Goal: Information Seeking & Learning: Check status

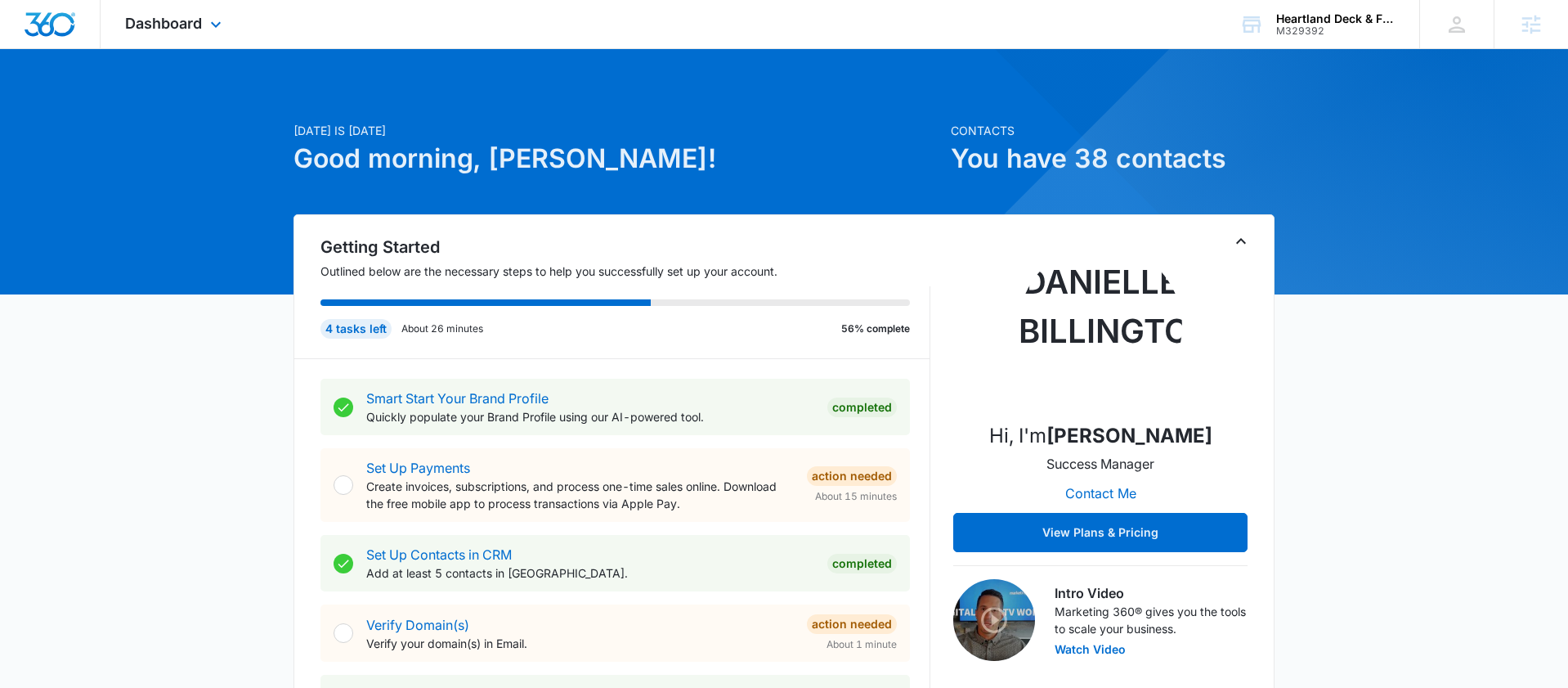
click at [206, 35] on div "Dashboard Apps Reputation Forms CRM Email Social POS Content Ads Intelligence F…" at bounding box center [176, 24] width 150 height 48
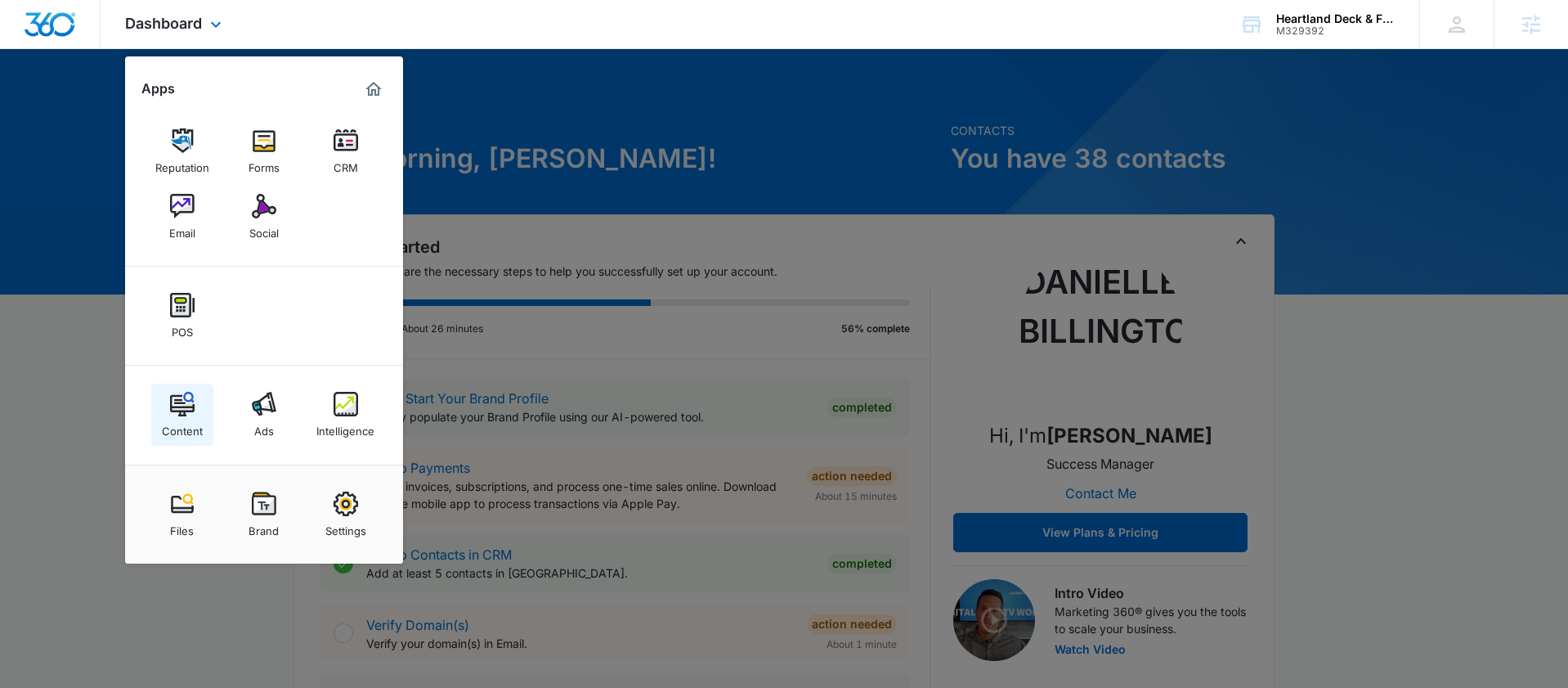
click at [185, 411] on img at bounding box center [182, 403] width 25 height 25
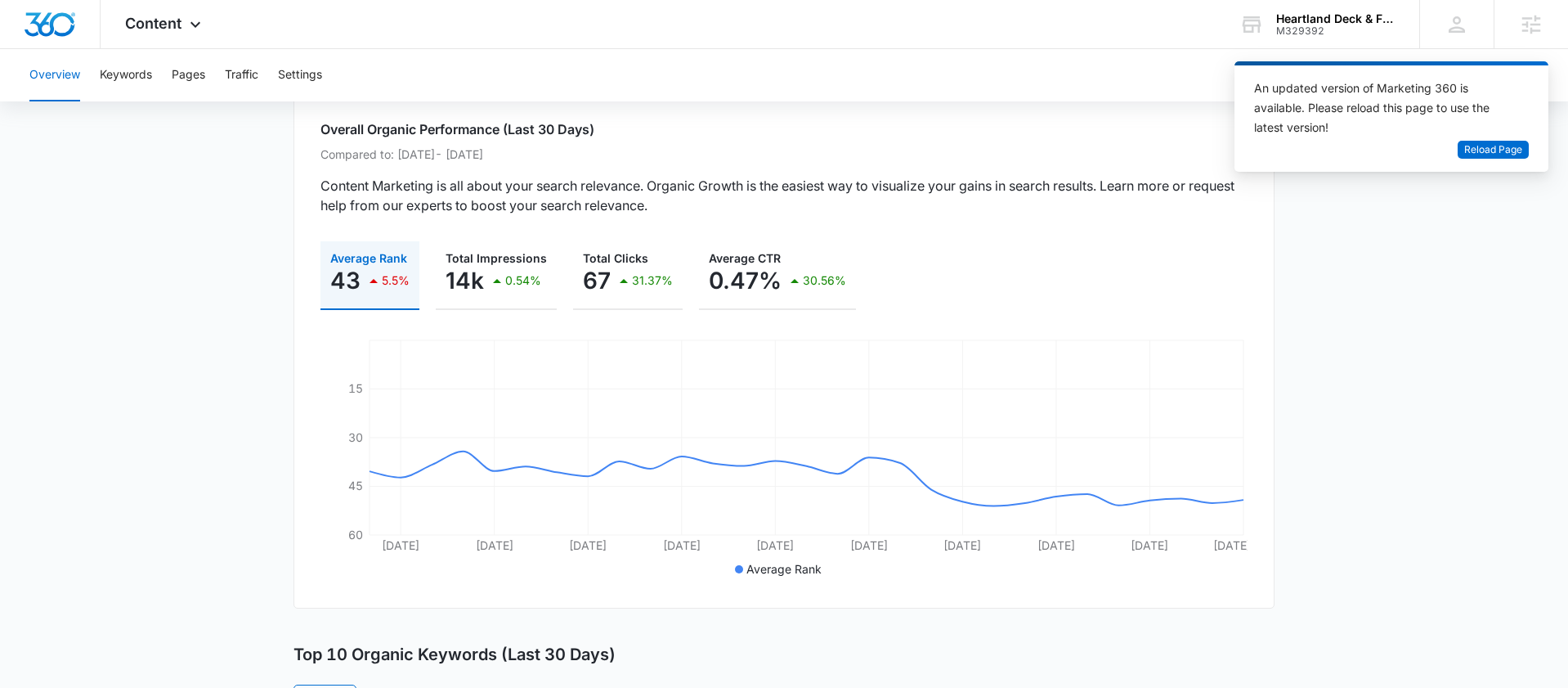
scroll to position [102, 0]
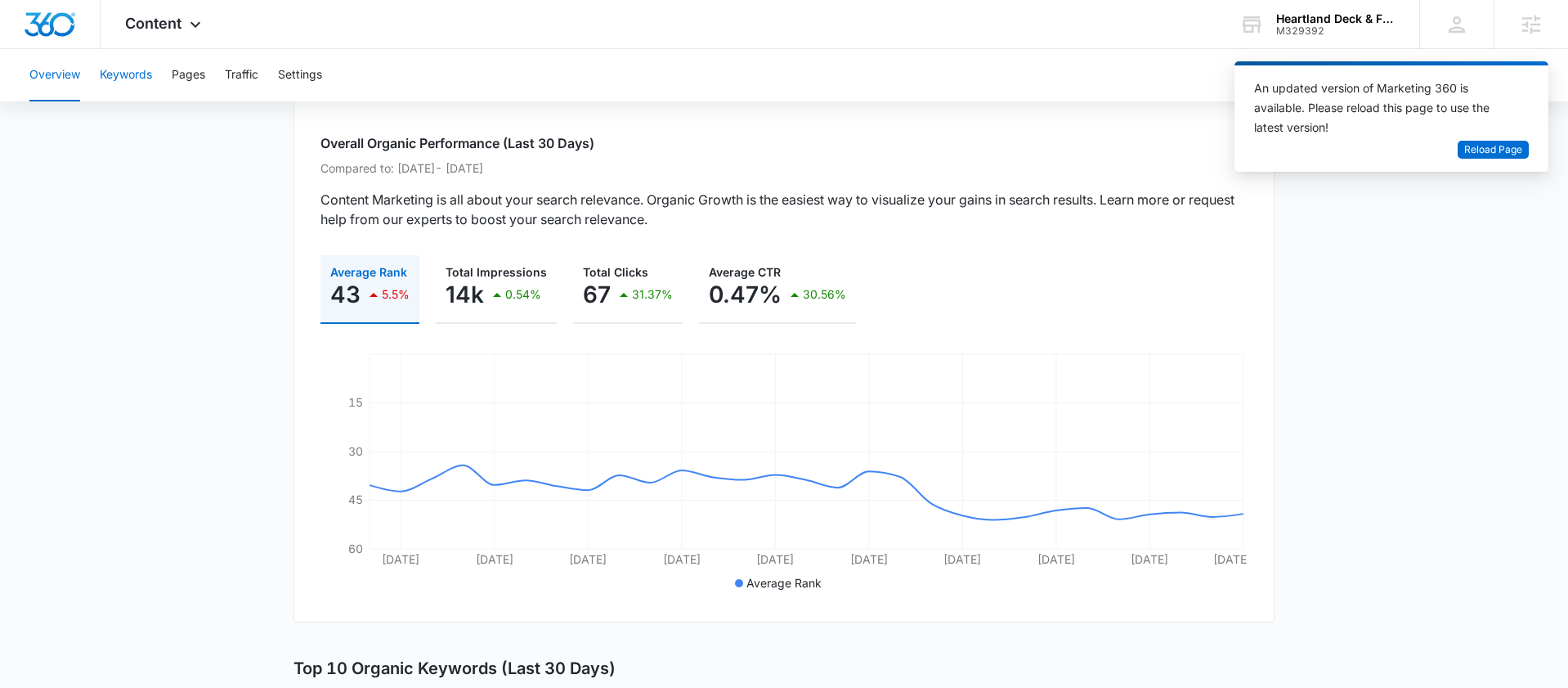
click at [122, 57] on button "Keywords" at bounding box center [126, 75] width 52 height 52
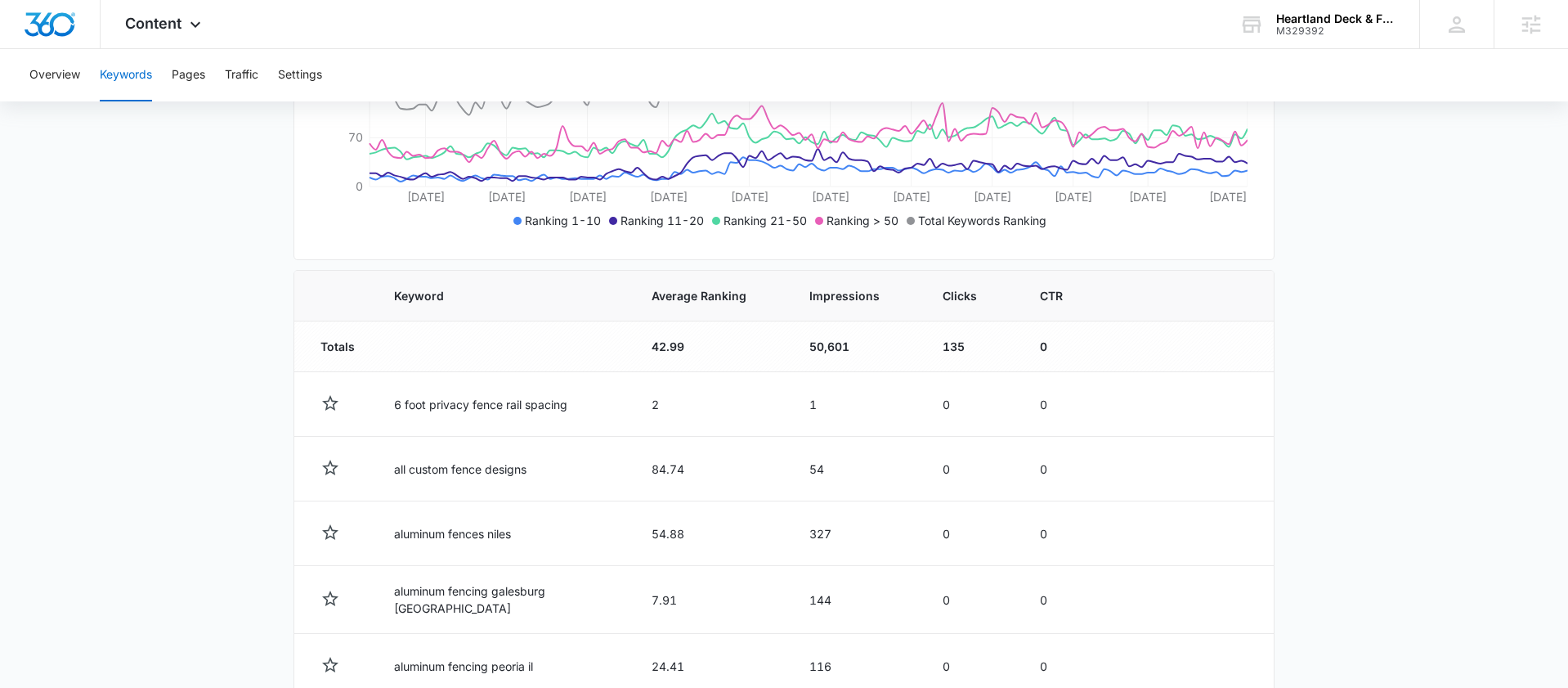
scroll to position [532, 0]
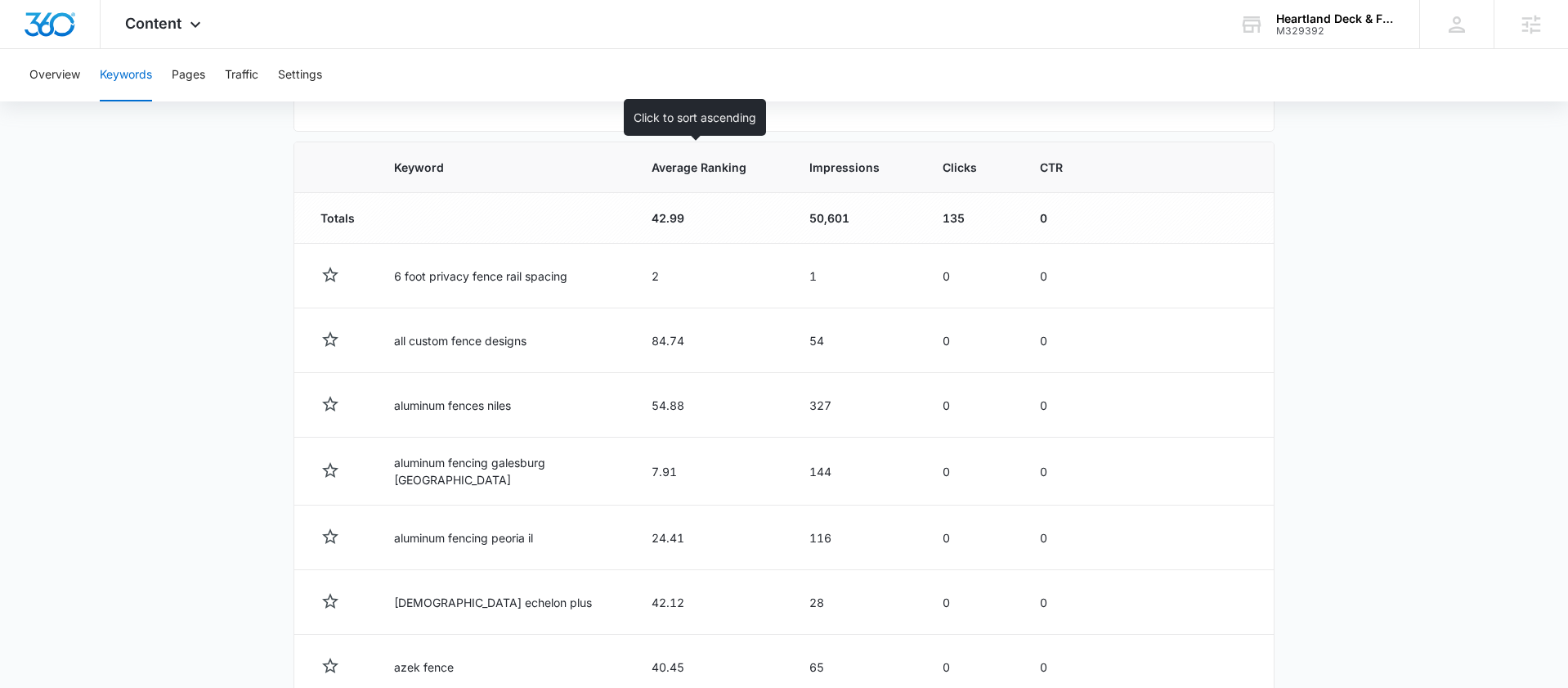
click at [724, 165] on span "Average Ranking" at bounding box center [699, 167] width 95 height 17
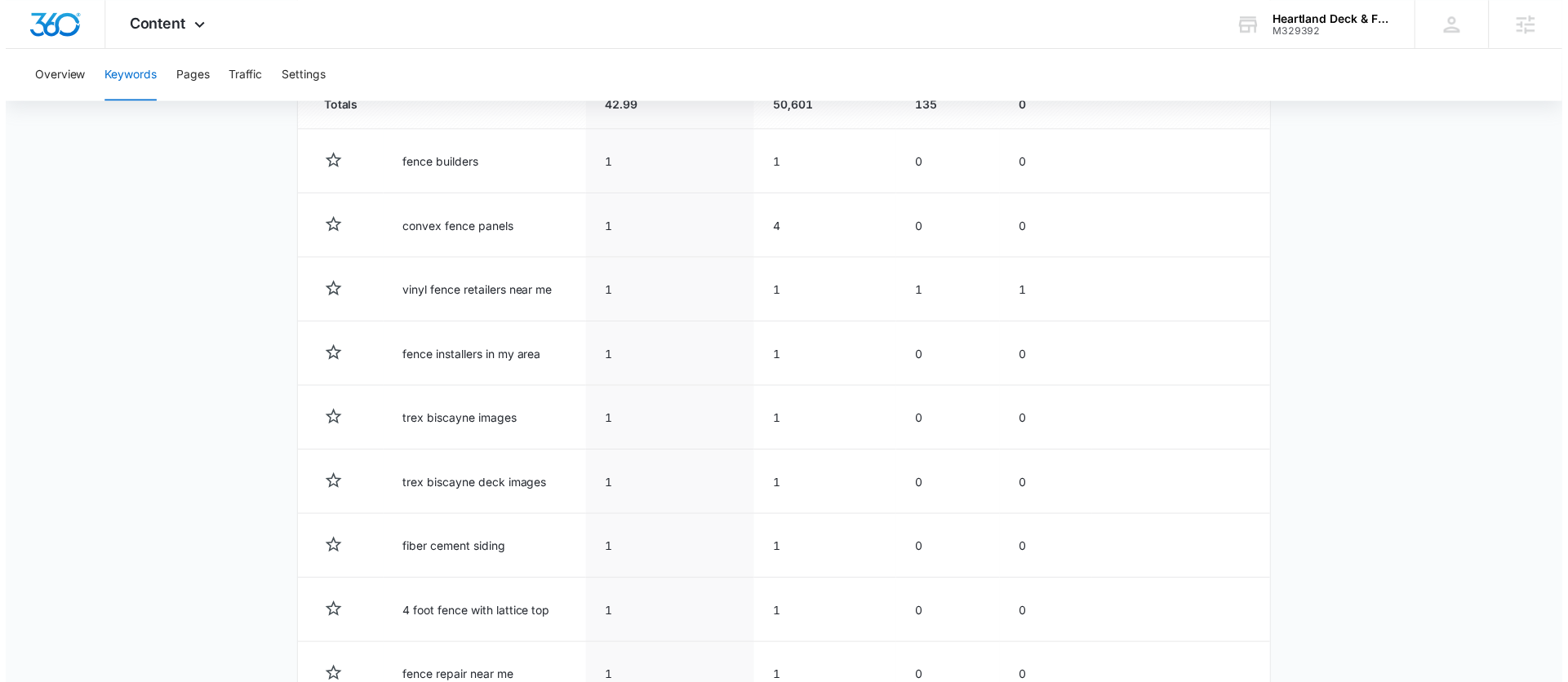
scroll to position [645, 0]
drag, startPoint x: 607, startPoint y: 164, endPoint x: 625, endPoint y: 163, distance: 18.0
click at [625, 163] on td "1" at bounding box center [669, 160] width 169 height 65
drag, startPoint x: 617, startPoint y: 225, endPoint x: 604, endPoint y: 224, distance: 13.0
click at [604, 224] on td "1" at bounding box center [669, 225] width 169 height 65
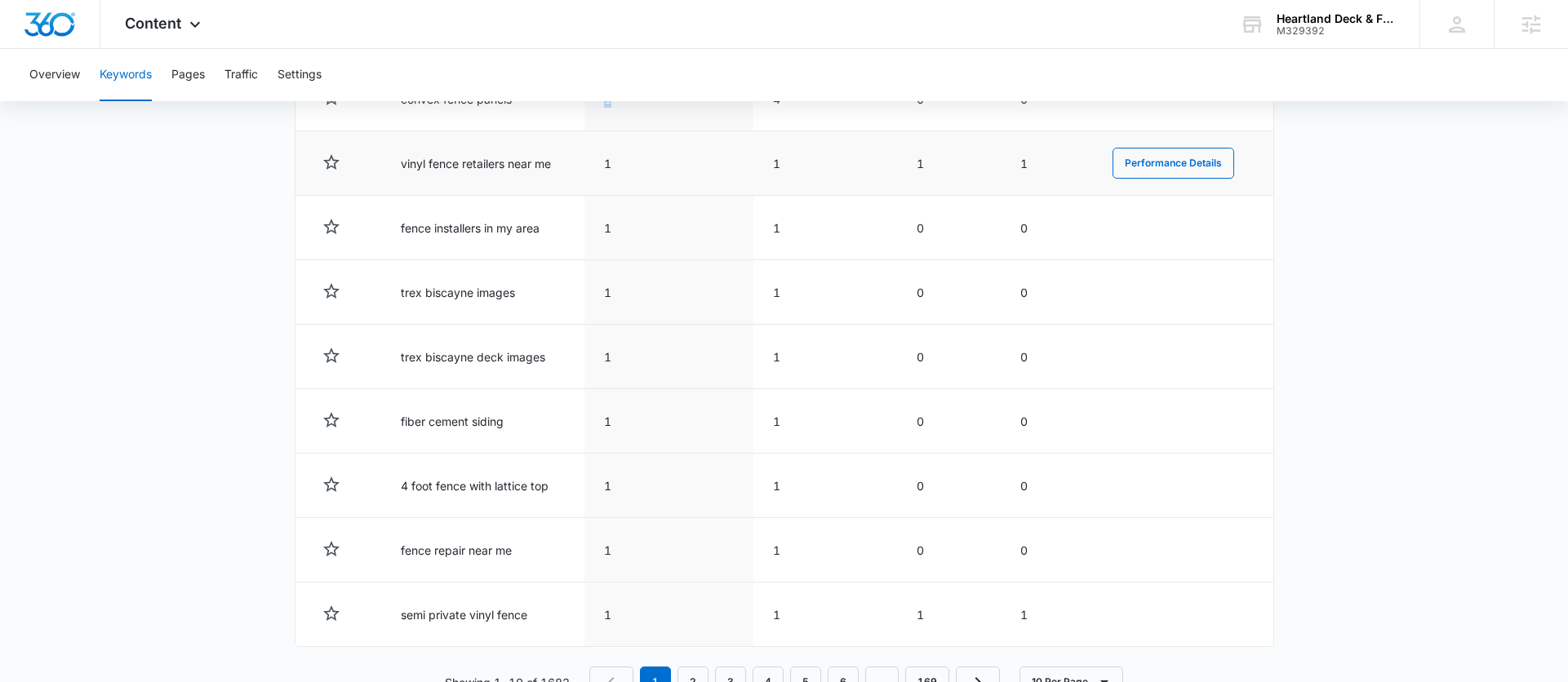
scroll to position [778, 0]
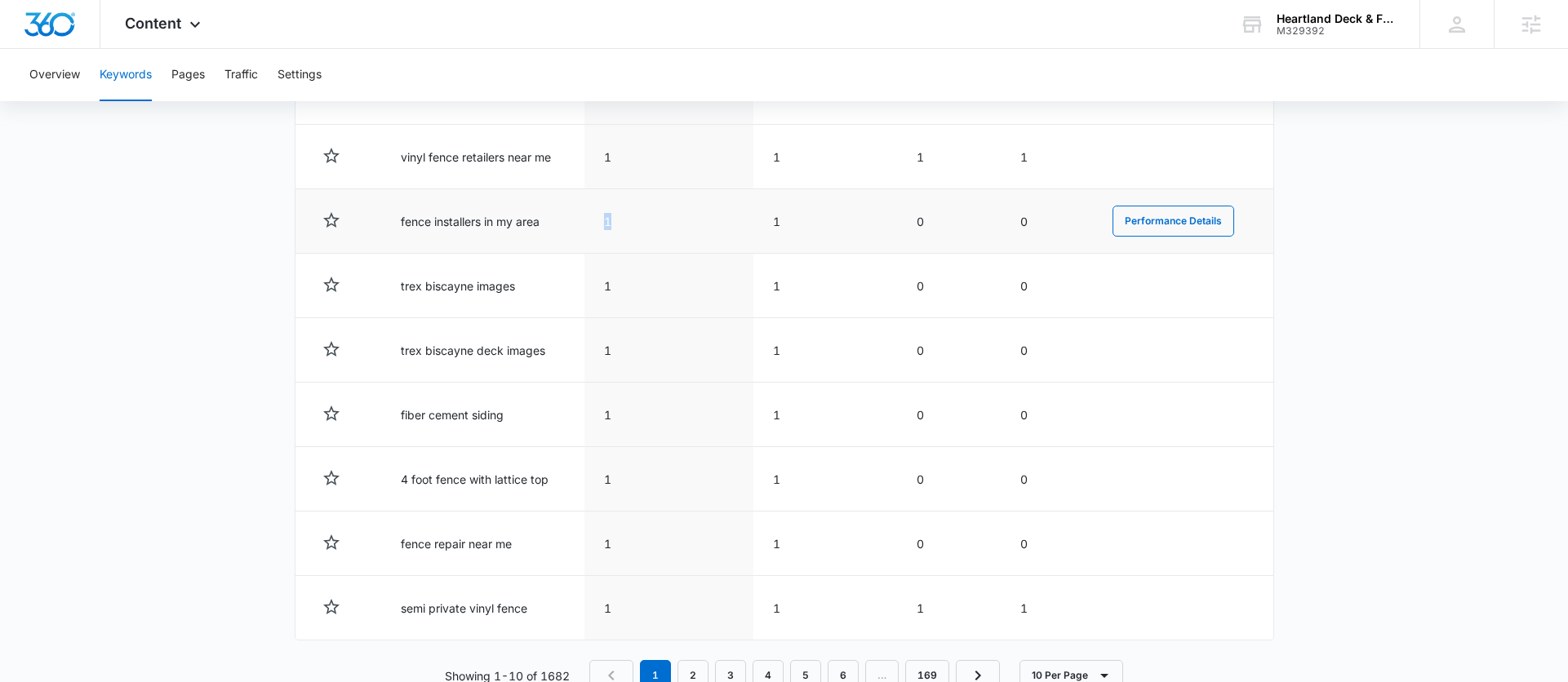
drag, startPoint x: 616, startPoint y: 225, endPoint x: 605, endPoint y: 225, distance: 11.0
click at [605, 225] on td "1" at bounding box center [669, 221] width 169 height 65
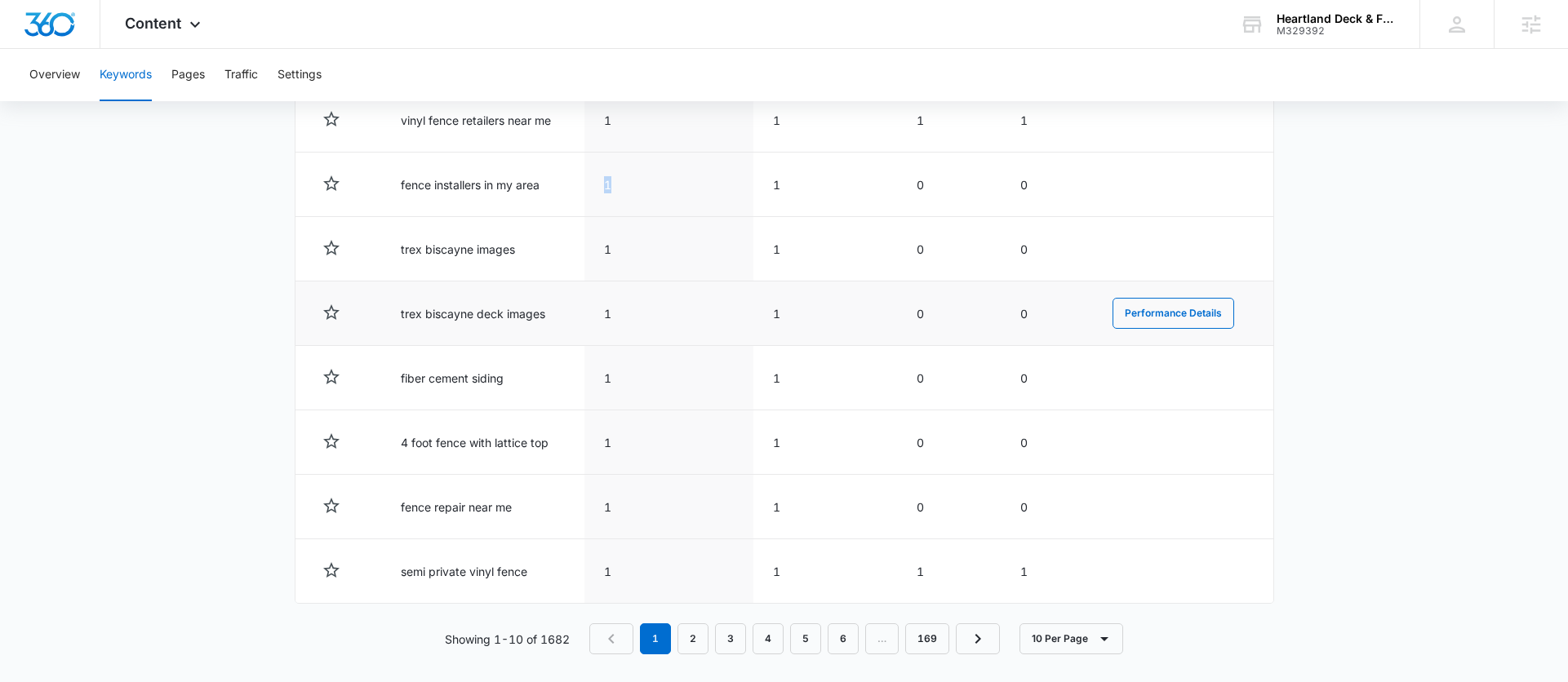
scroll to position [826, 0]
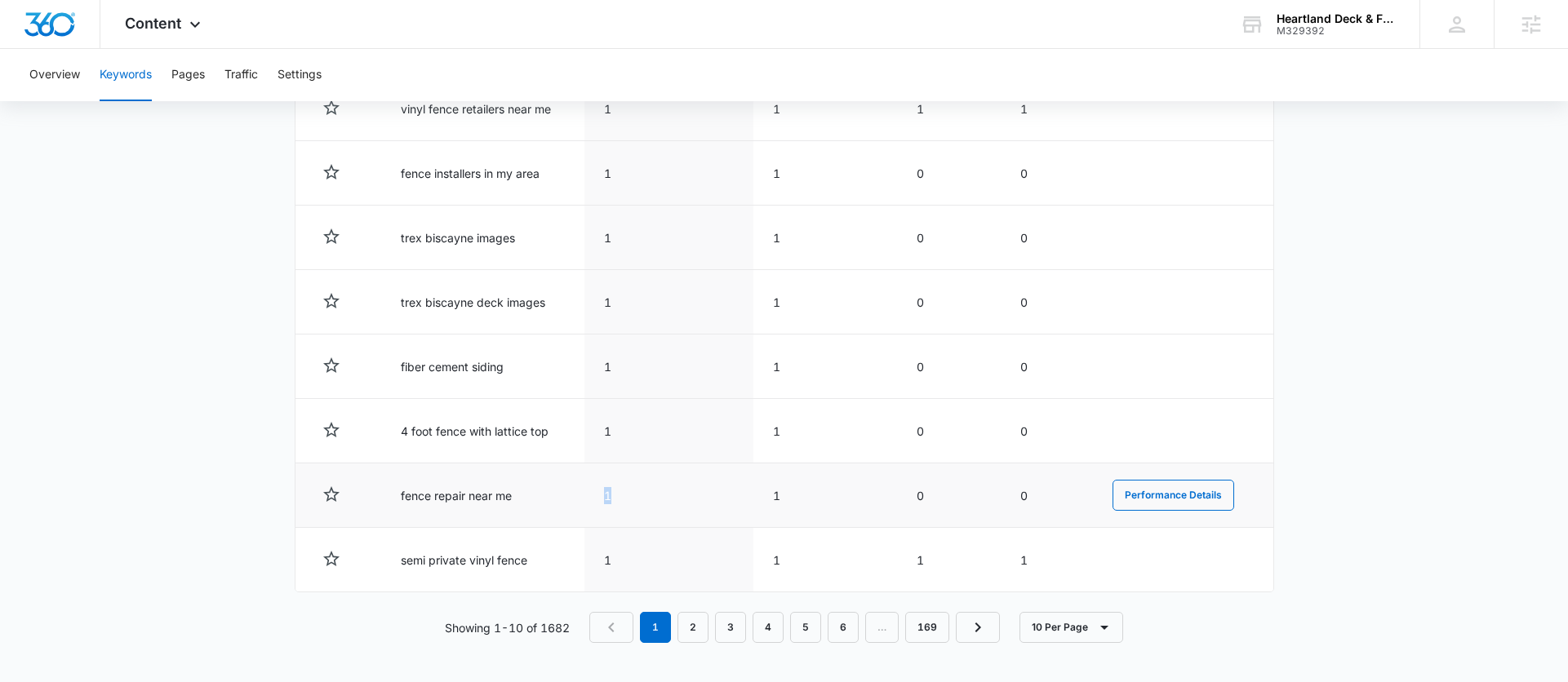
drag, startPoint x: 617, startPoint y: 498, endPoint x: 592, endPoint y: 498, distance: 25.0
click at [592, 498] on td "1" at bounding box center [669, 495] width 169 height 65
click at [683, 622] on link "2" at bounding box center [692, 626] width 31 height 31
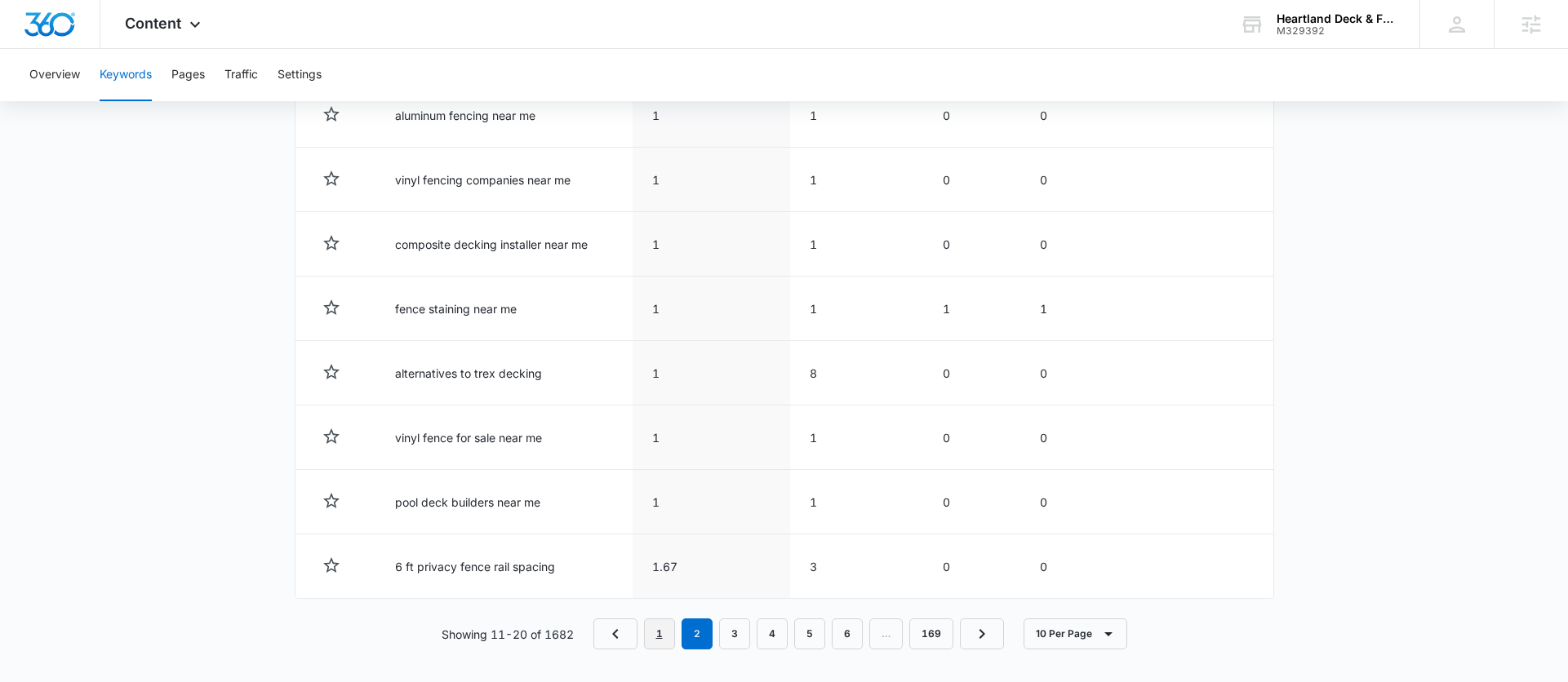
click at [664, 632] on link "1" at bounding box center [658, 633] width 31 height 31
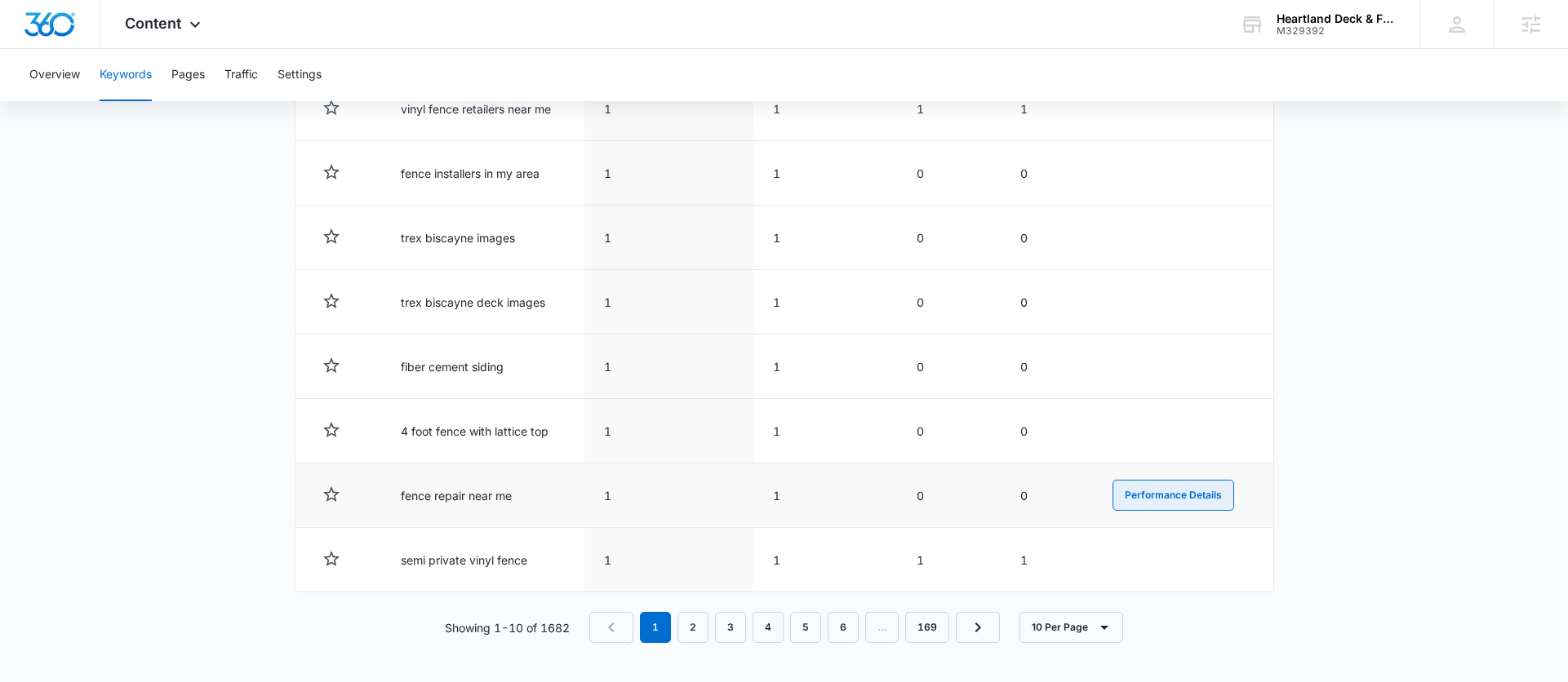
click at [1193, 493] on button "Performance Details" at bounding box center [1173, 495] width 122 height 31
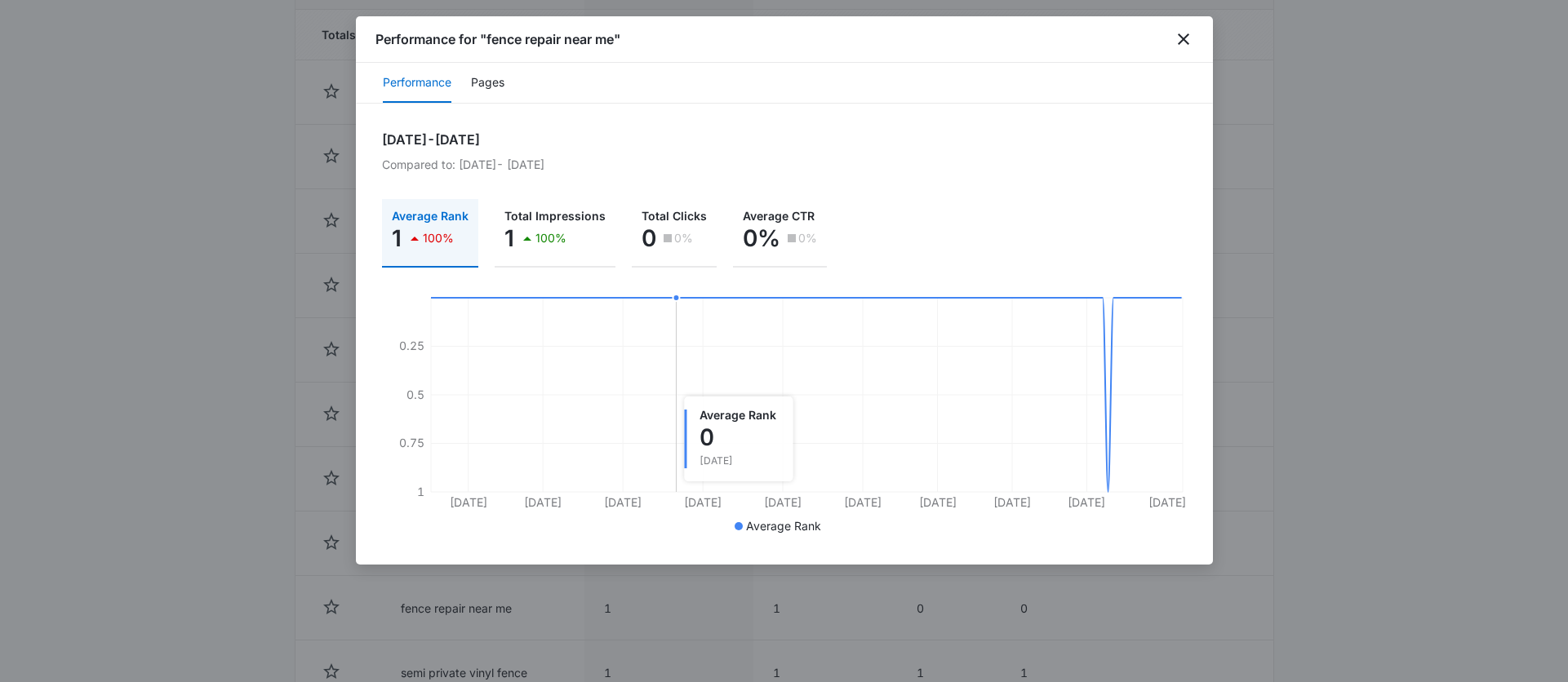
scroll to position [607, 0]
click at [764, 149] on div "Apr 1, 2025 - Aug 20, 2025 Compared to: Nov 11, 2024 - Mar 31, 2025 Average Ran…" at bounding box center [784, 334] width 805 height 408
drag, startPoint x: 1072, startPoint y: 34, endPoint x: 1072, endPoint y: 102, distance: 68.0
click at [1072, 102] on div "Performance for "fence repair near me" Performance Pages Apr 1, 2025 - Aug 20, …" at bounding box center [784, 290] width 857 height 548
click at [486, 87] on button "Pages" at bounding box center [488, 83] width 34 height 39
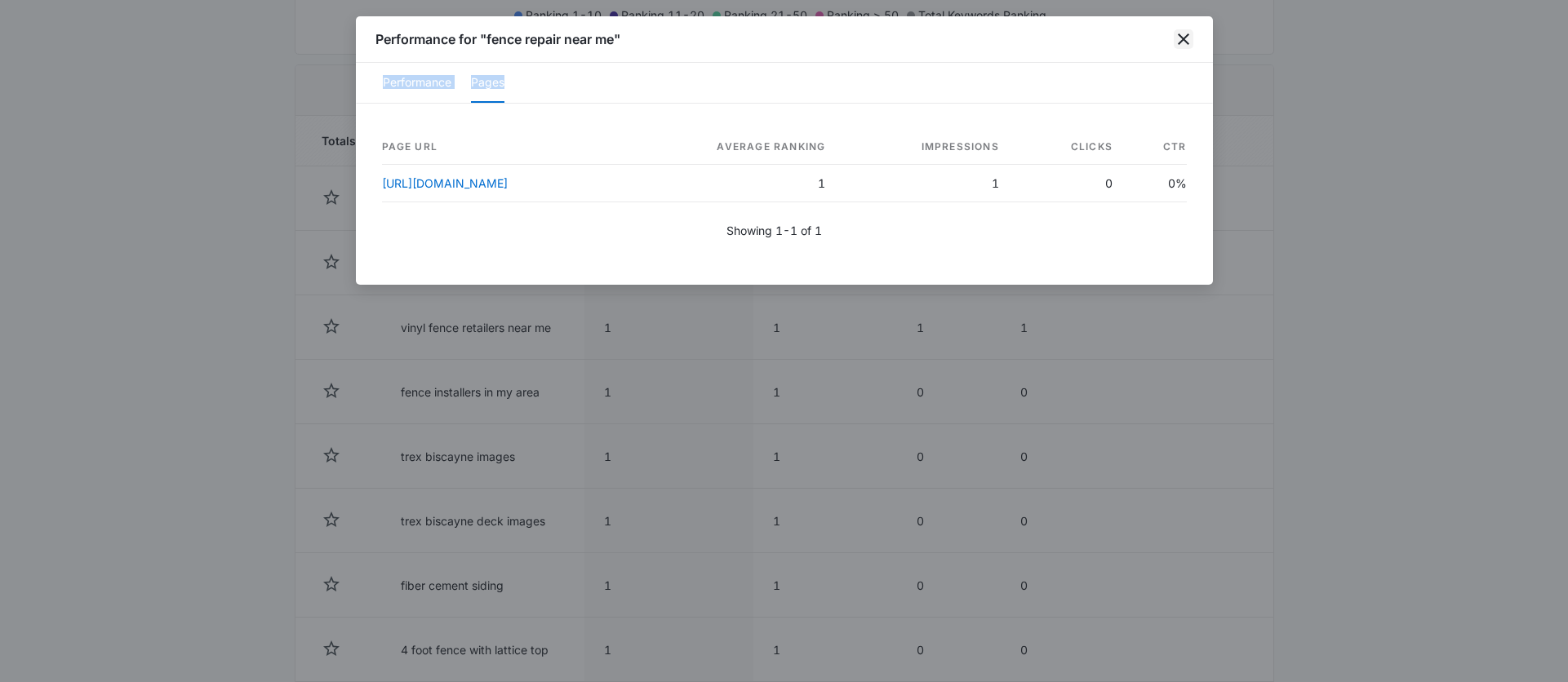
click at [1183, 48] on icon "close" at bounding box center [1183, 39] width 20 height 20
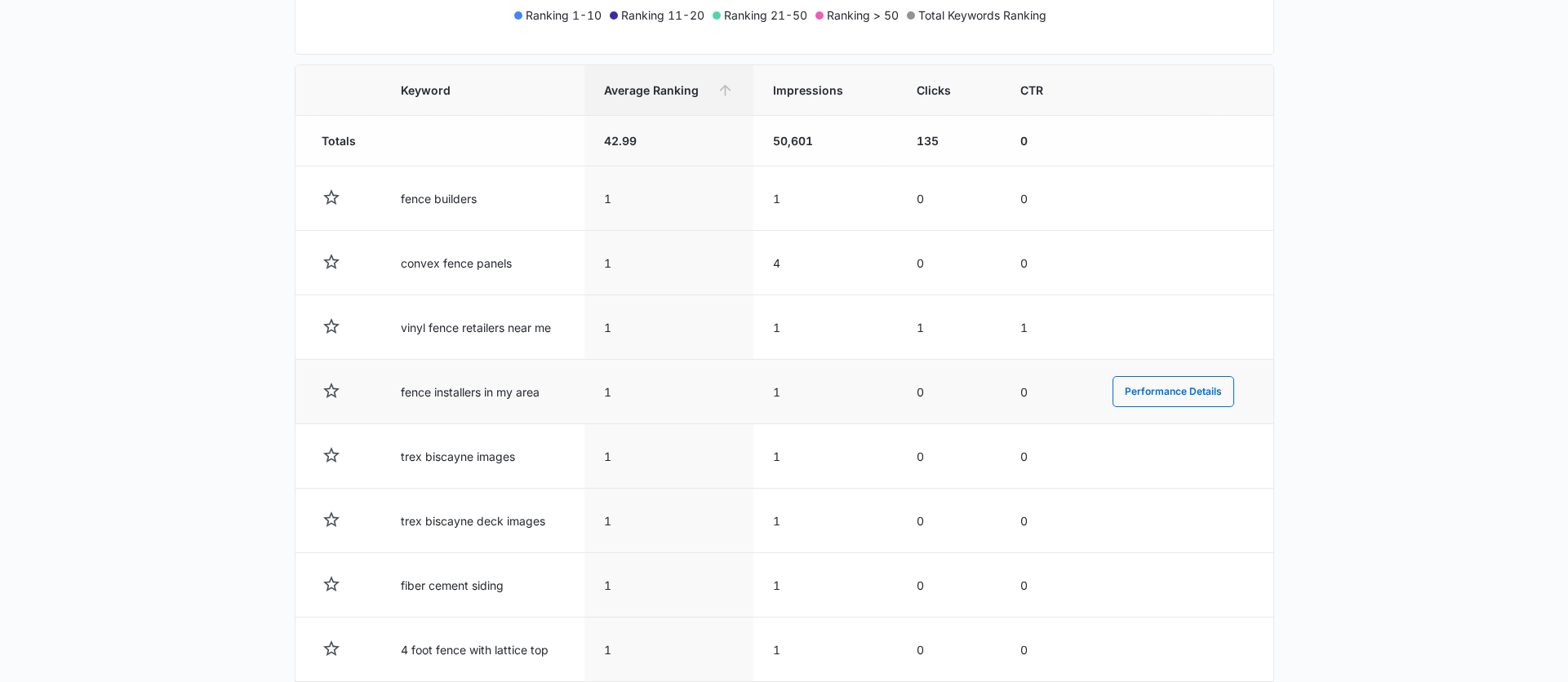
scroll to position [826, 0]
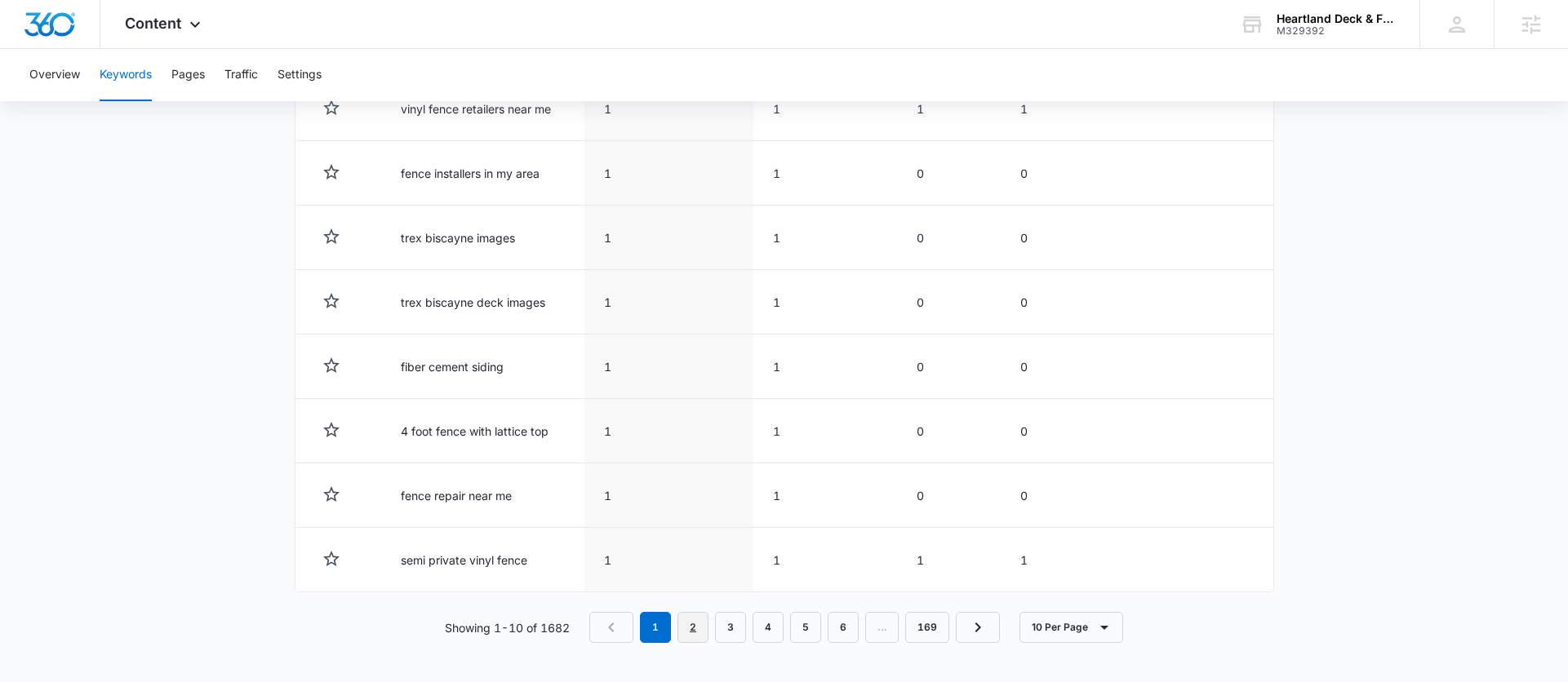
click at [700, 635] on link "2" at bounding box center [692, 626] width 31 height 31
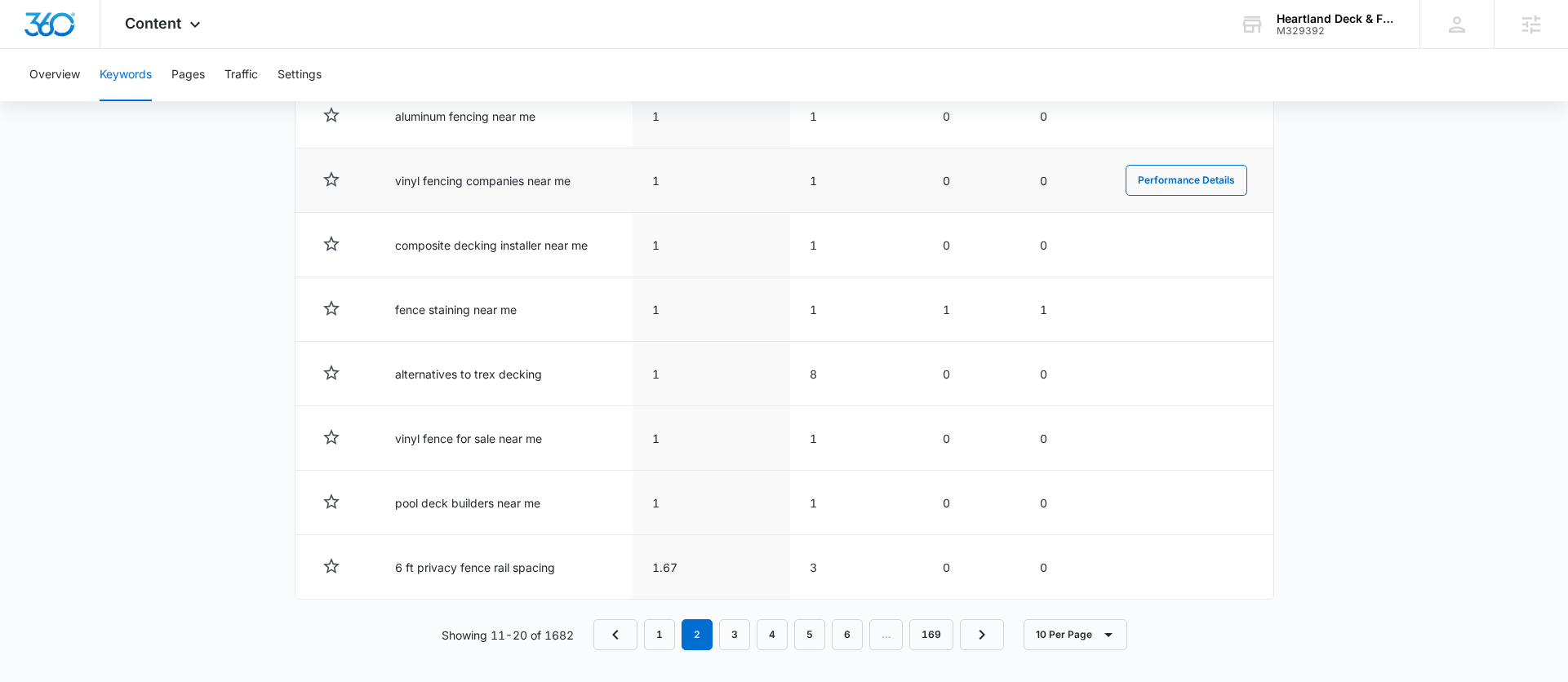
scroll to position [829, 0]
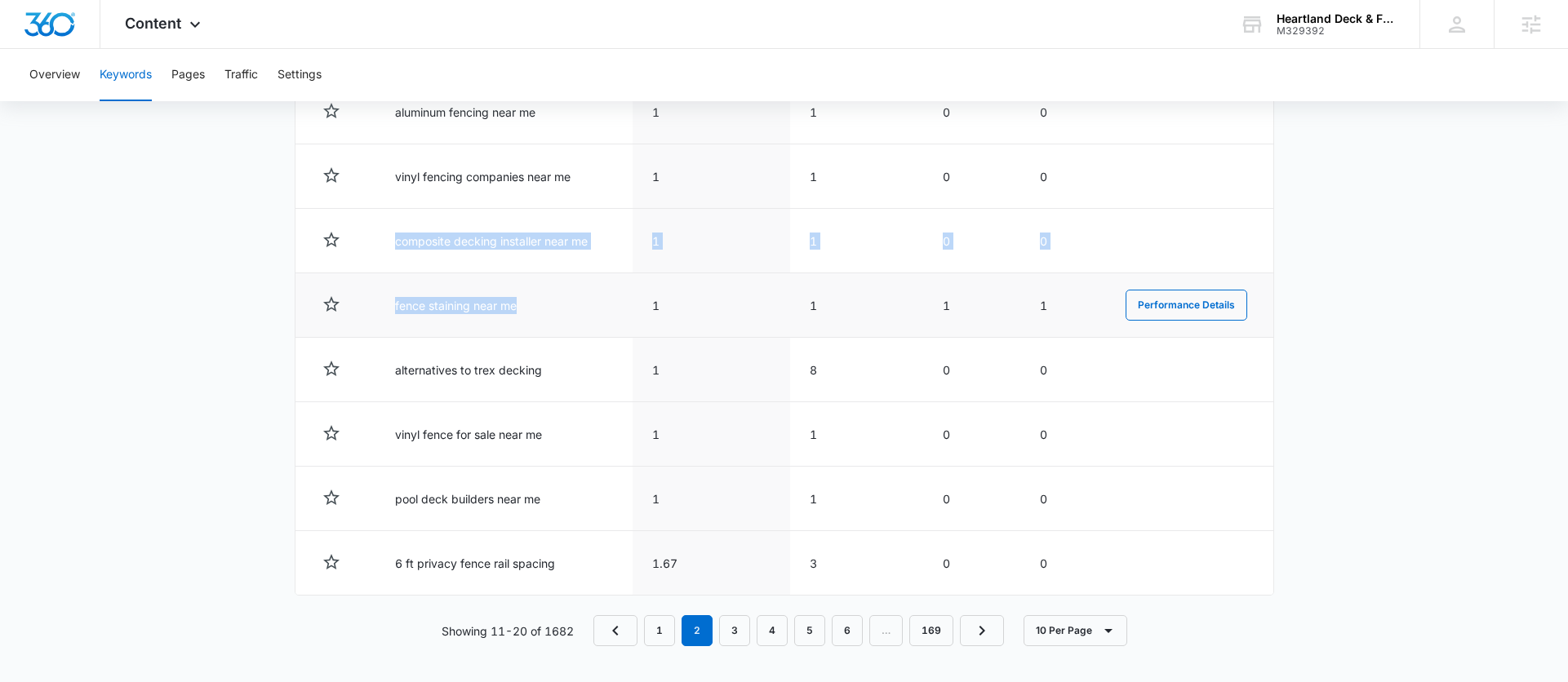
drag, startPoint x: 386, startPoint y: 231, endPoint x: 562, endPoint y: 332, distance: 202.9
click at [562, 327] on tbody "Totals 42.99 50,601 135 0 canadian composite decking manufacturers 1 1 0 0 Perf…" at bounding box center [784, 245] width 977 height 701
click at [548, 320] on td "fence staining near me" at bounding box center [504, 305] width 257 height 65
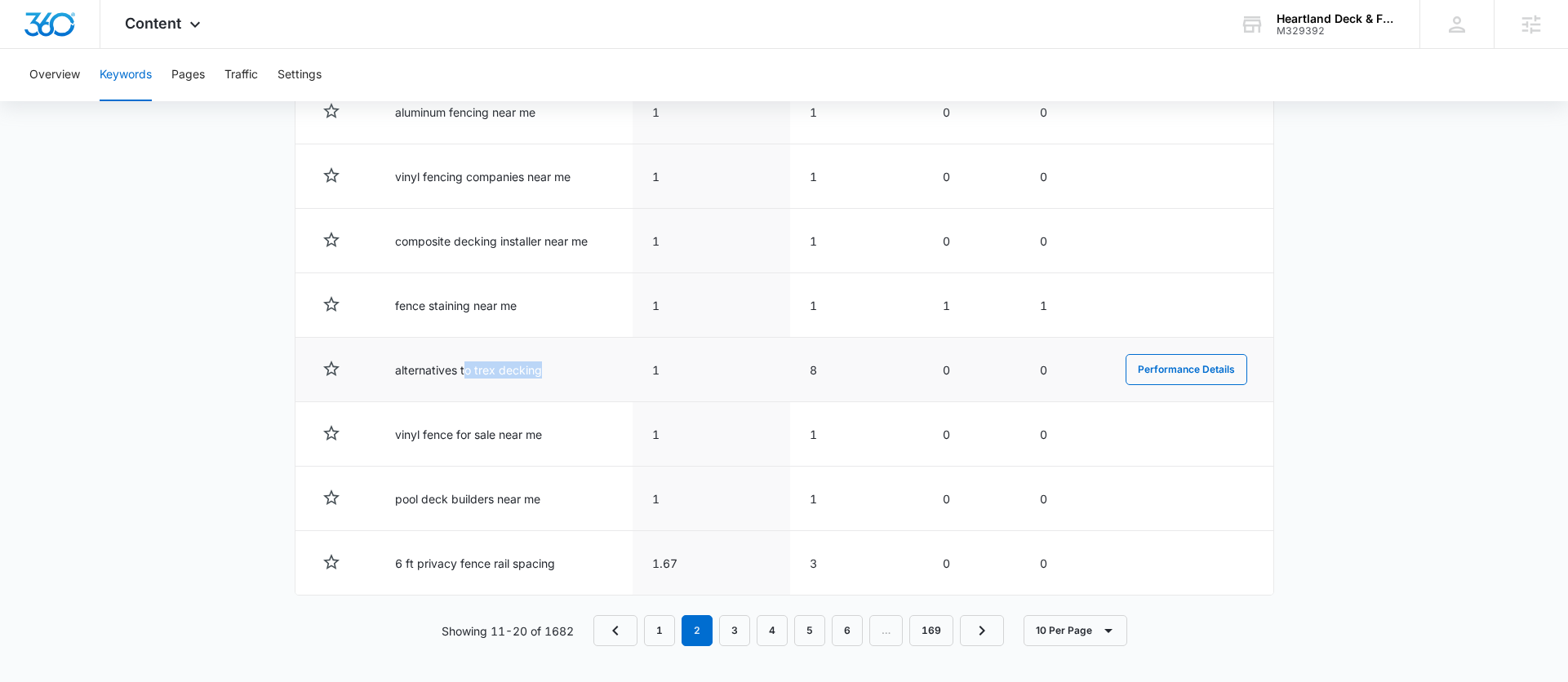
drag, startPoint x: 575, startPoint y: 373, endPoint x: 459, endPoint y: 374, distance: 116.0
click at [461, 374] on td "alternatives to trex decking" at bounding box center [504, 369] width 257 height 65
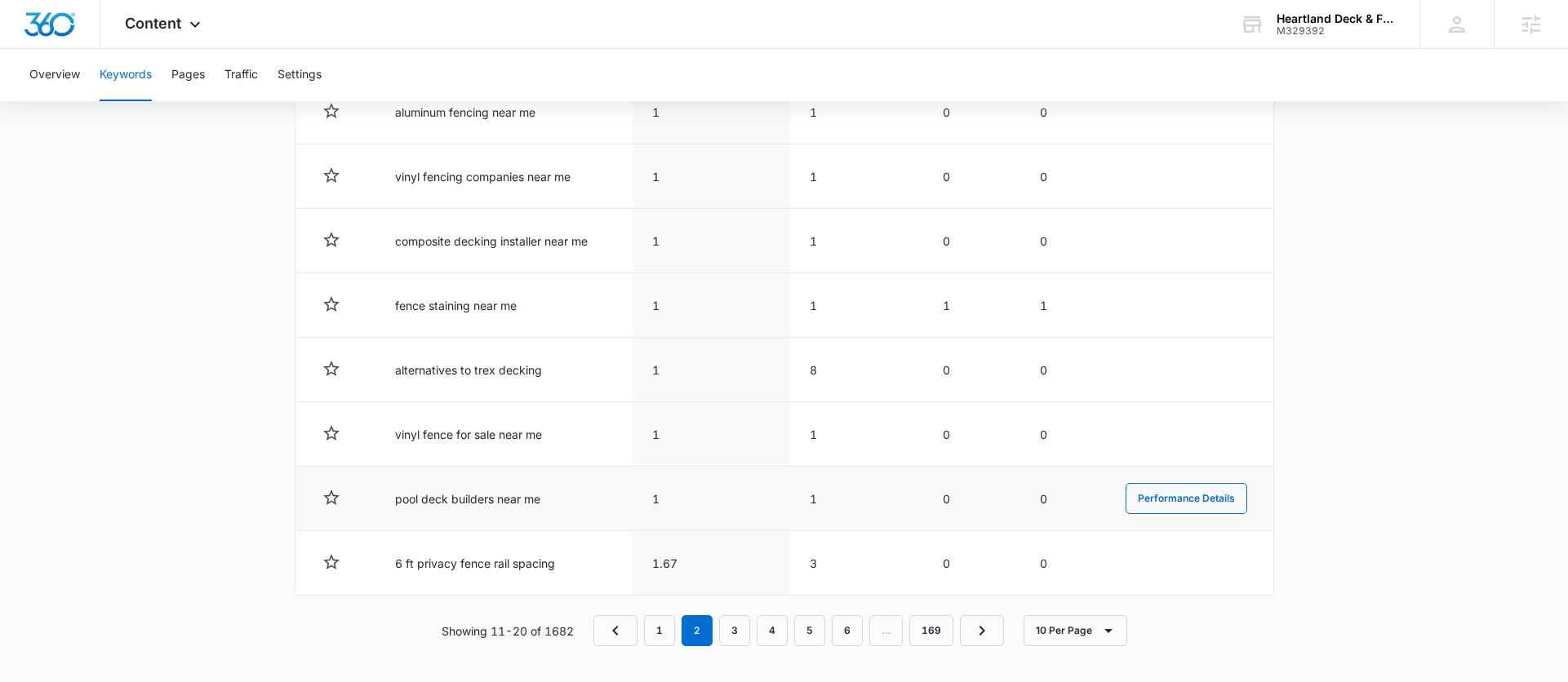
click at [565, 505] on td "pool deck builders near me" at bounding box center [504, 499] width 257 height 65
click at [665, 622] on link "1" at bounding box center [658, 630] width 31 height 31
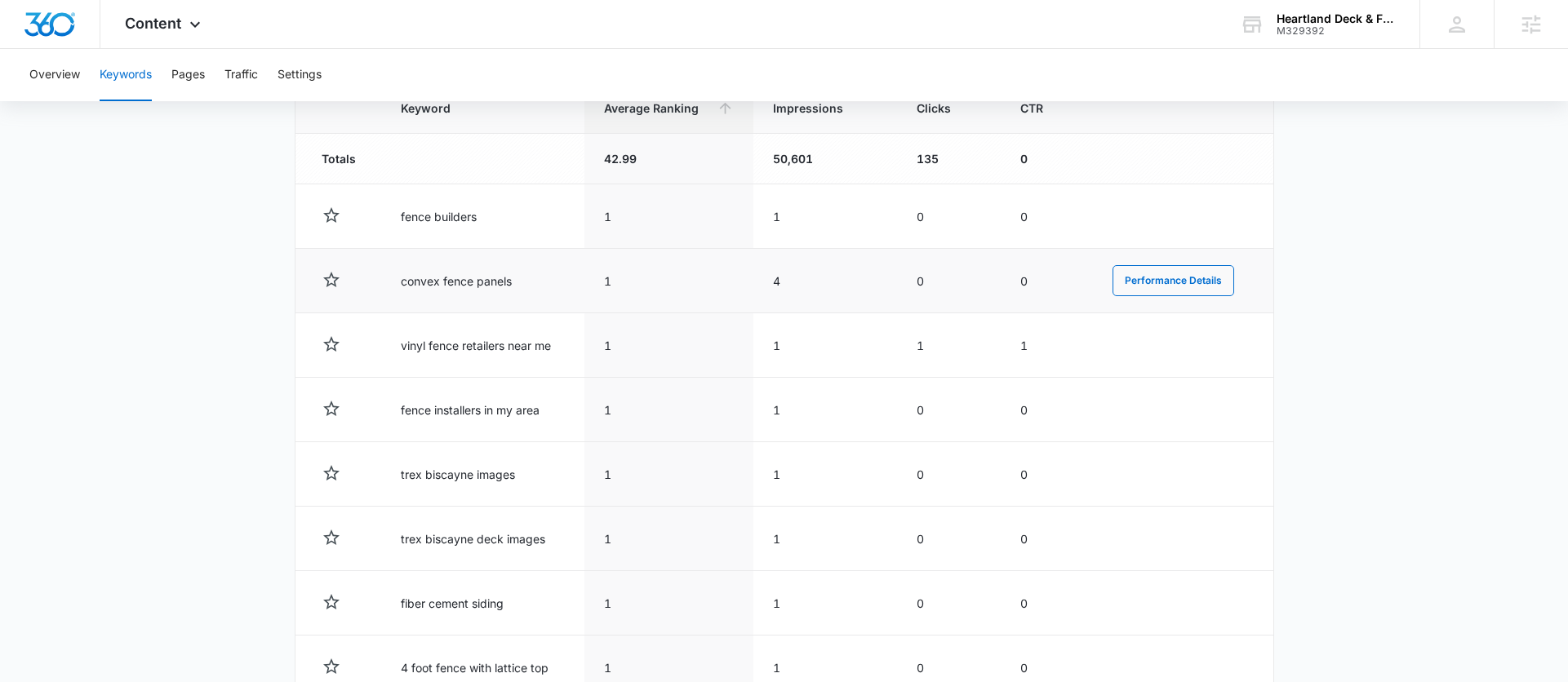
scroll to position [516, 0]
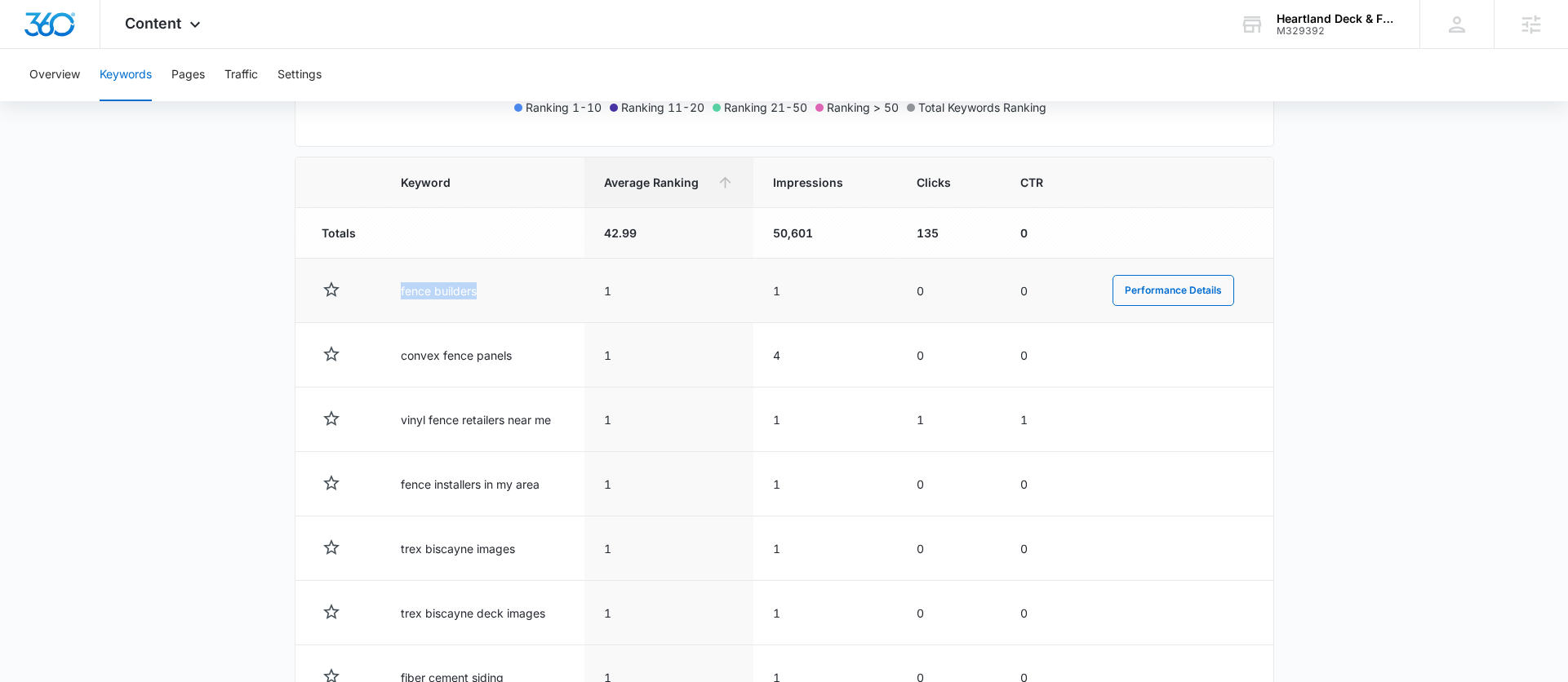
drag, startPoint x: 515, startPoint y: 296, endPoint x: 398, endPoint y: 296, distance: 117.0
click at [398, 296] on td "fence builders" at bounding box center [483, 291] width 203 height 65
drag, startPoint x: 627, startPoint y: 291, endPoint x: 594, endPoint y: 291, distance: 33.0
click at [594, 291] on td "1" at bounding box center [669, 291] width 169 height 65
click at [625, 268] on td "1" at bounding box center [669, 291] width 169 height 65
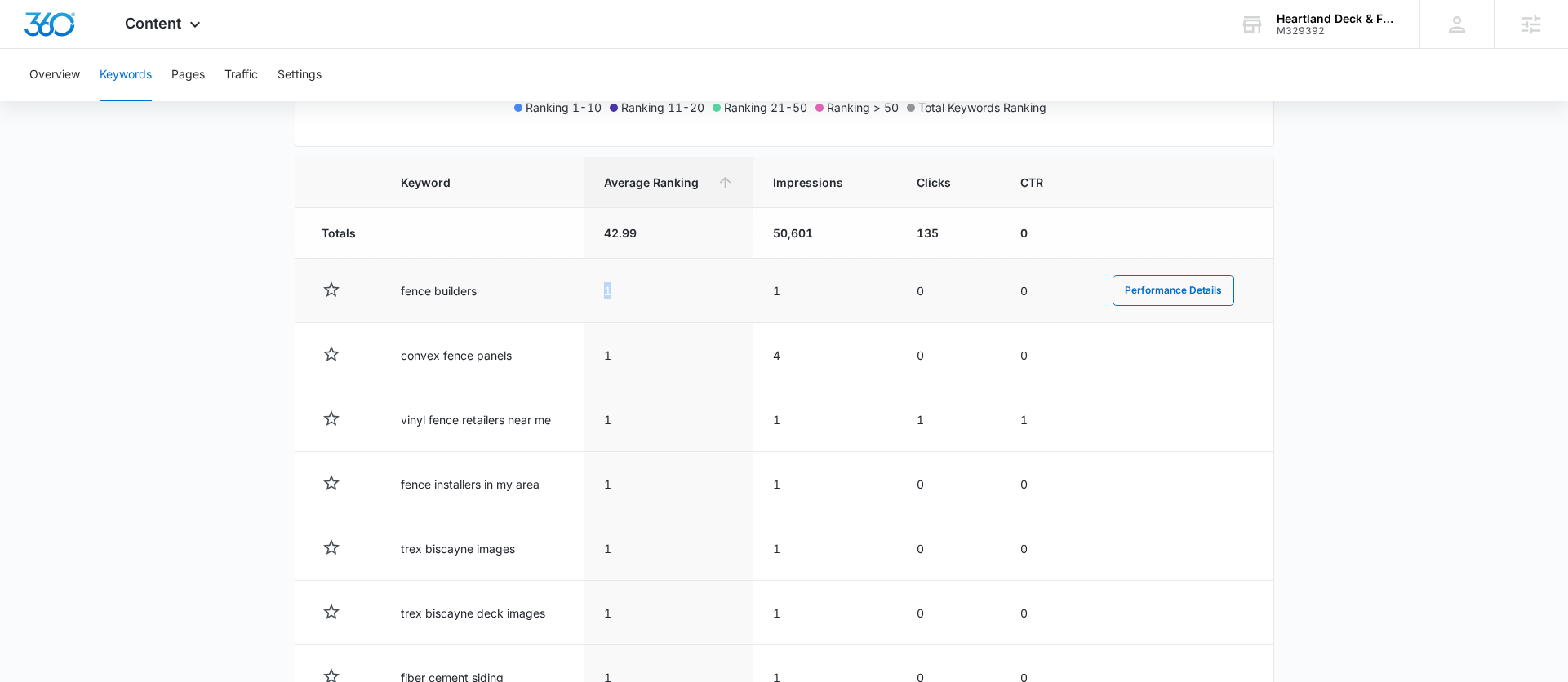
drag, startPoint x: 630, startPoint y: 286, endPoint x: 589, endPoint y: 284, distance: 41.0
click at [589, 284] on td "1" at bounding box center [669, 291] width 169 height 65
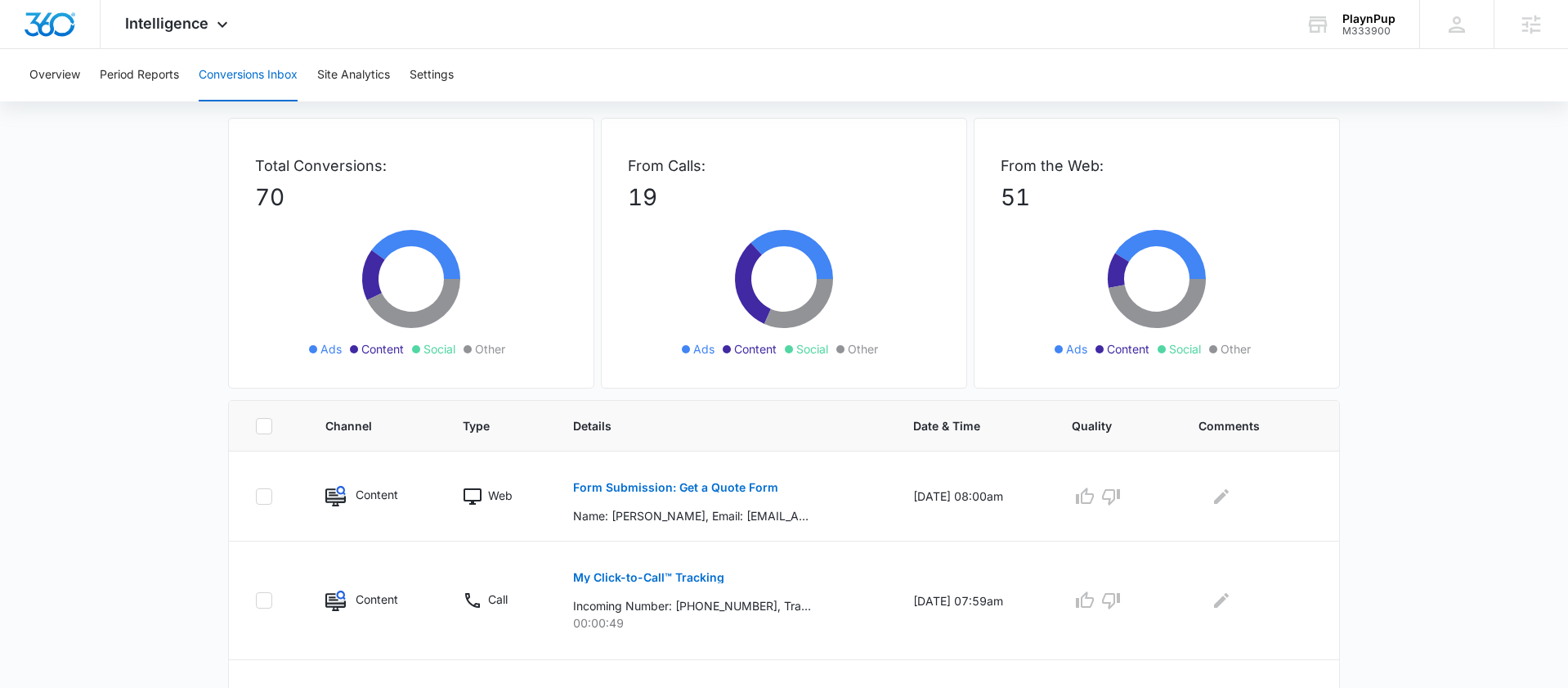
scroll to position [79, 0]
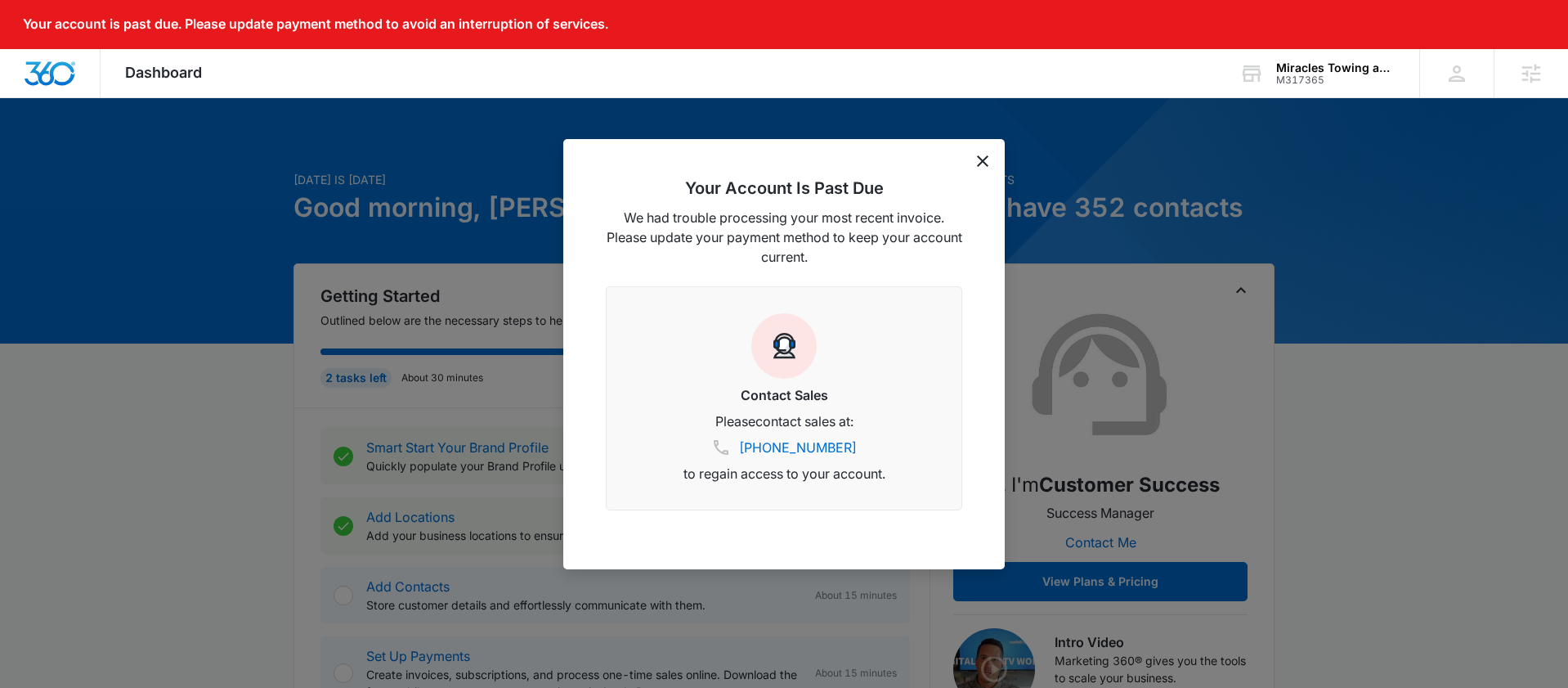
click at [978, 156] on icon "dismiss this dialog" at bounding box center [982, 161] width 11 height 11
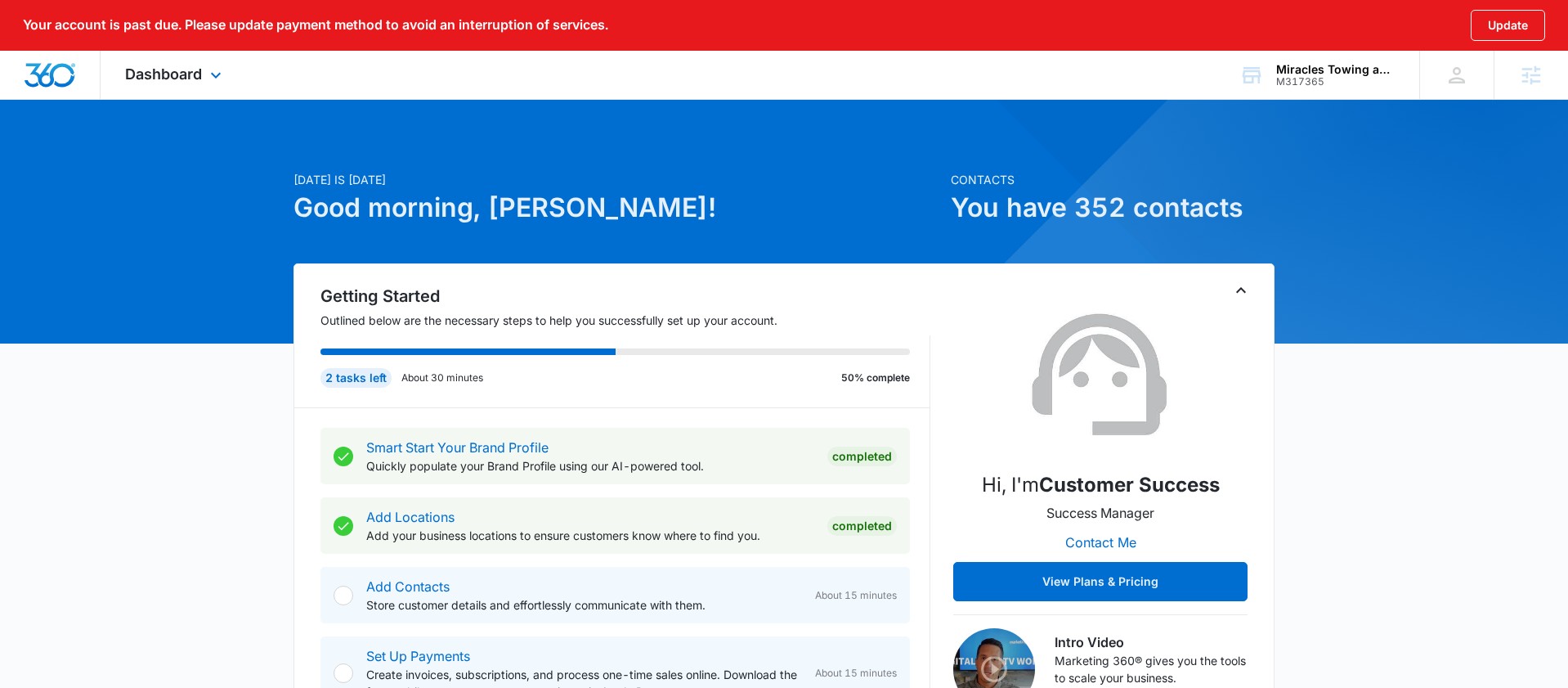
click at [170, 88] on div "Dashboard Apps Reputation Websites Forms CRM Email Payments POS Ads Intelligenc…" at bounding box center [176, 75] width 150 height 48
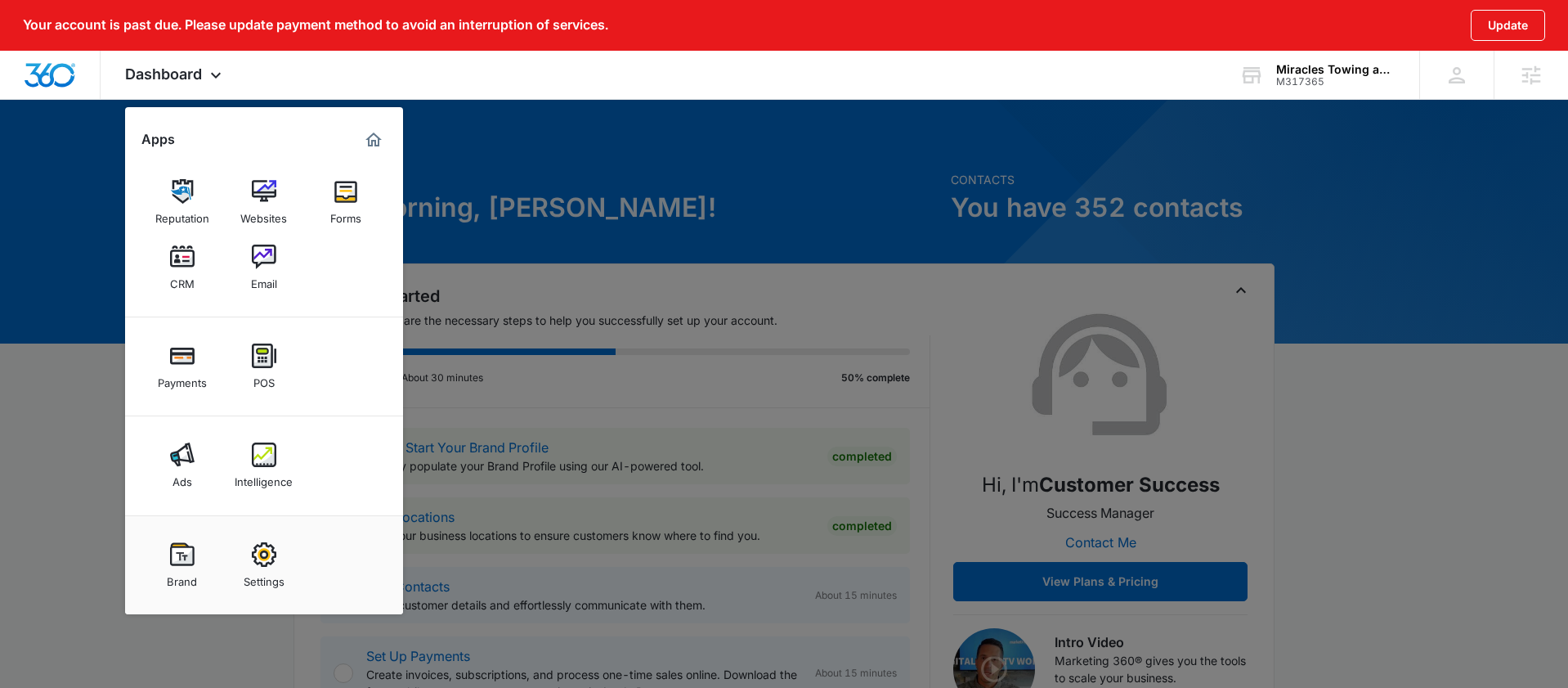
click at [717, 399] on div at bounding box center [784, 344] width 1568 height 688
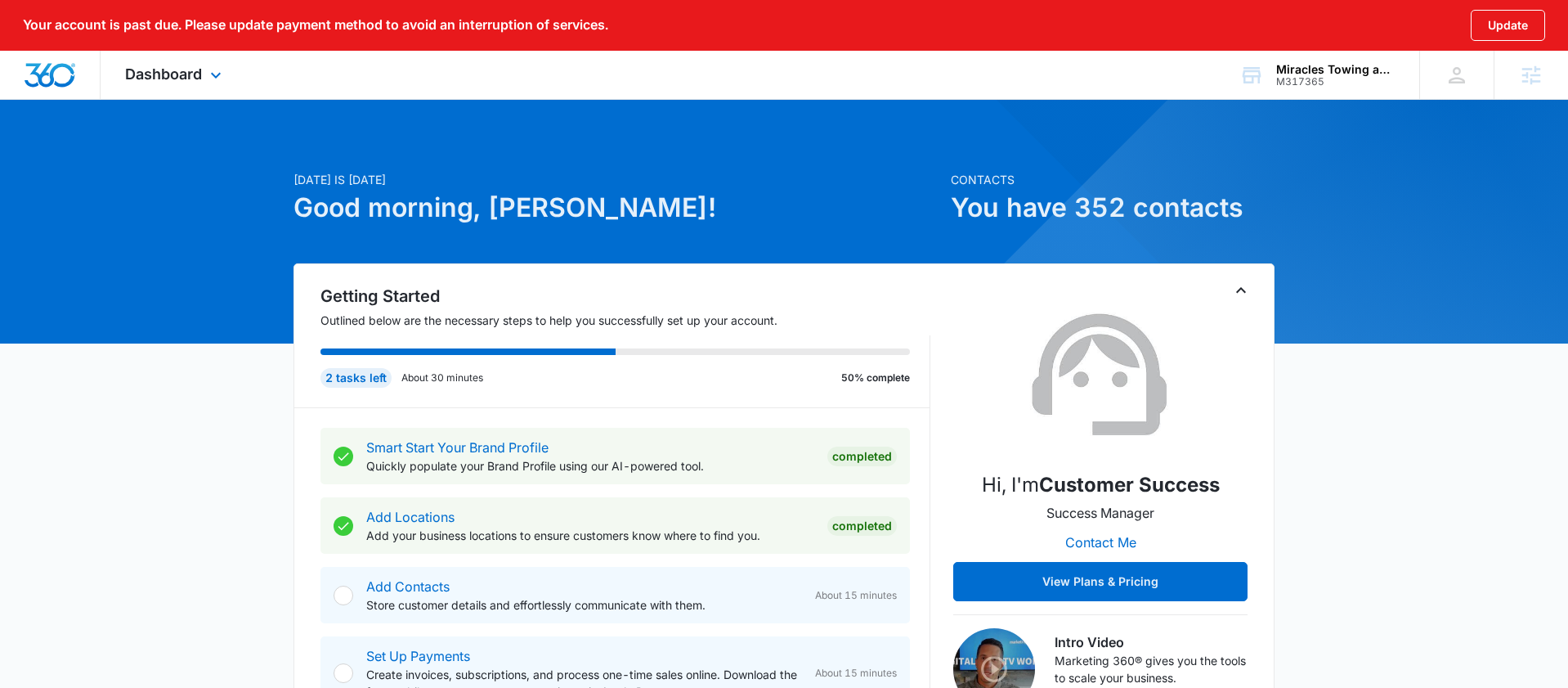
click at [163, 58] on div "Dashboard Apps Reputation Websites Forms CRM Email Payments POS Ads Intelligenc…" at bounding box center [176, 75] width 150 height 48
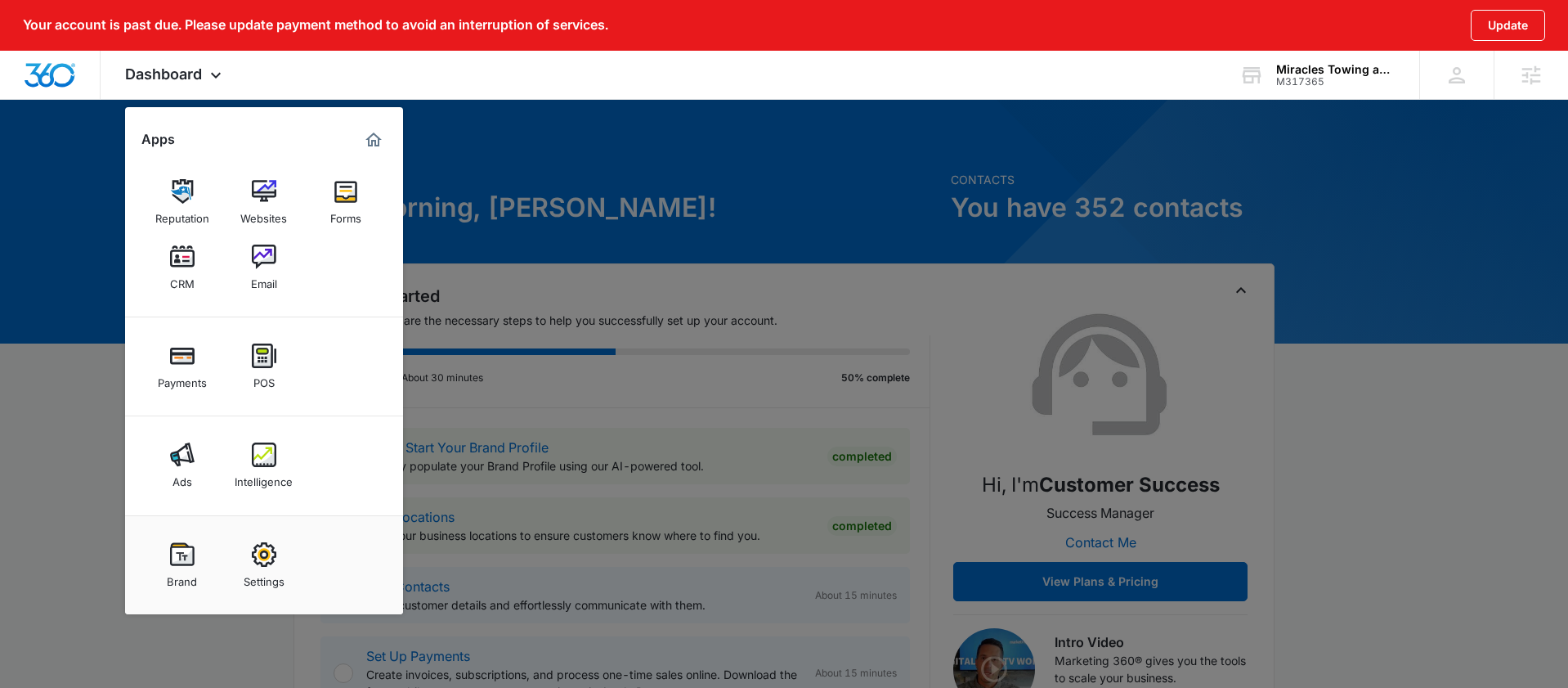
click at [800, 190] on div at bounding box center [784, 344] width 1568 height 688
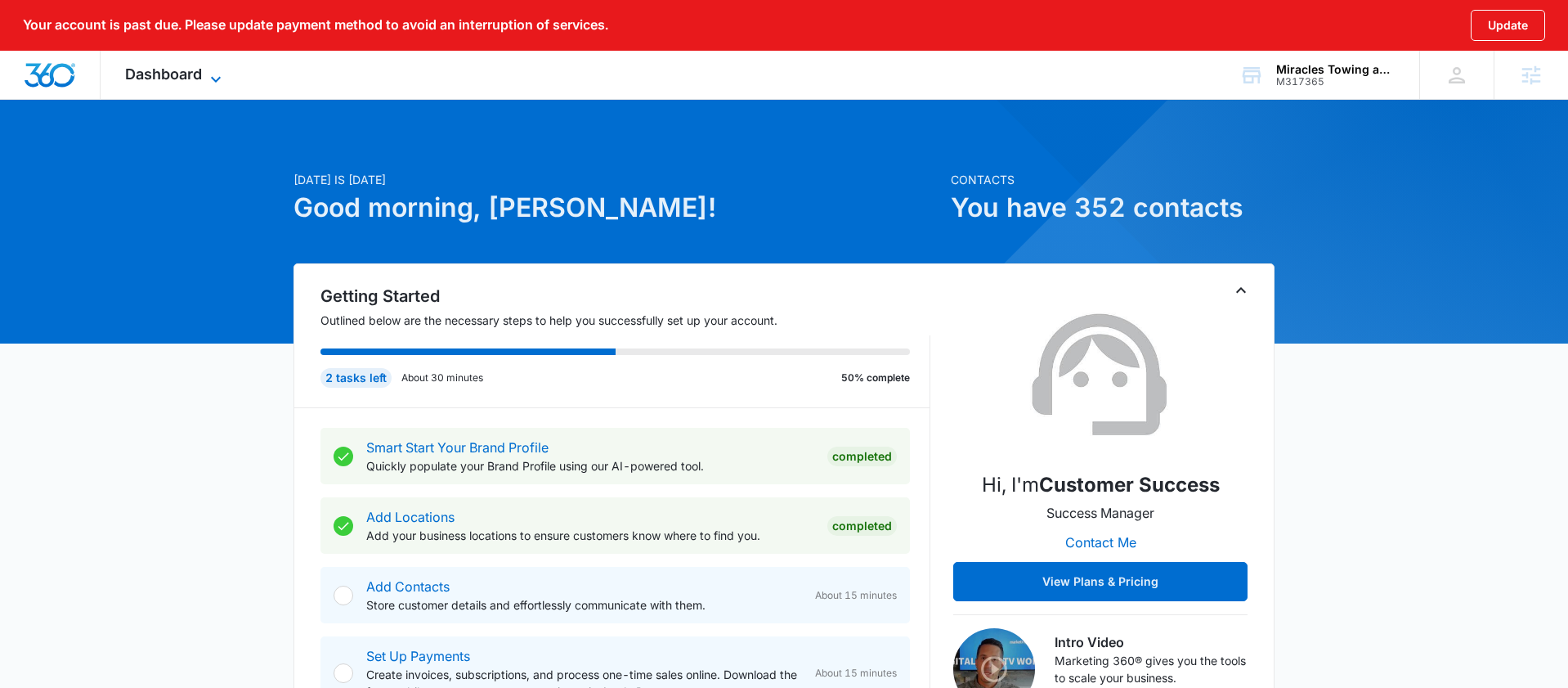
click at [168, 73] on span "Dashboard" at bounding box center [163, 74] width 77 height 17
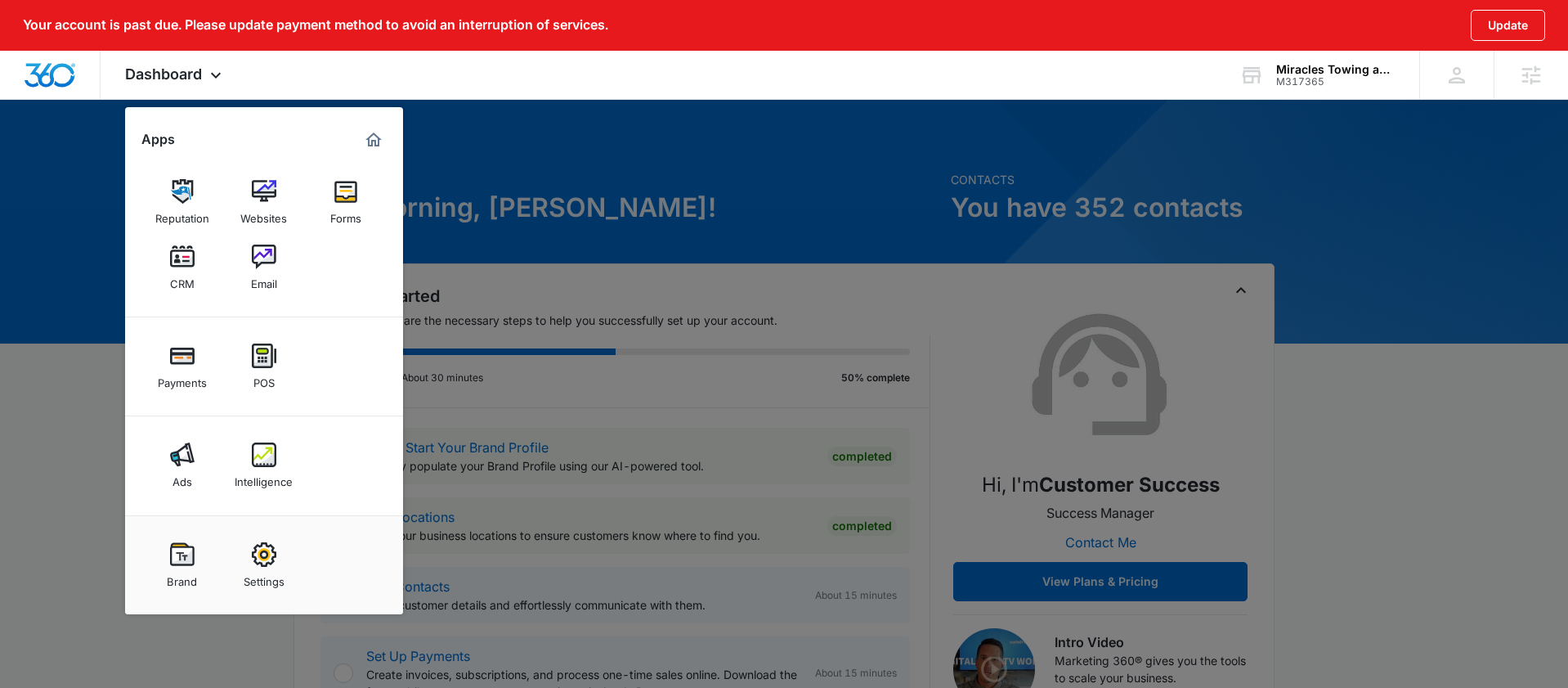
click at [662, 338] on div at bounding box center [784, 344] width 1568 height 688
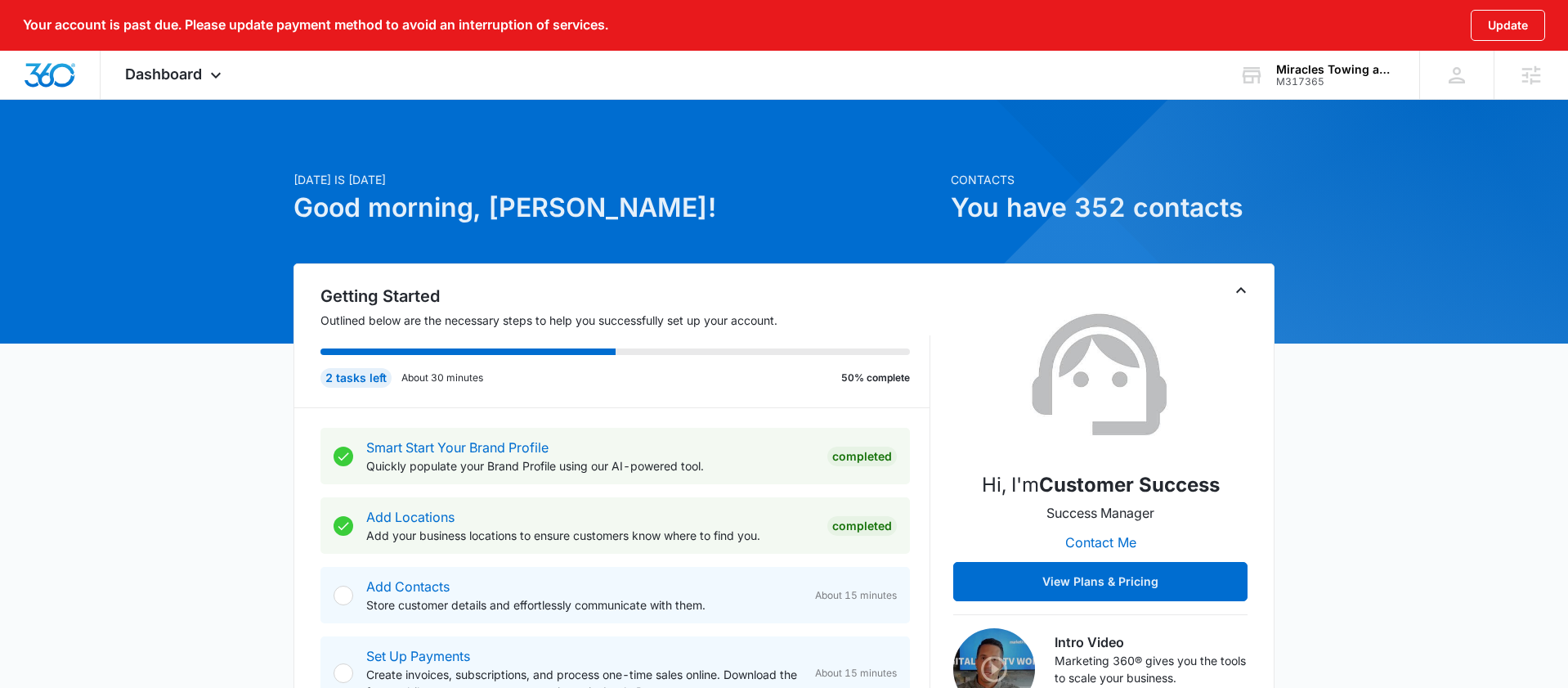
scroll to position [19, 0]
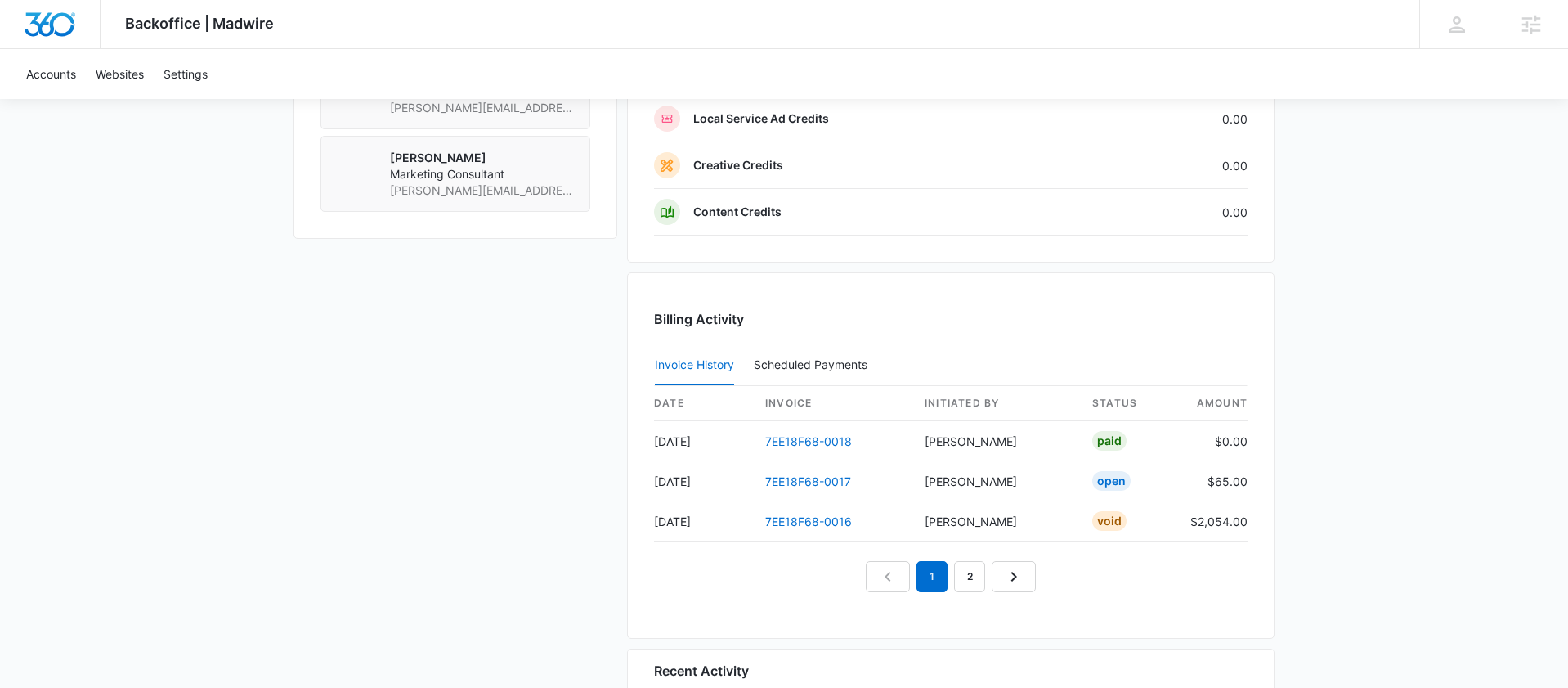
scroll to position [1500, 0]
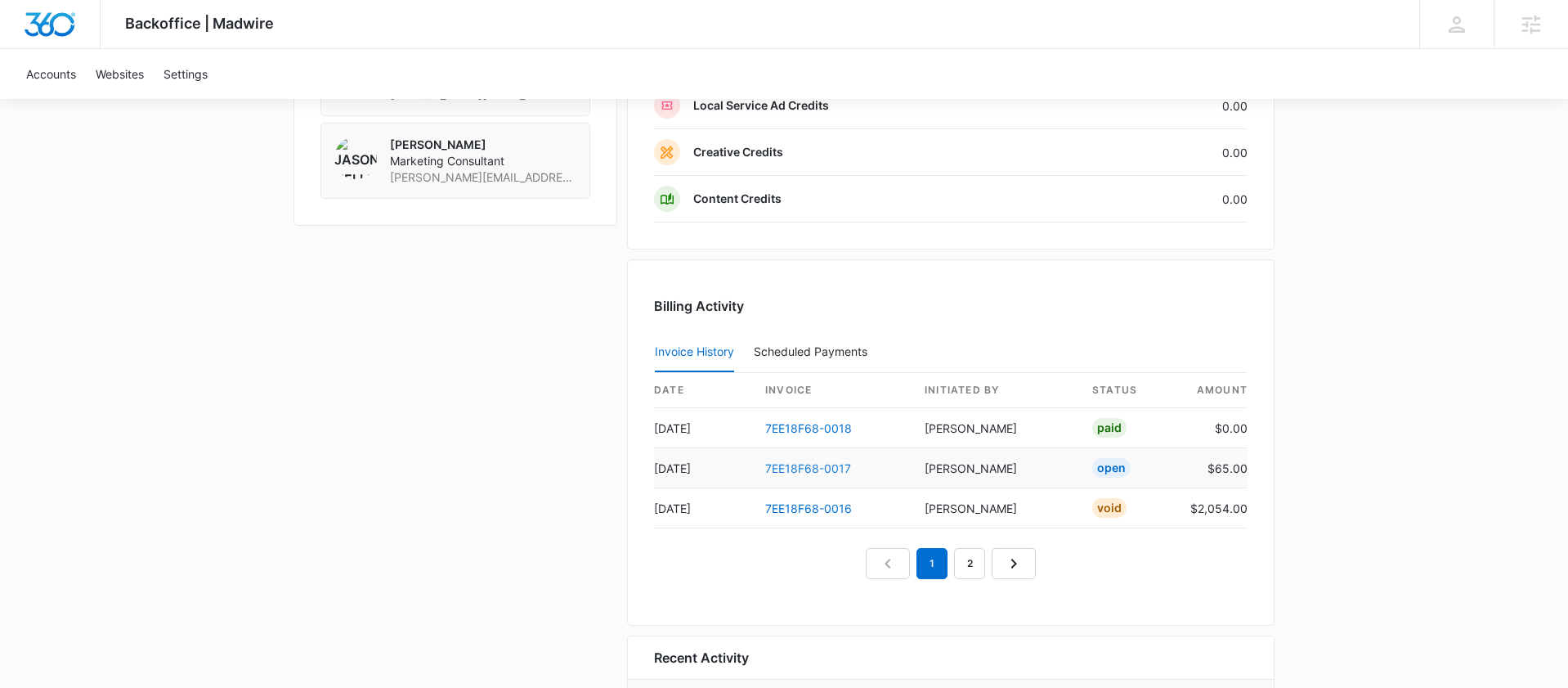
click at [793, 469] on link "7EE18F68-0017" at bounding box center [808, 468] width 86 height 14
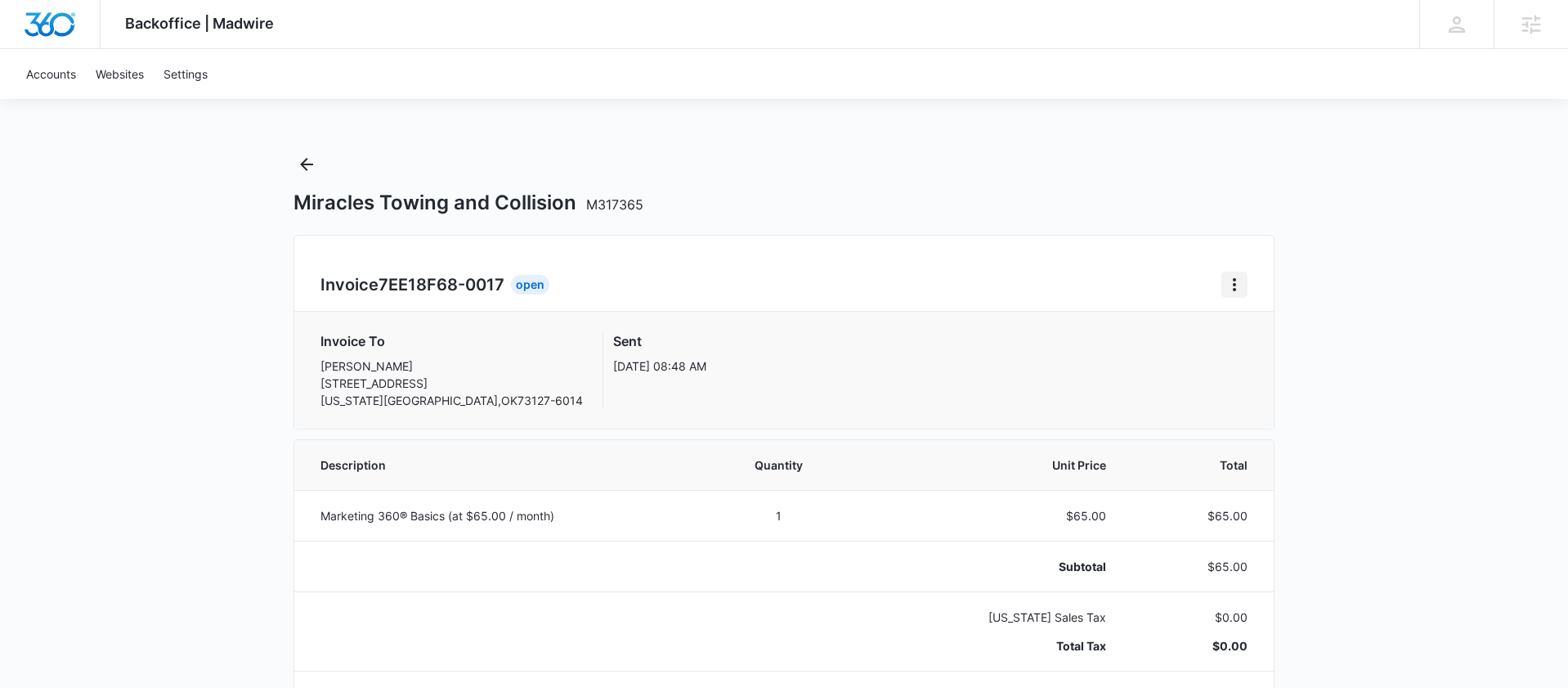
click at [1231, 289] on icon "Home" at bounding box center [1235, 285] width 20 height 20
click at [1124, 354] on div "Invoice To Lorenzo Cael 7700 NW 3RD ST OKLAHOMA CITY , OK 73127-6014 Sent Sep 5…" at bounding box center [784, 370] width 927 height 78
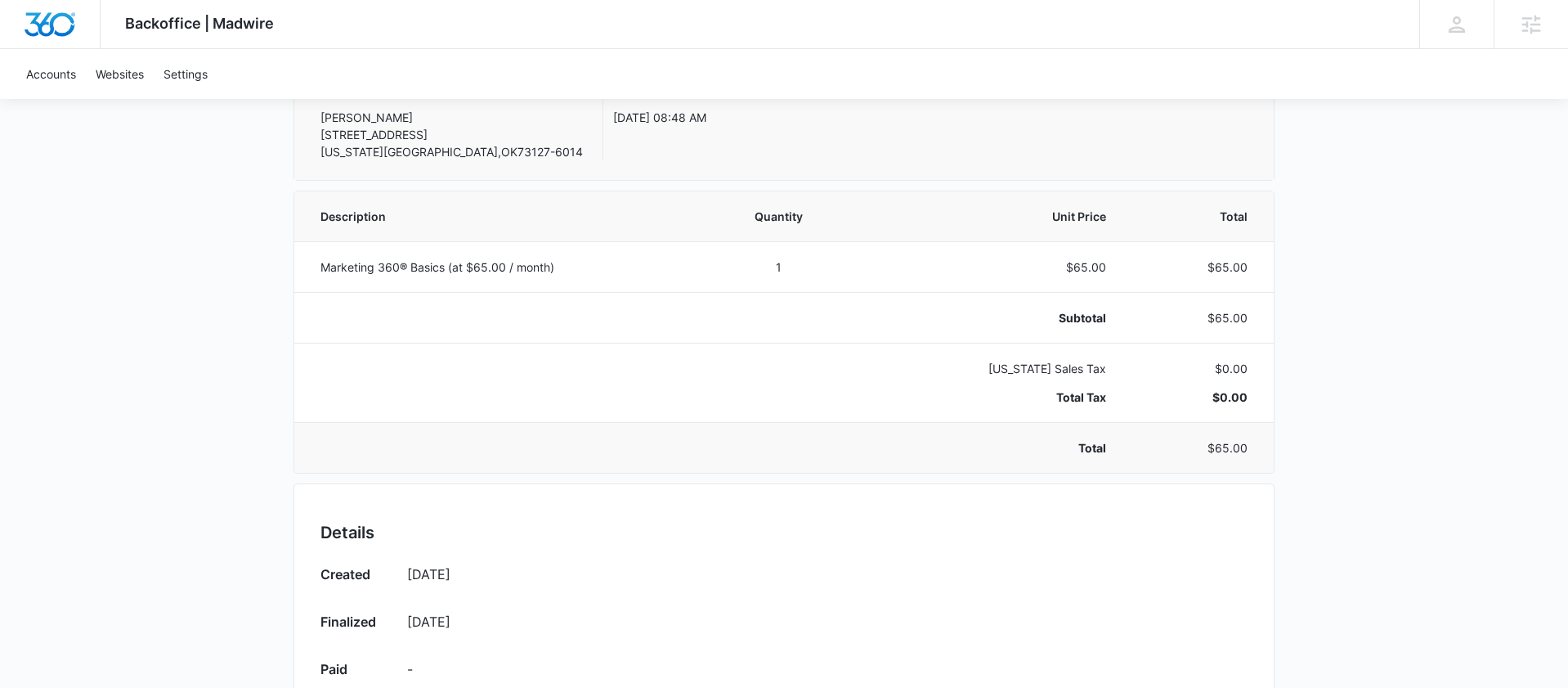
scroll to position [273, 0]
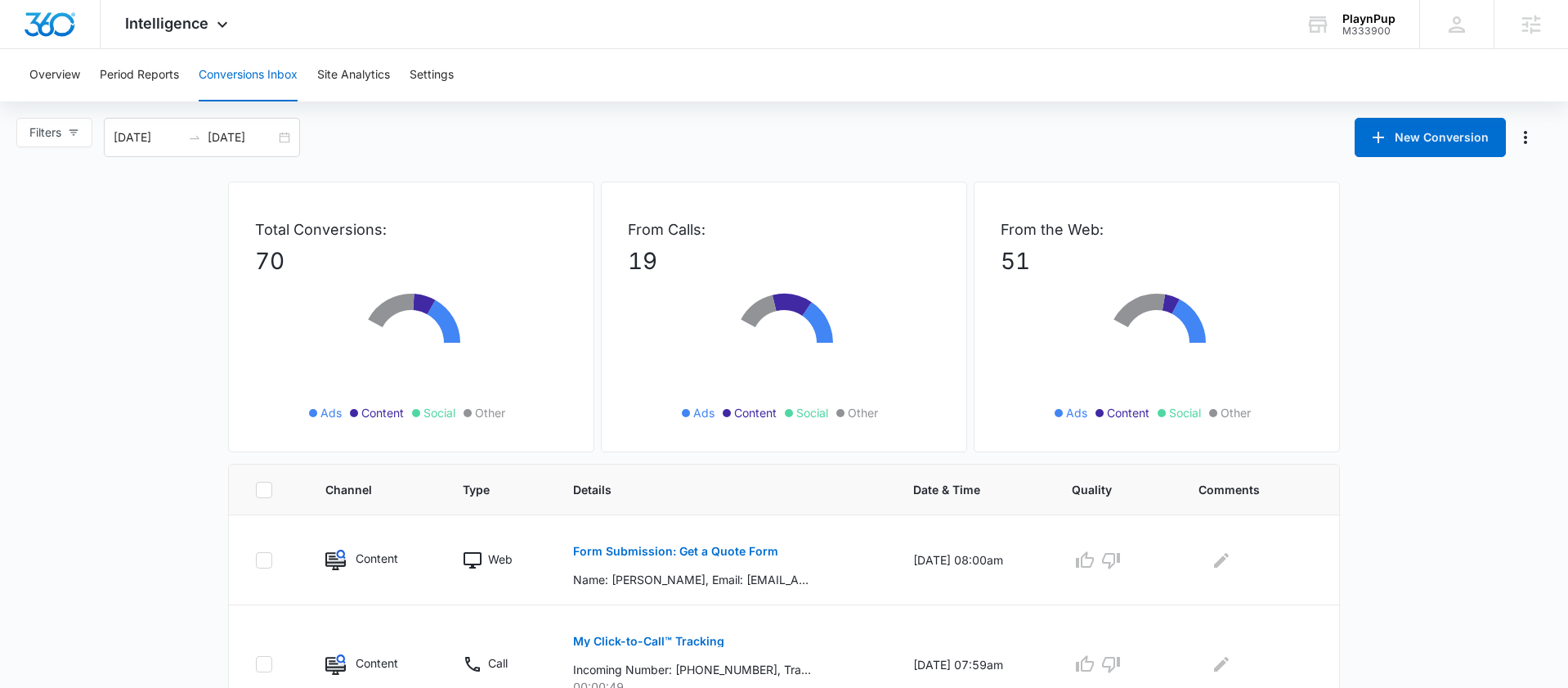
scroll to position [8, 0]
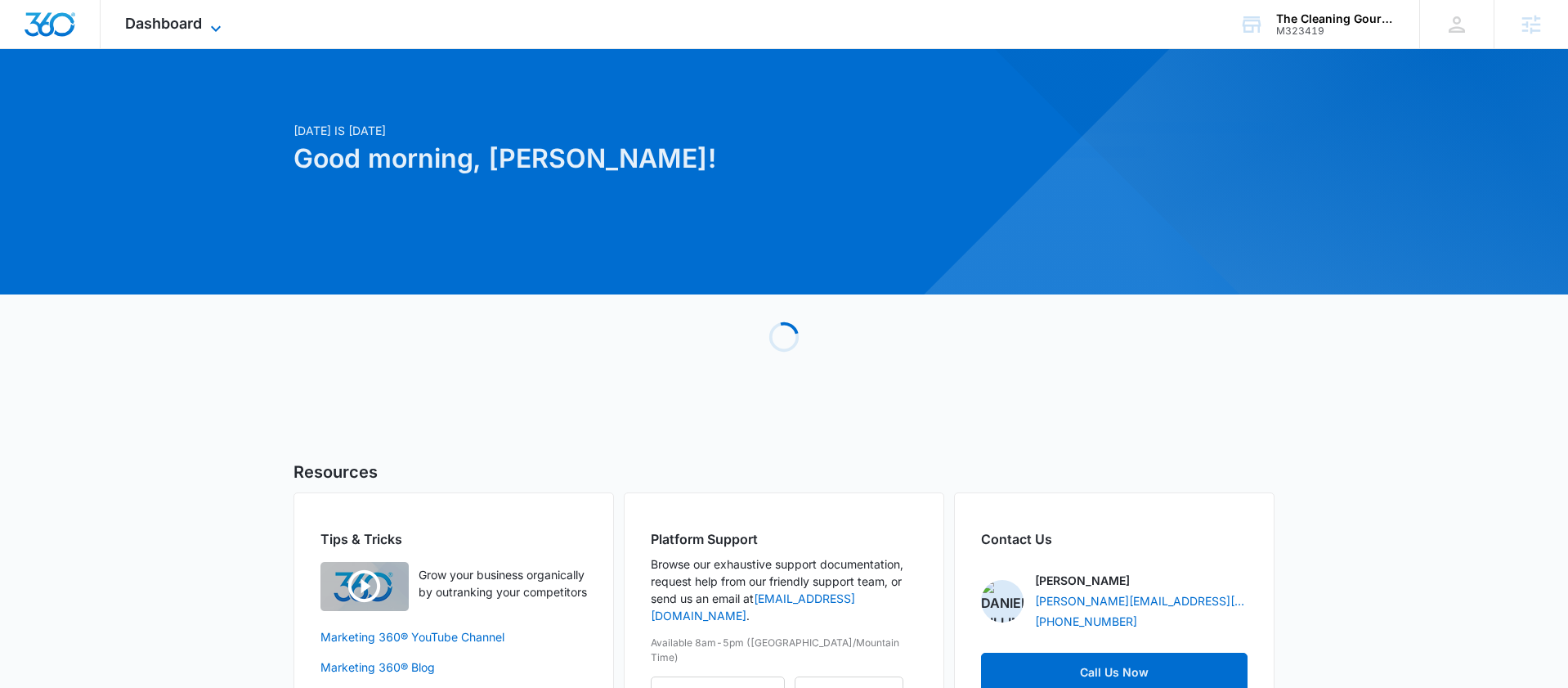
click at [131, 21] on span "Dashboard" at bounding box center [163, 23] width 77 height 17
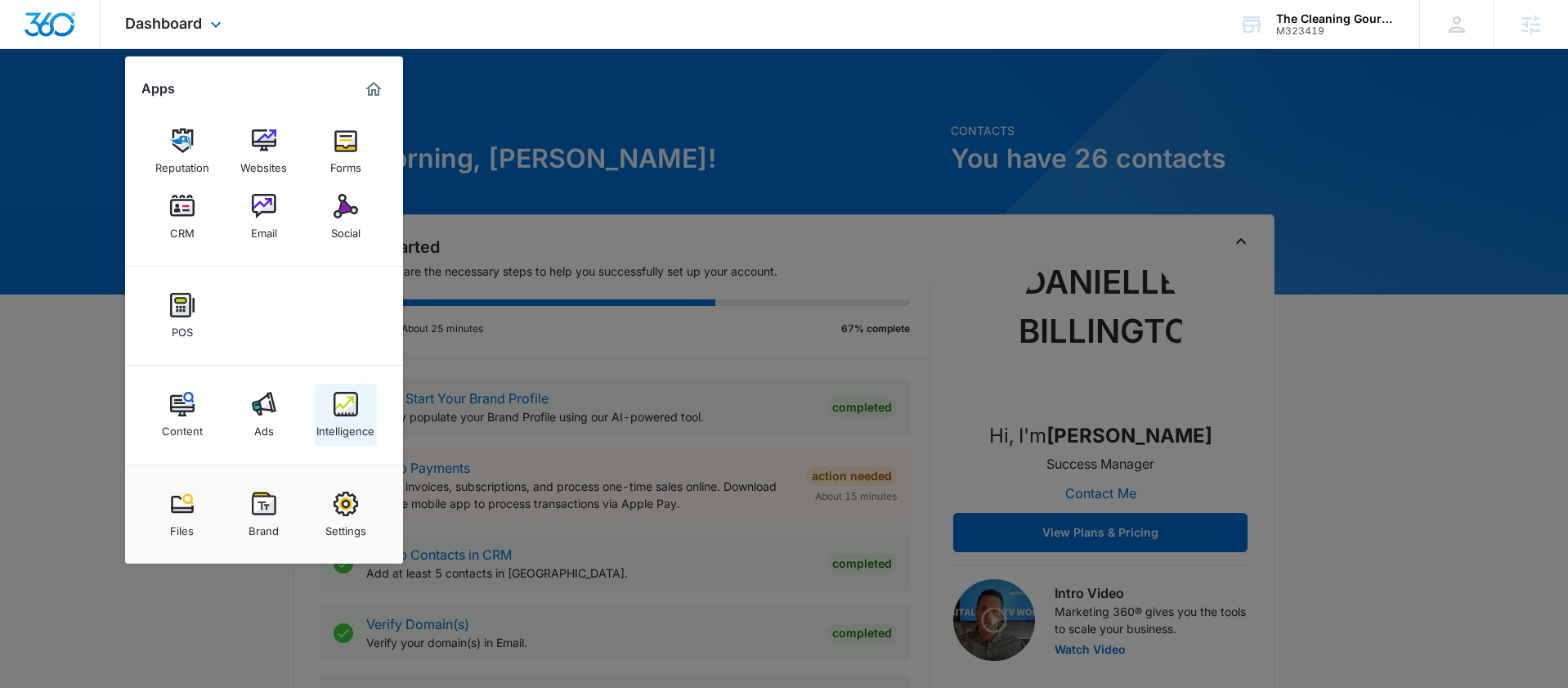
click at [334, 406] on img at bounding box center [345, 403] width 25 height 25
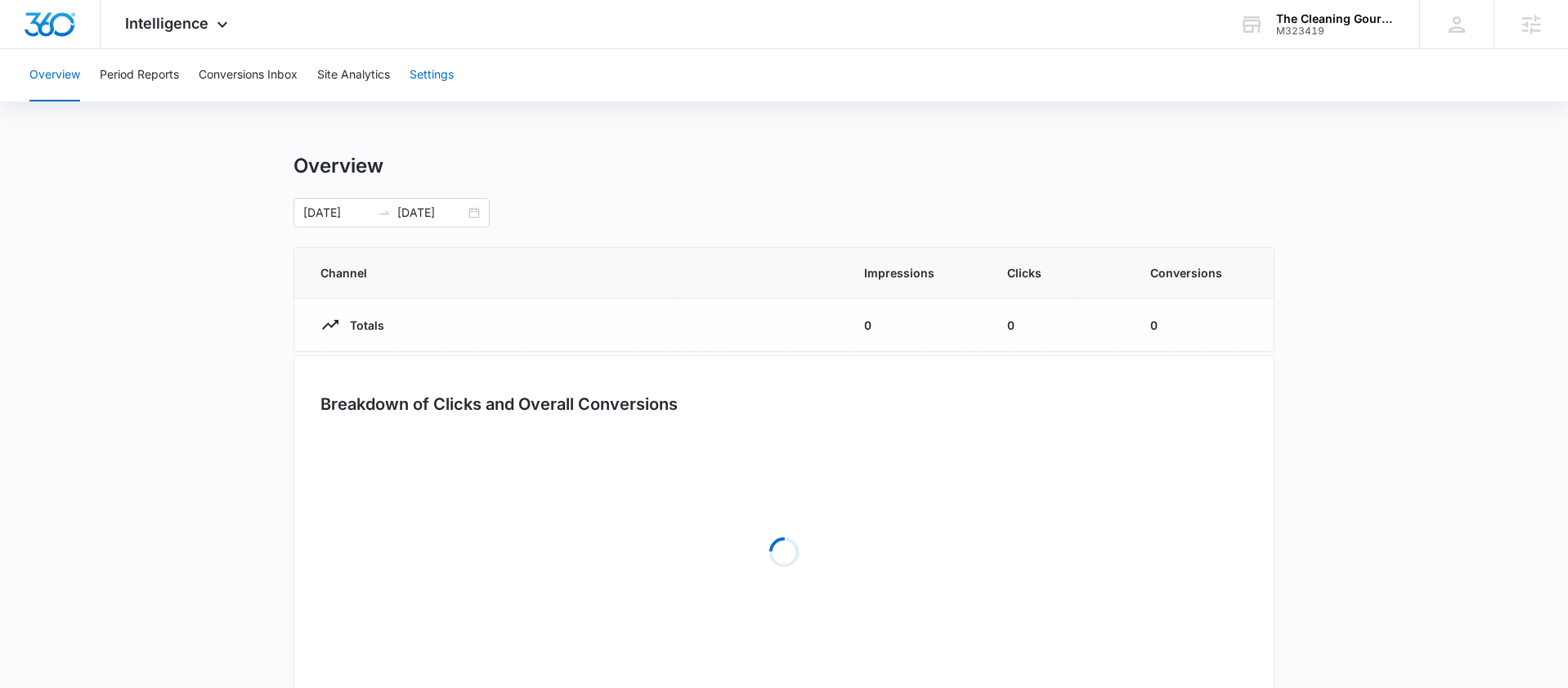
click at [420, 64] on button "Settings" at bounding box center [431, 75] width 44 height 52
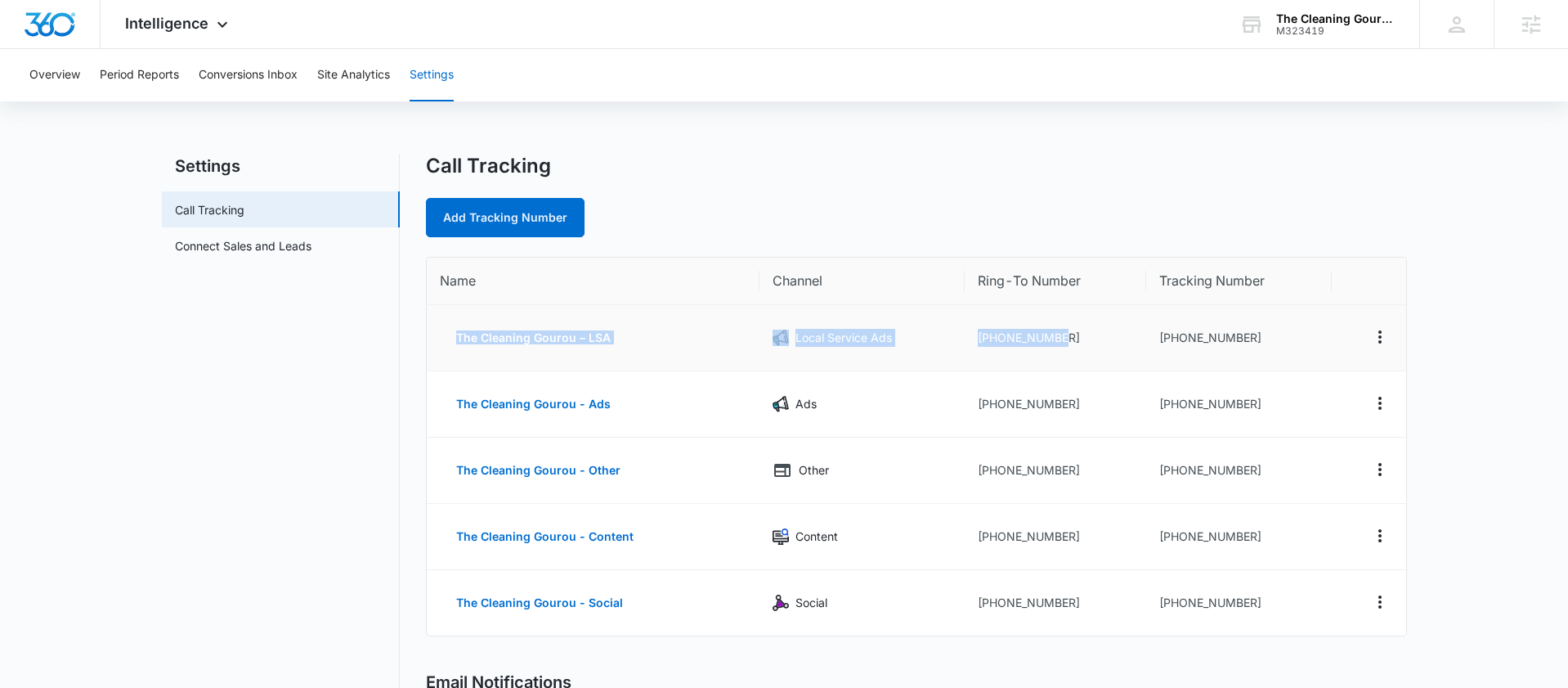
drag, startPoint x: 1255, startPoint y: 299, endPoint x: 1131, endPoint y: 346, distance: 132.6
click at [1133, 344] on table "Name Channel Ring-To Number Tracking Number The Cleaning Gourou – LSA Local Ser…" at bounding box center [916, 446] width 979 height 377
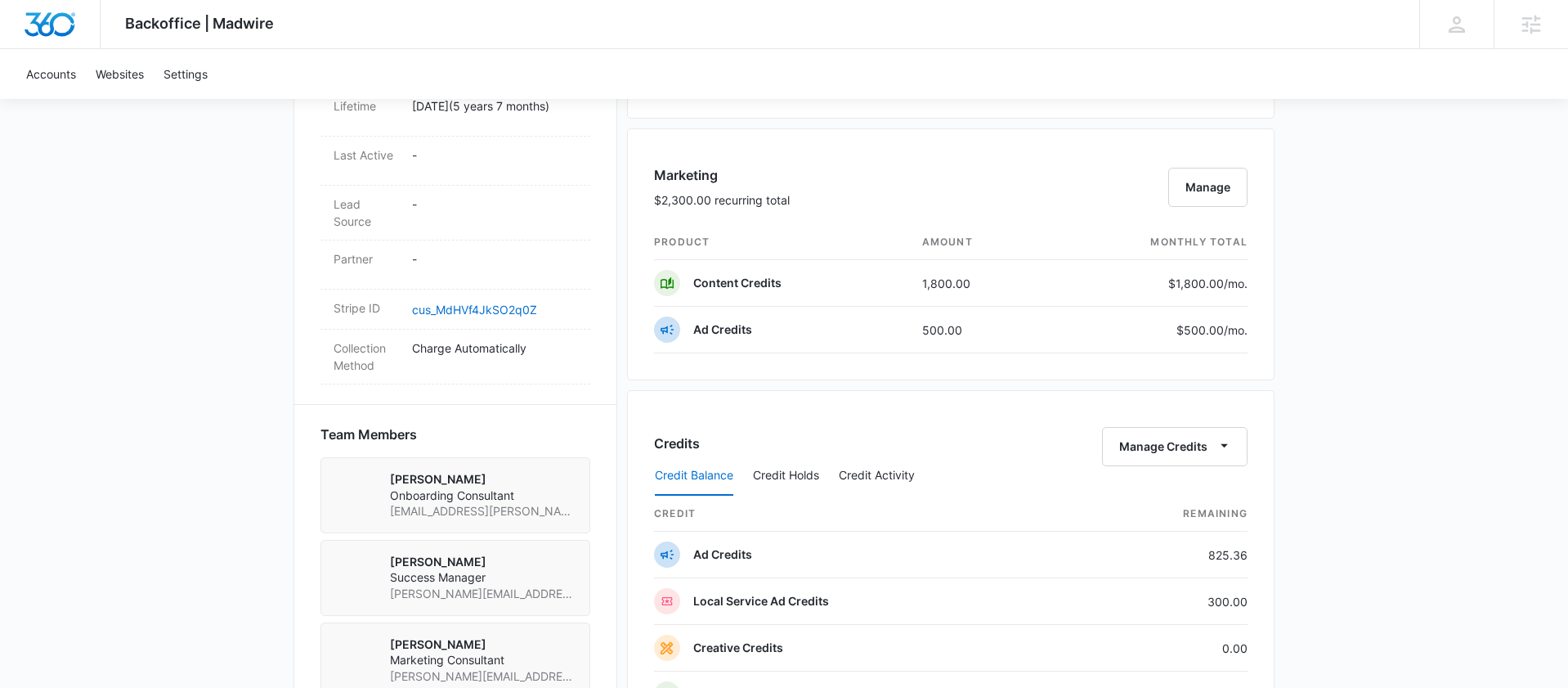
scroll to position [958, 0]
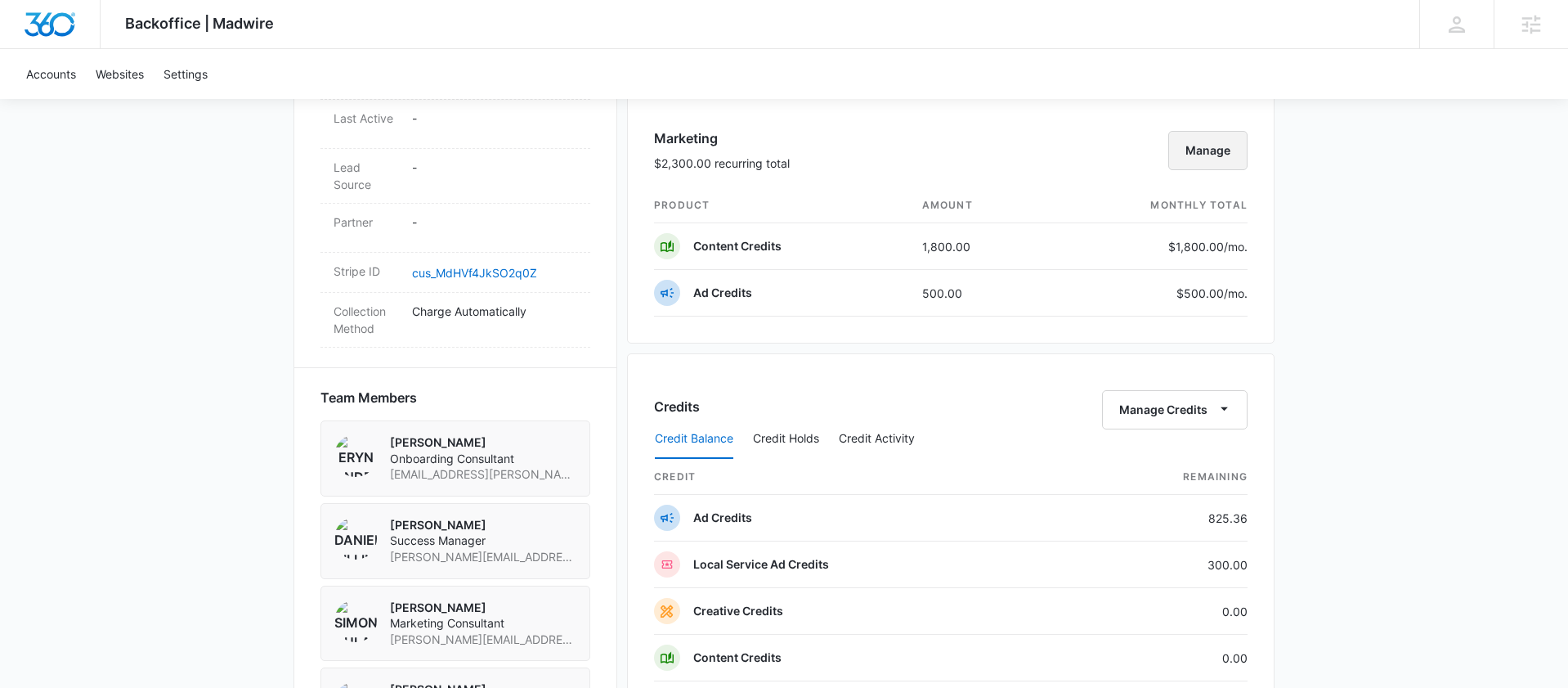
click at [1214, 145] on button "Manage" at bounding box center [1208, 150] width 79 height 39
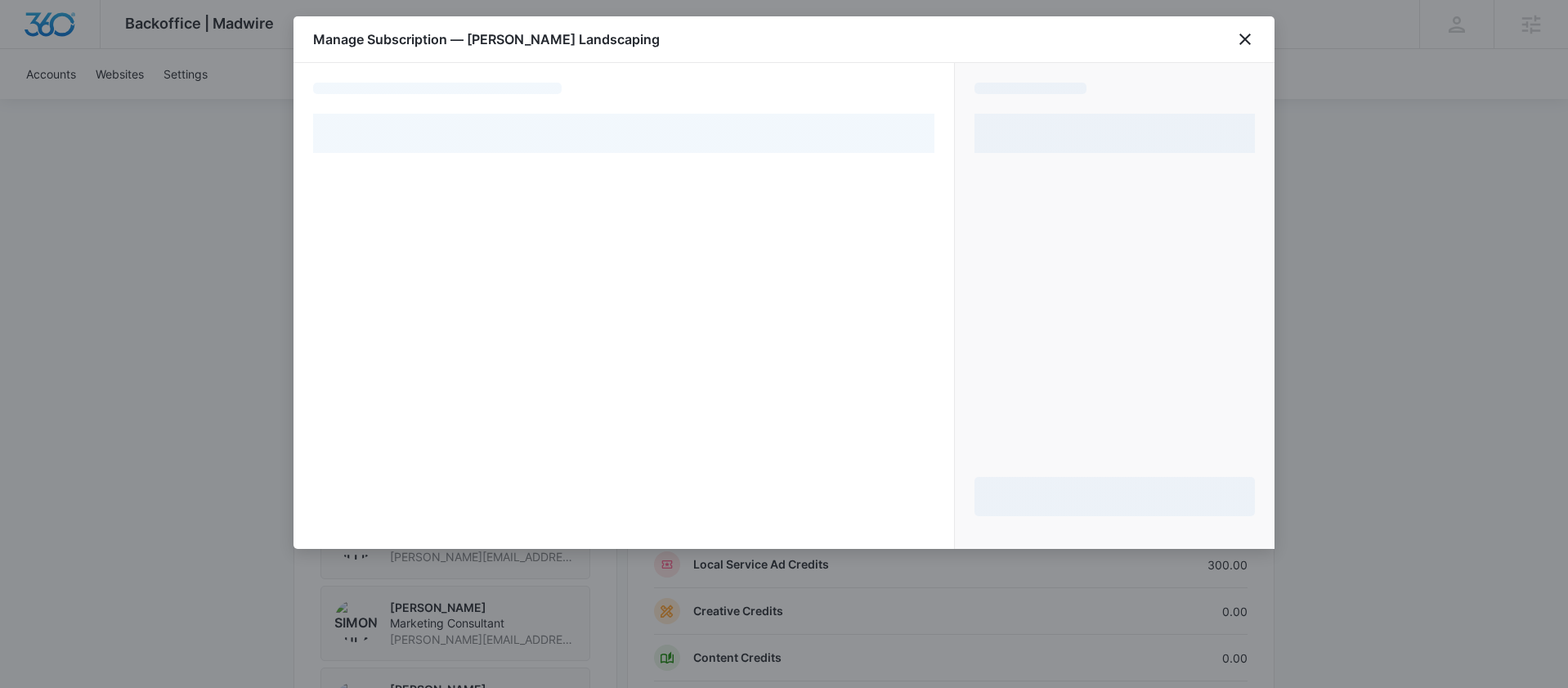
select select "pm_1Lu0w2A4n8RTgNjUA3qBUguI"
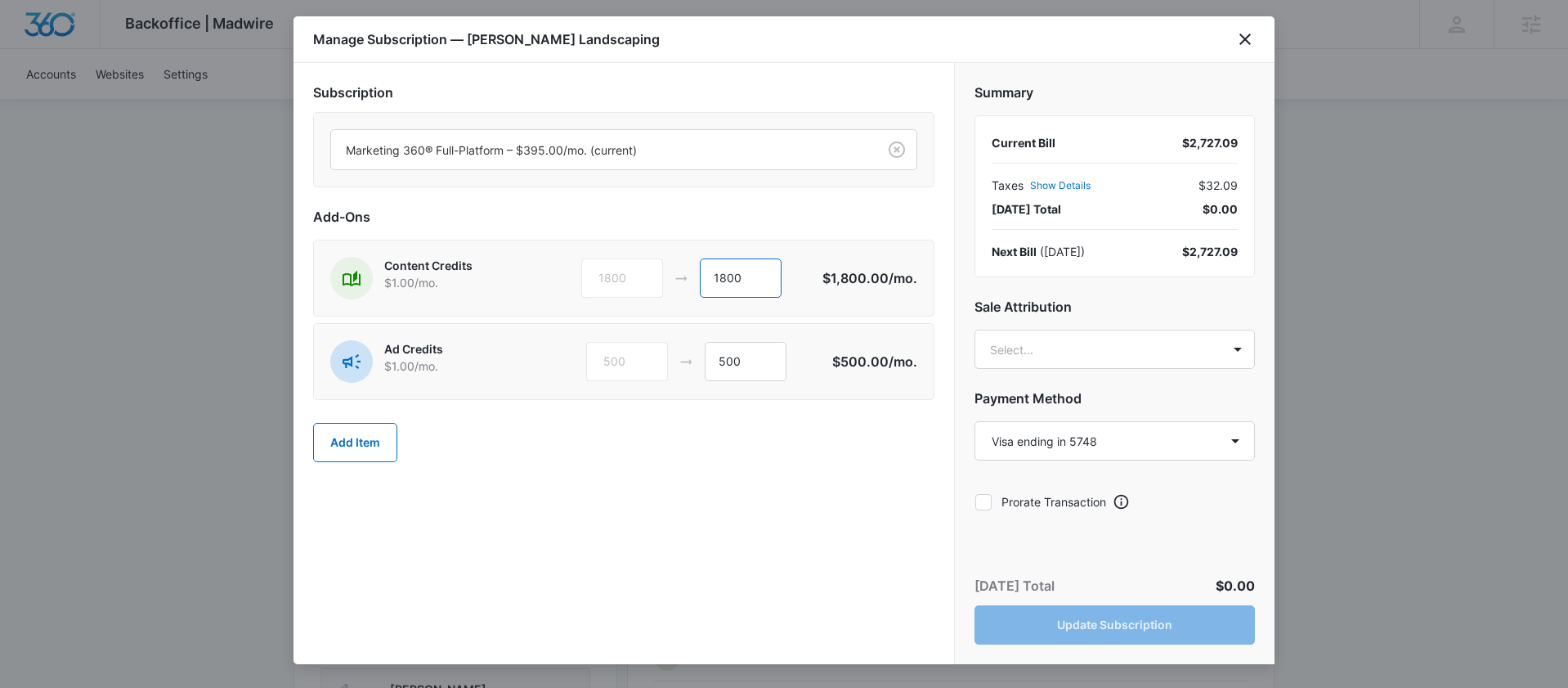
drag, startPoint x: 740, startPoint y: 277, endPoint x: 668, endPoint y: 277, distance: 72.0
click at [669, 277] on div "1800 1800" at bounding box center [702, 278] width 242 height 39
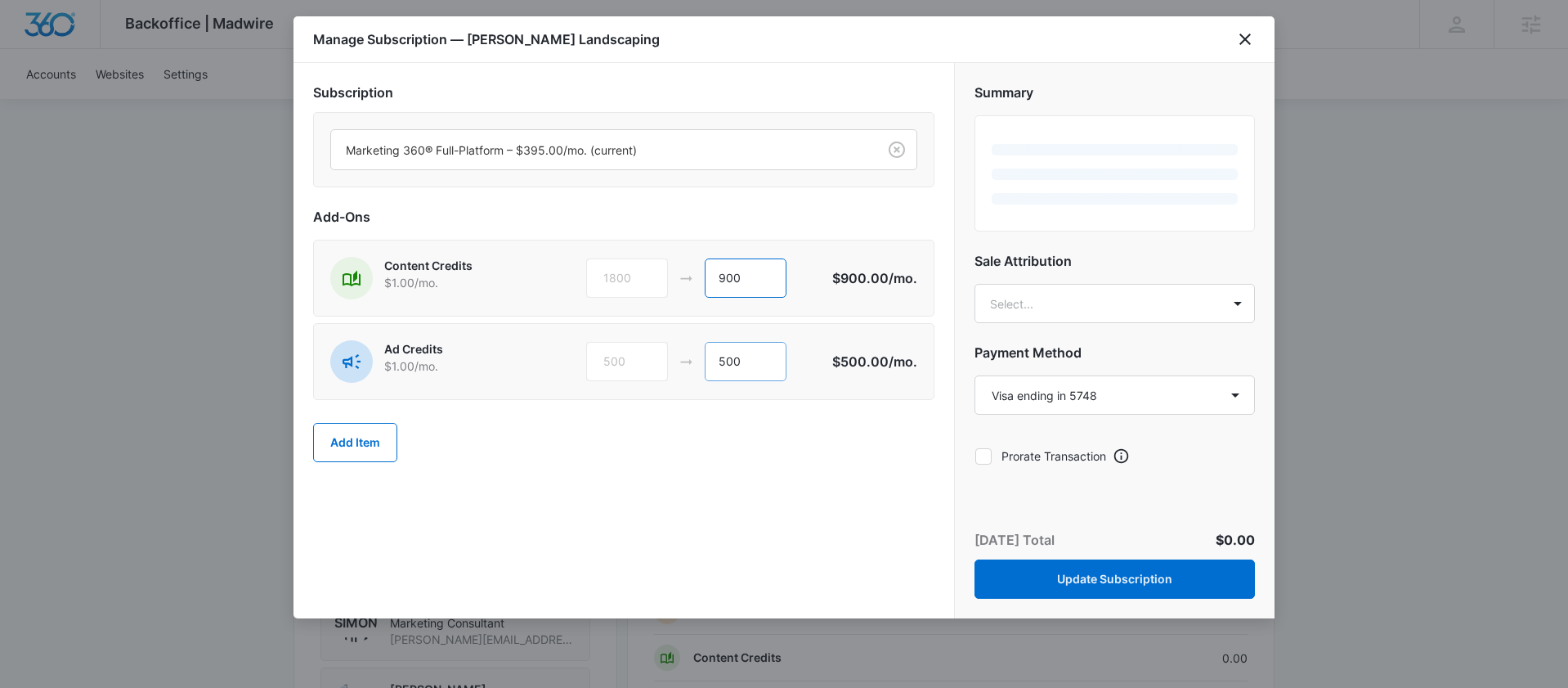
type input "900"
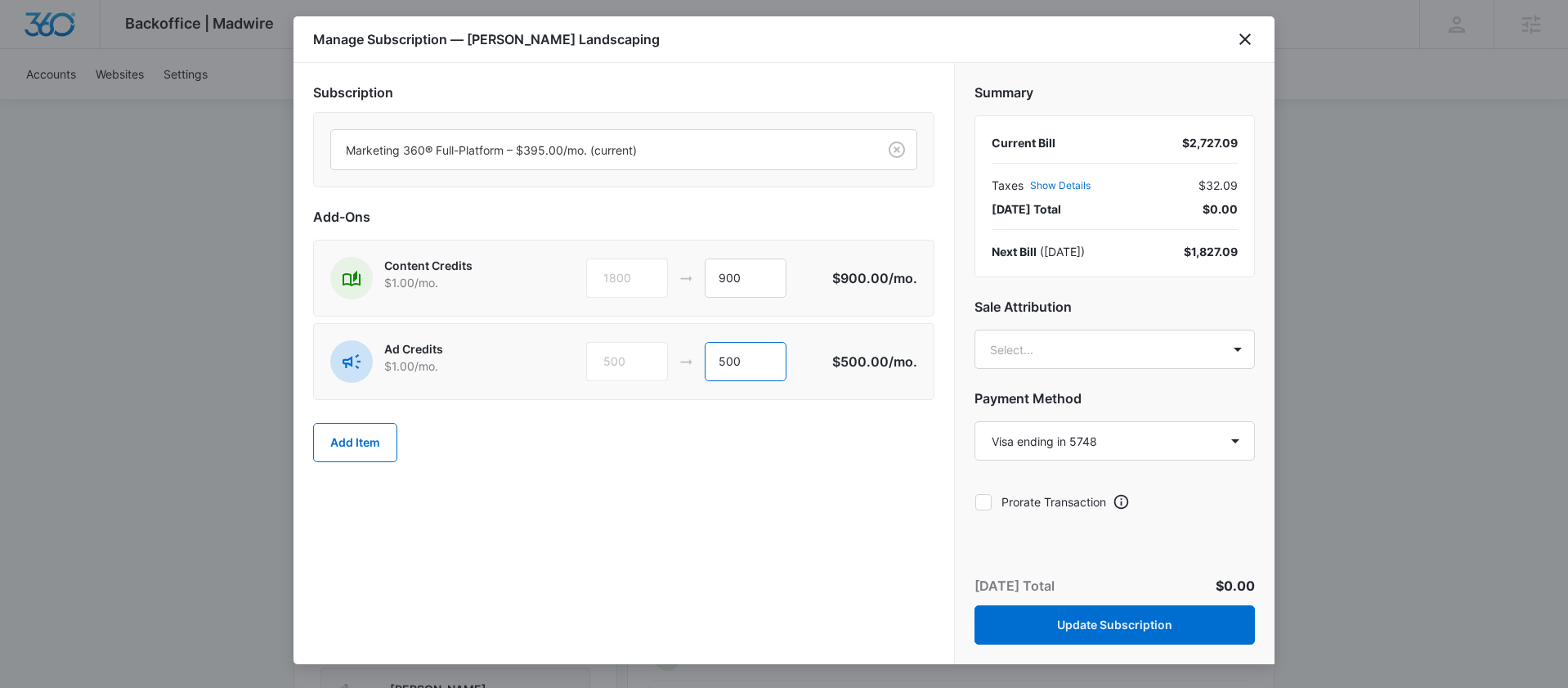
drag, startPoint x: 755, startPoint y: 365, endPoint x: 707, endPoint y: 365, distance: 48.0
click at [708, 365] on input "500" at bounding box center [746, 360] width 82 height 39
click at [1250, 35] on icon "close" at bounding box center [1246, 39] width 20 height 20
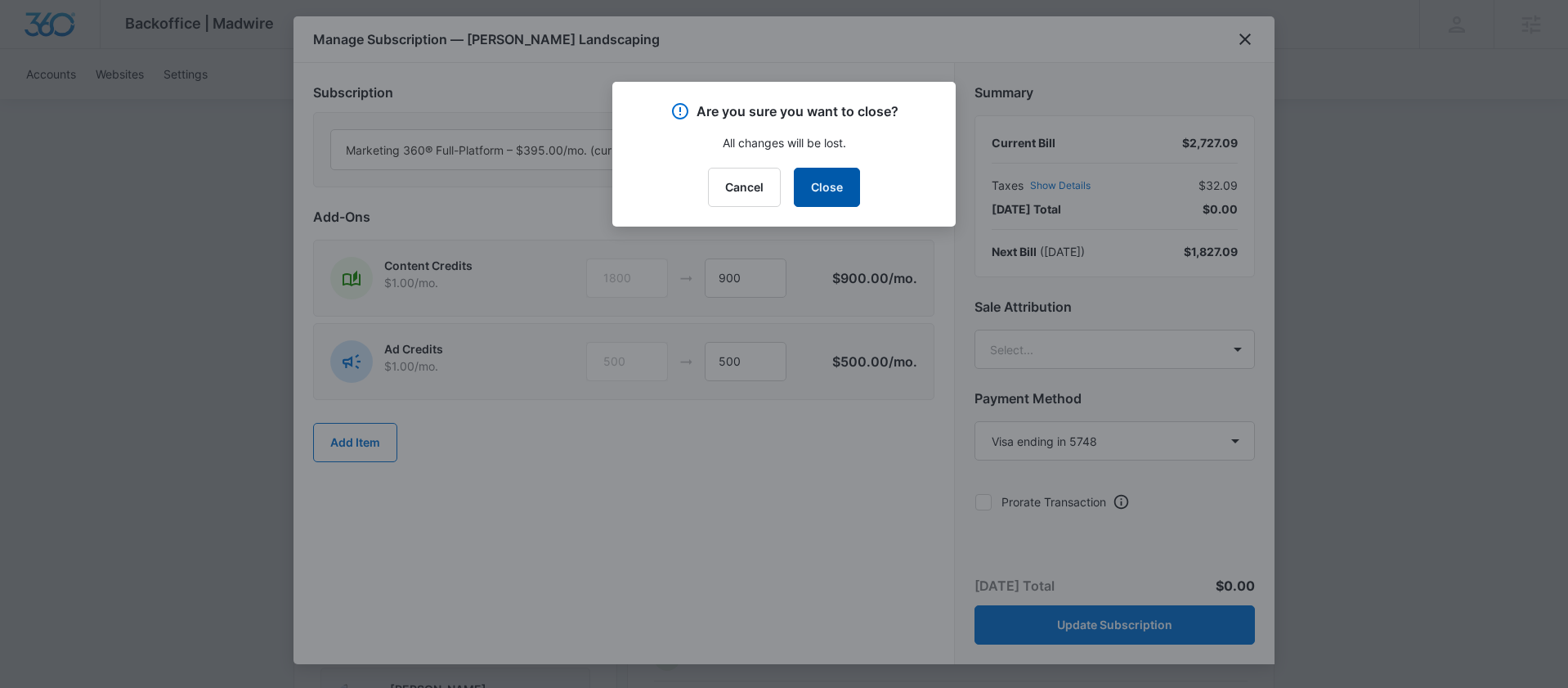
click at [834, 179] on button "Close" at bounding box center [826, 187] width 66 height 39
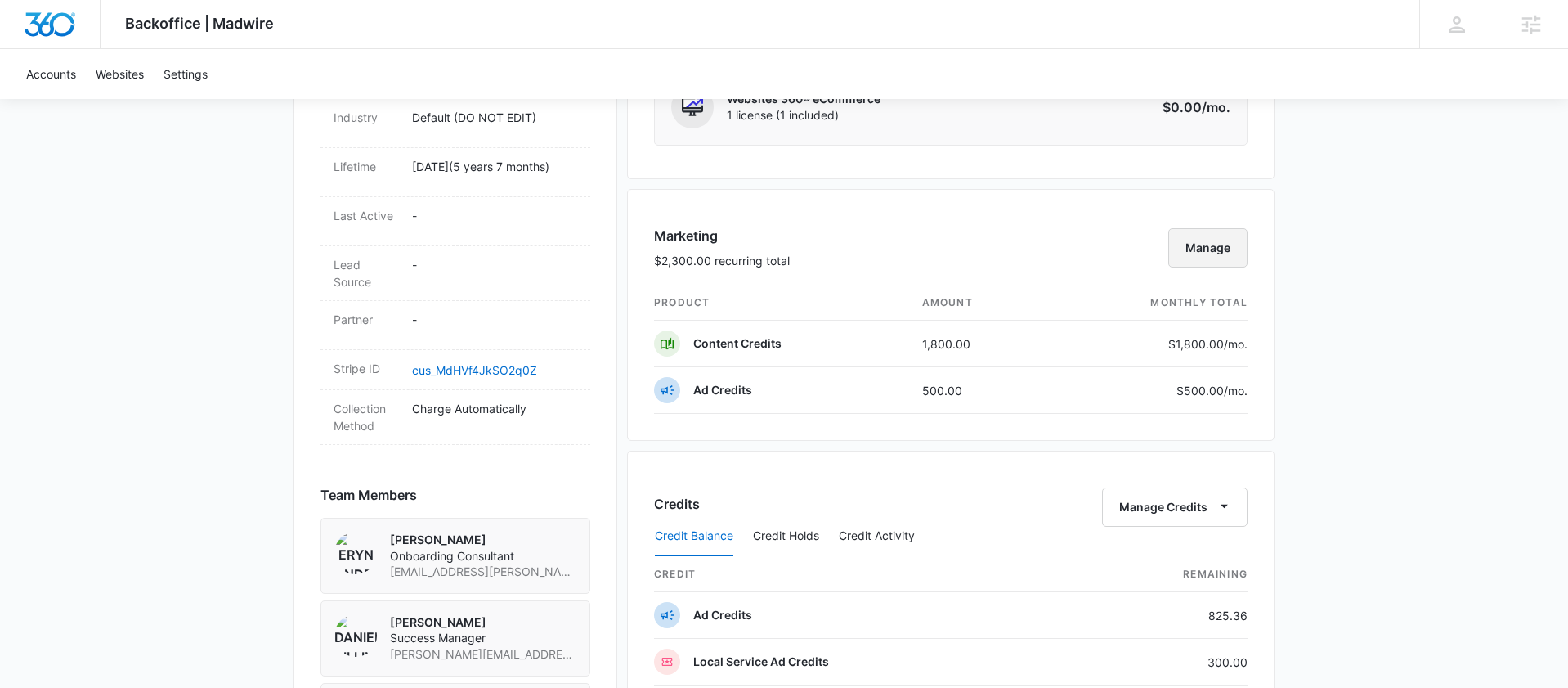
scroll to position [942, 0]
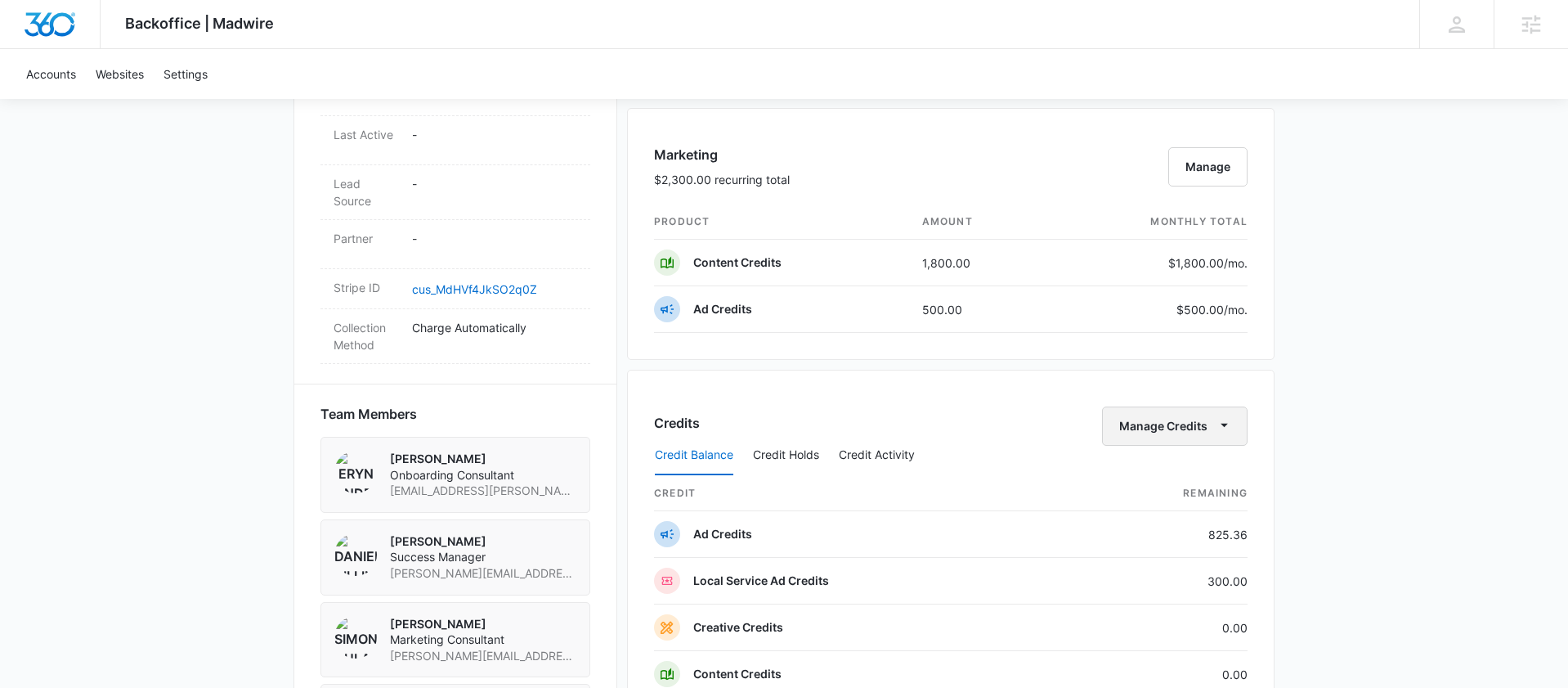
click at [1138, 415] on button "Manage Credits" at bounding box center [1175, 425] width 146 height 39
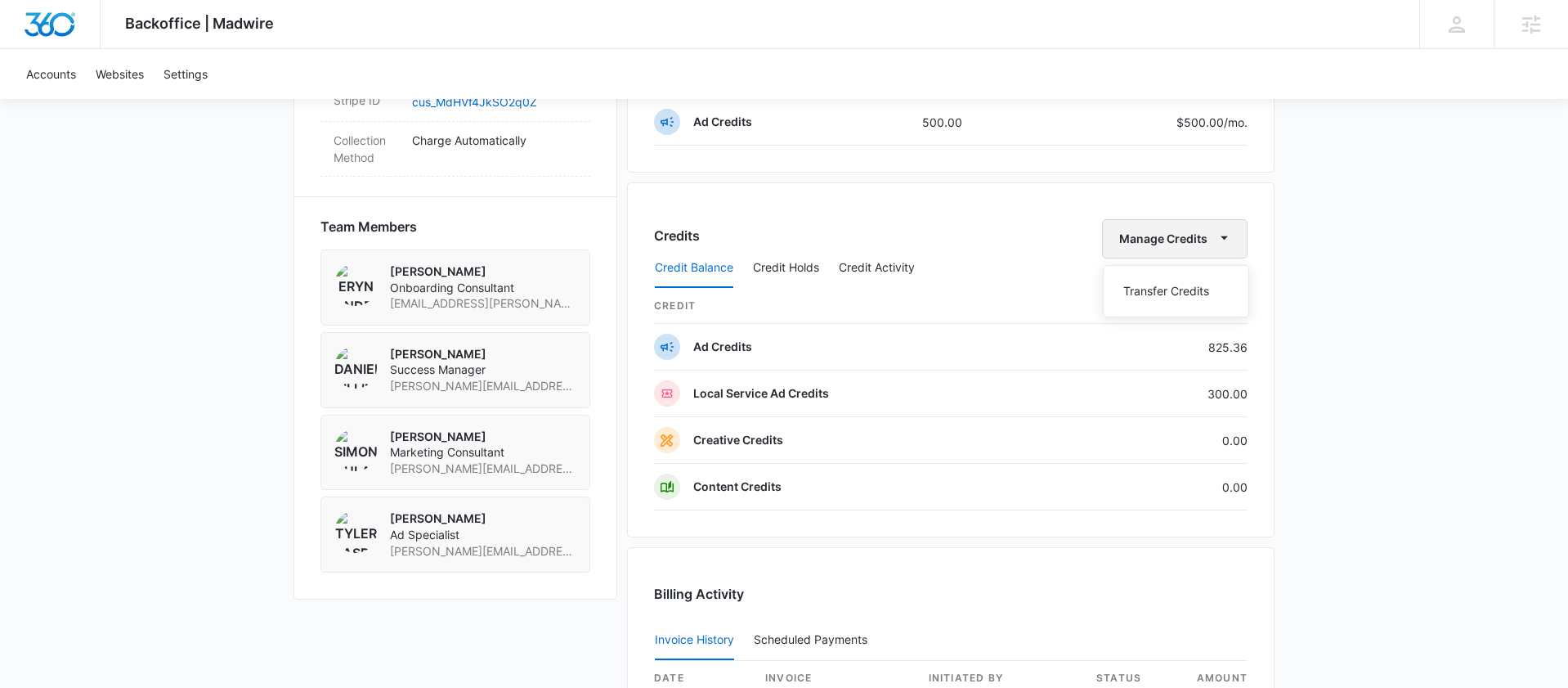
scroll to position [1102, 0]
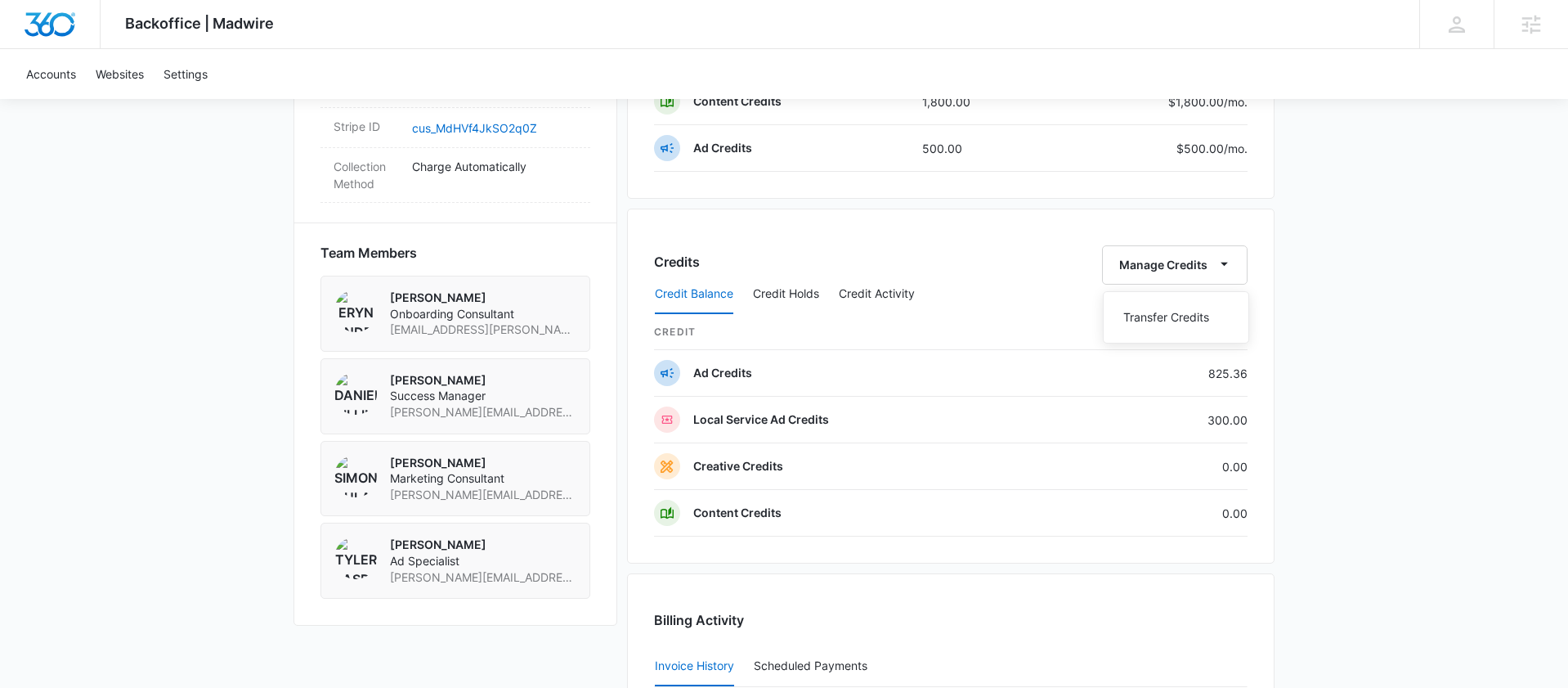
click at [1364, 412] on div "Backoffice | Madwire Apps Settings DB Danielle Billington danielle.billington@m…" at bounding box center [784, 87] width 1568 height 2380
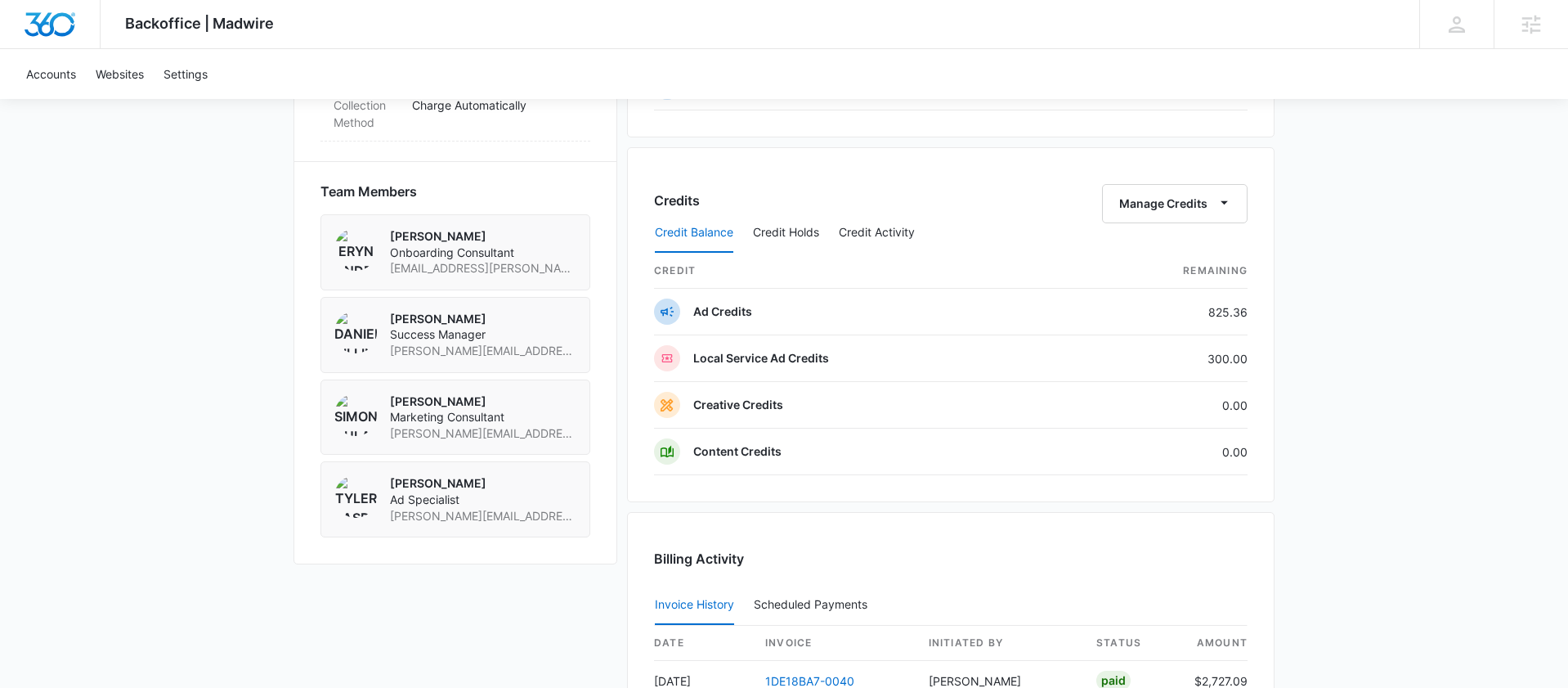
scroll to position [1162, 0]
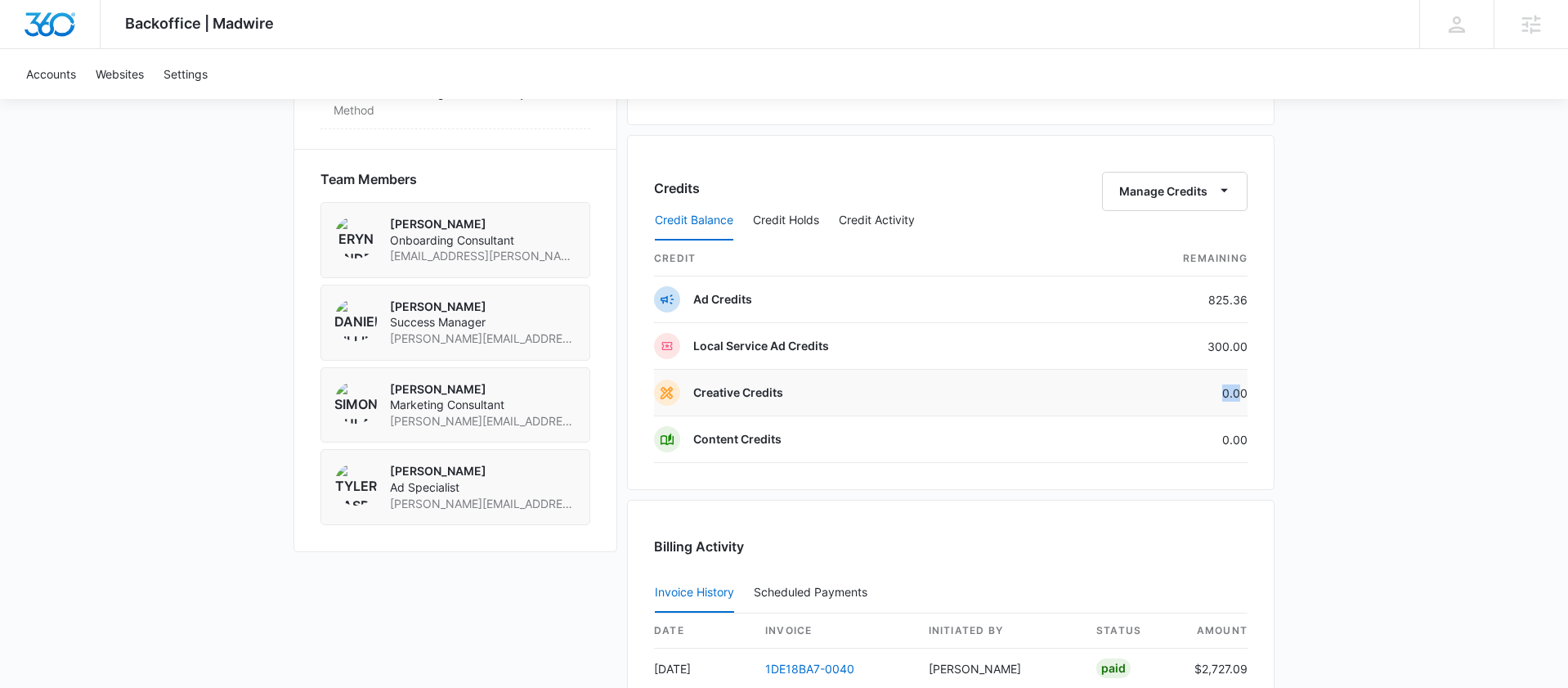
drag, startPoint x: 1199, startPoint y: 396, endPoint x: 1244, endPoint y: 396, distance: 45.0
click at [1244, 396] on td "0.00" at bounding box center [1161, 392] width 174 height 47
drag, startPoint x: 1221, startPoint y: 446, endPoint x: 1248, endPoint y: 446, distance: 27.0
click at [1248, 446] on div "Credits Manage Credits Credit Balance Credit Holds Credit Activity credit Remai…" at bounding box center [950, 313] width 648 height 355
click at [1281, 457] on div "Backoffice | Madwire Apps Settings DB [PERSON_NAME] [PERSON_NAME][EMAIL_ADDRESS…" at bounding box center [784, 13] width 1568 height 2380
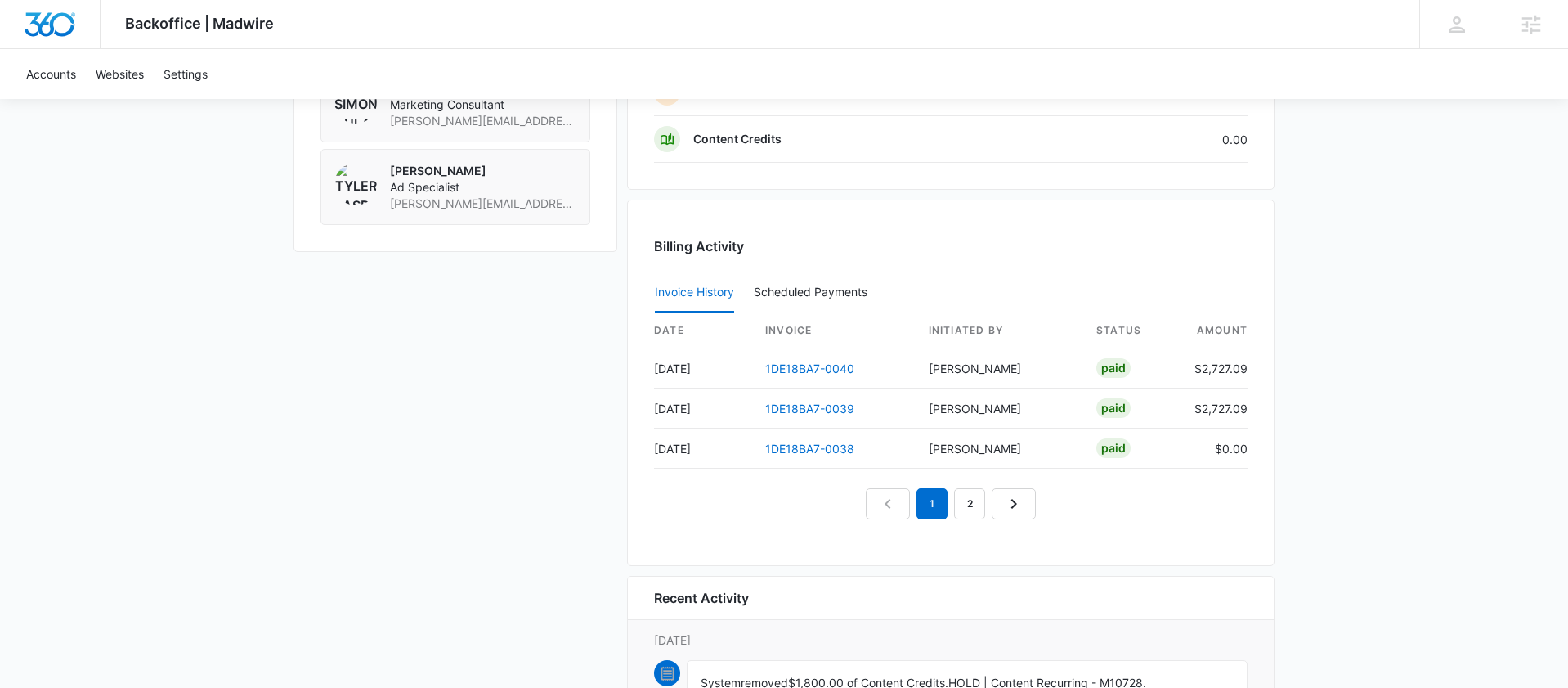
scroll to position [1479, 0]
click at [800, 364] on link "1DE18BA7-0040" at bounding box center [809, 366] width 89 height 14
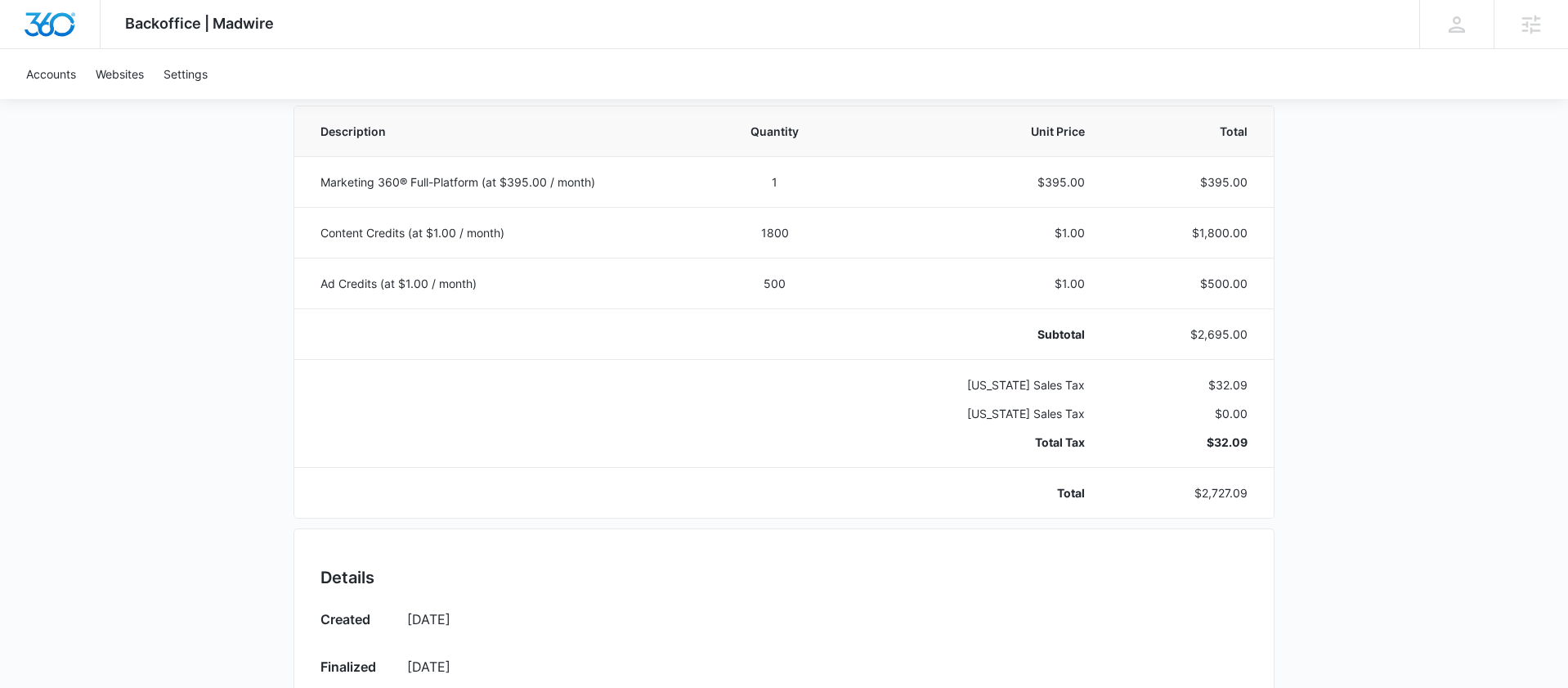
scroll to position [365, 0]
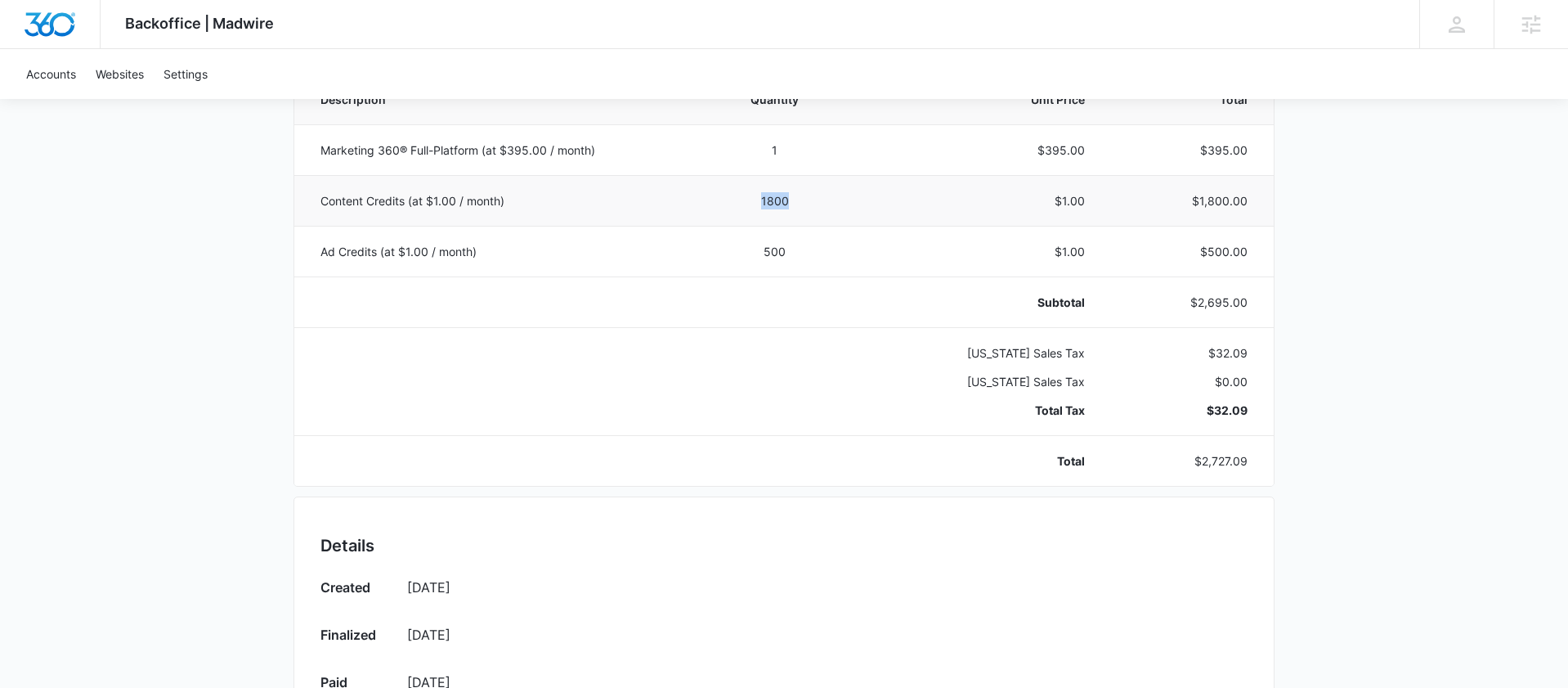
drag, startPoint x: 753, startPoint y: 202, endPoint x: 800, endPoint y: 201, distance: 47.0
click at [800, 202] on td "1800" at bounding box center [775, 200] width 144 height 51
drag, startPoint x: 759, startPoint y: 251, endPoint x: 790, endPoint y: 251, distance: 31.0
click at [790, 251] on td "500" at bounding box center [775, 251] width 144 height 51
click at [769, 373] on td at bounding box center [775, 381] width 144 height 108
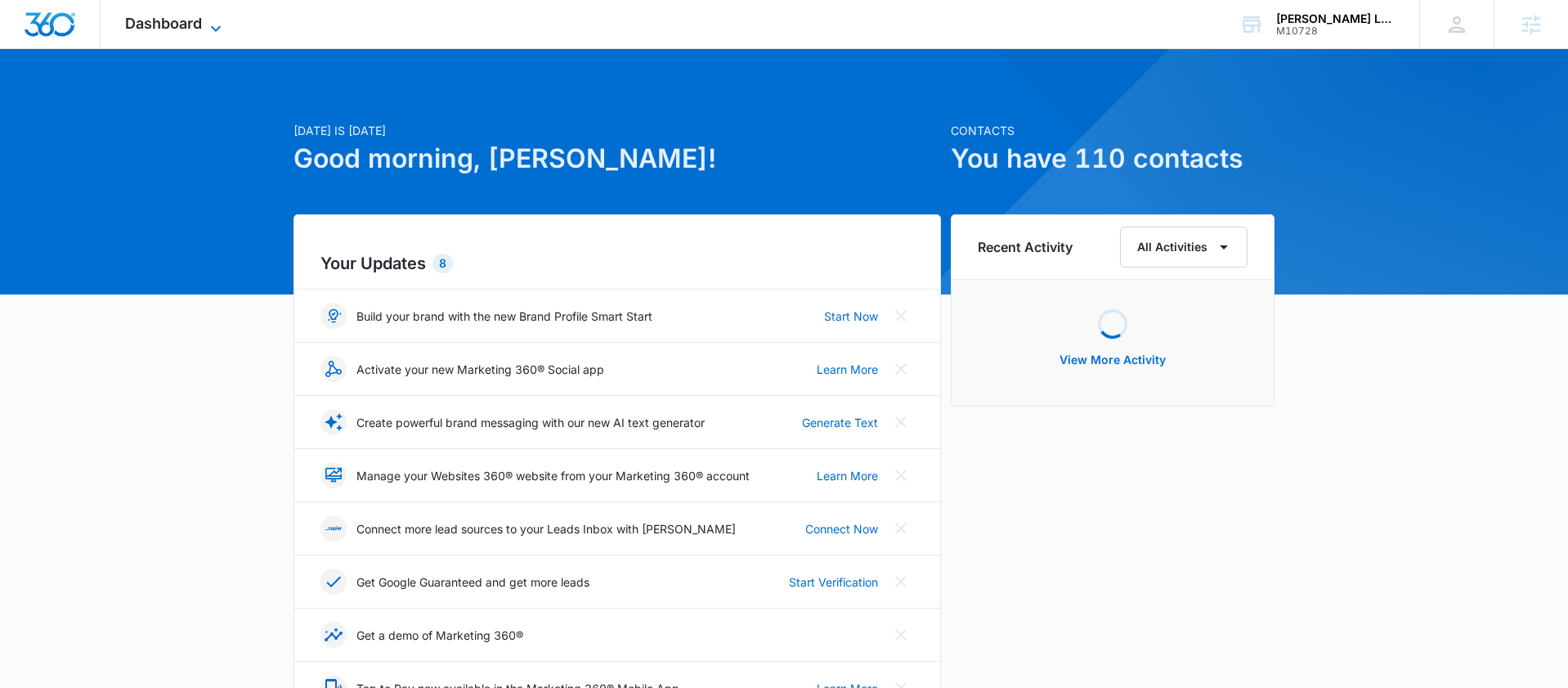
click at [148, 22] on span "Dashboard" at bounding box center [163, 23] width 77 height 17
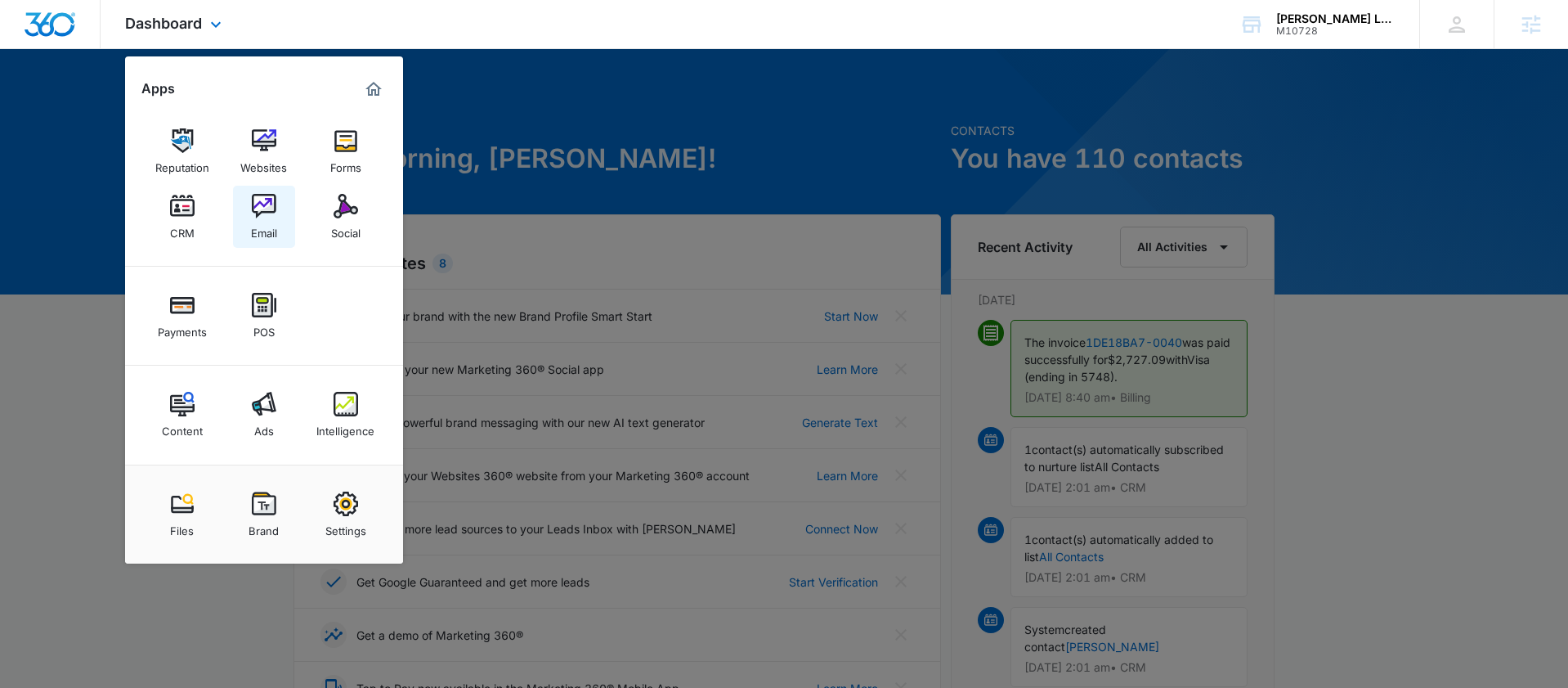
click at [256, 211] on img at bounding box center [263, 206] width 25 height 25
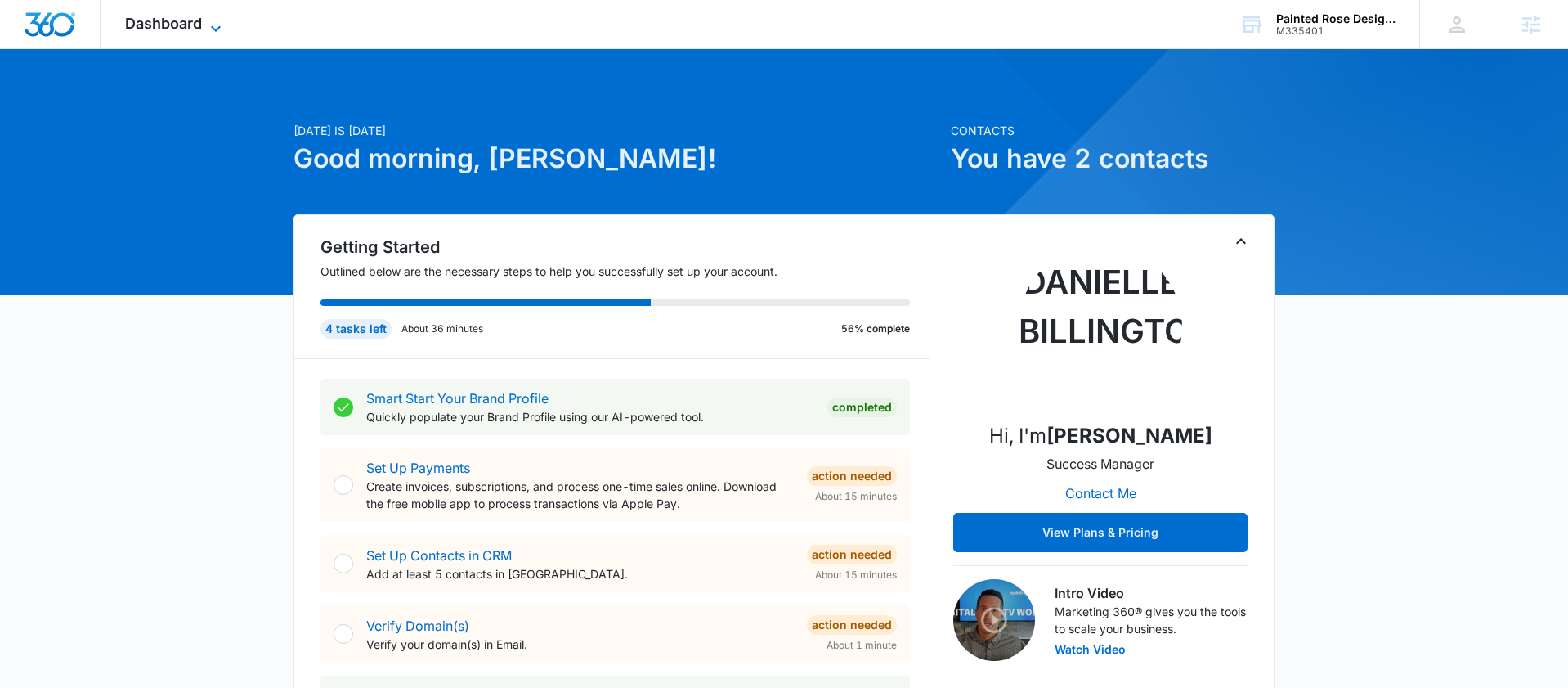
click at [198, 31] on span "Dashboard" at bounding box center [163, 23] width 77 height 17
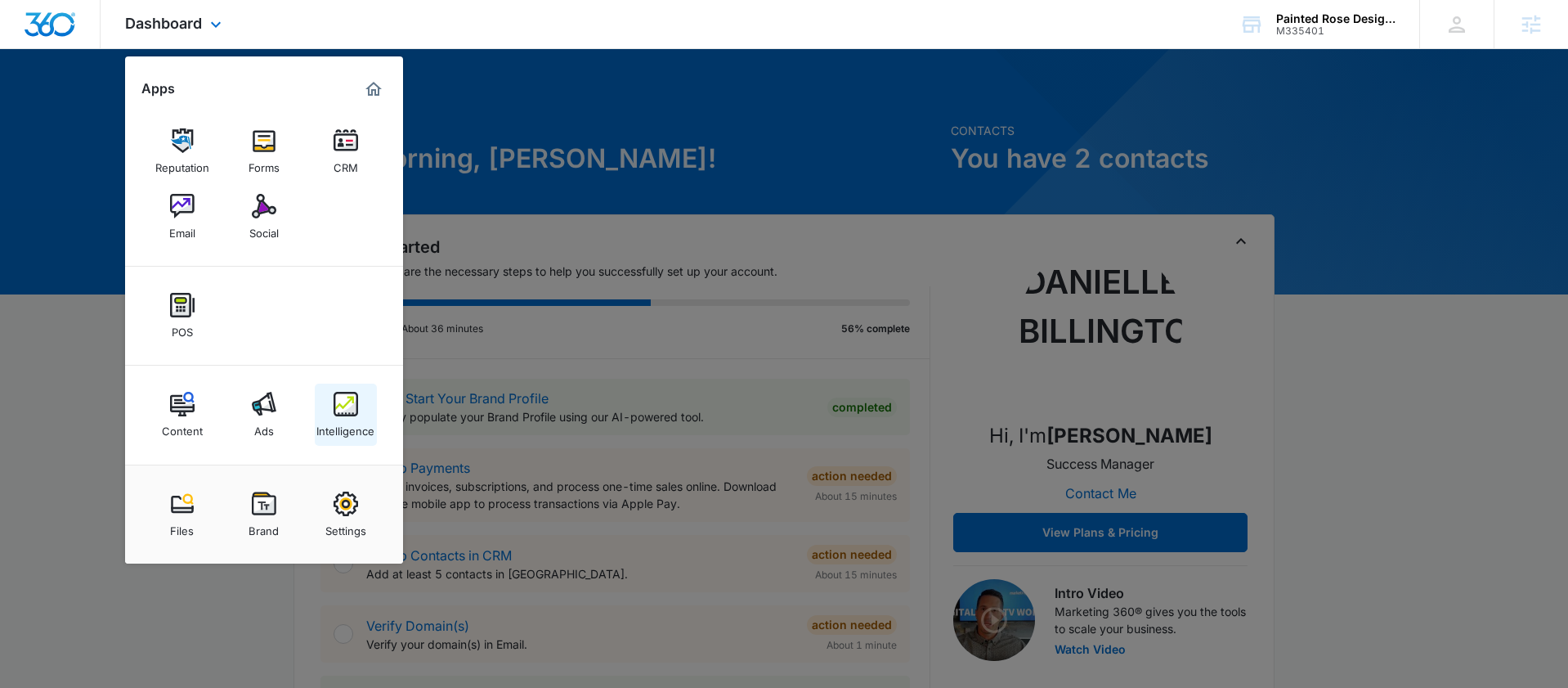
click at [369, 438] on link "Intelligence" at bounding box center [345, 414] width 62 height 62
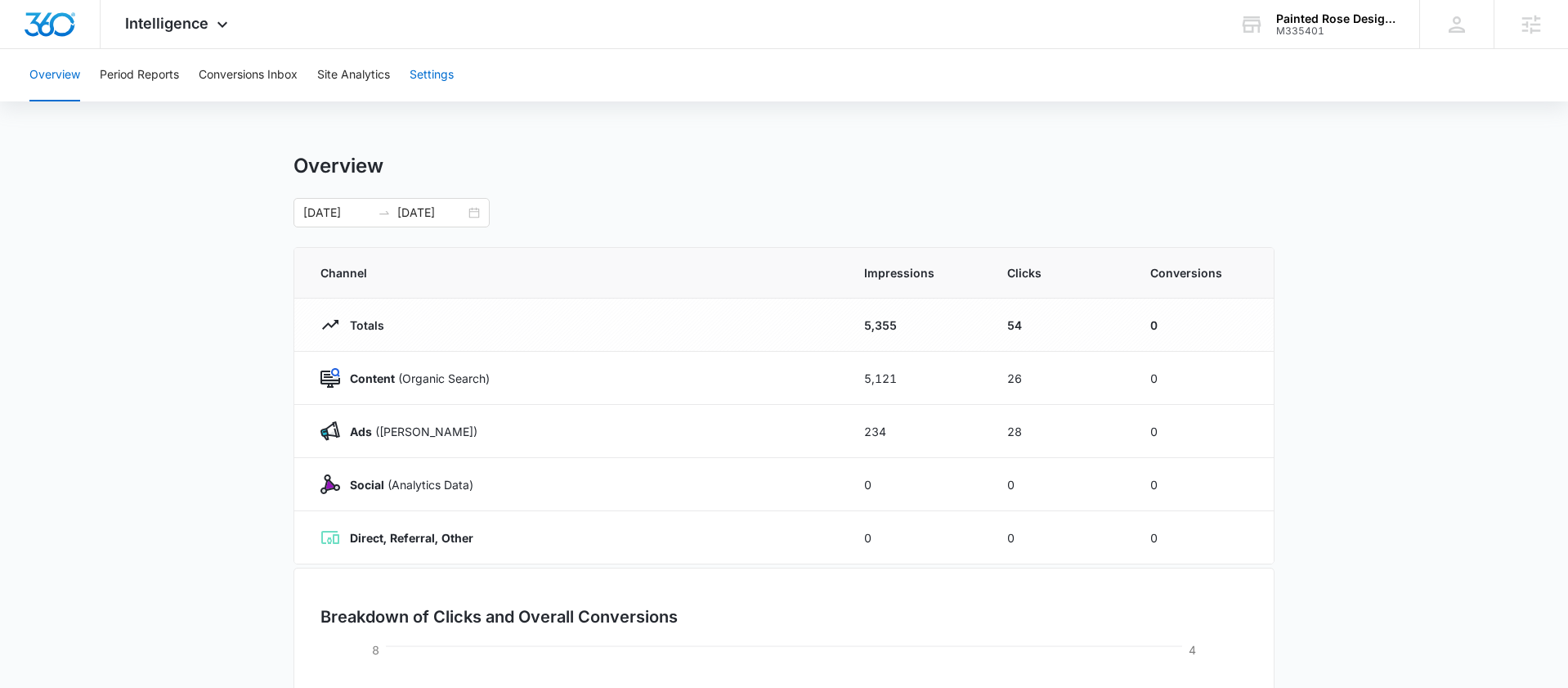
click at [436, 75] on button "Settings" at bounding box center [431, 75] width 44 height 52
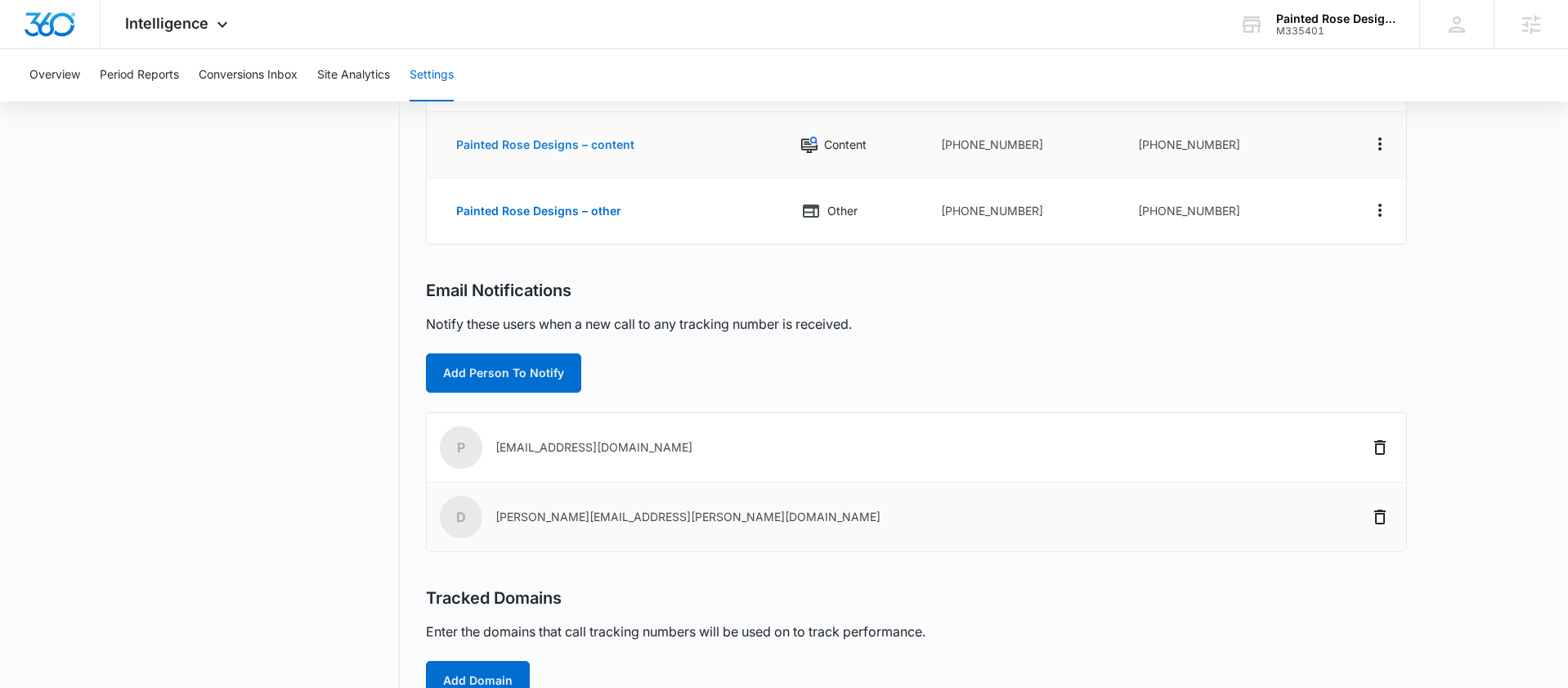
scroll to position [384, 0]
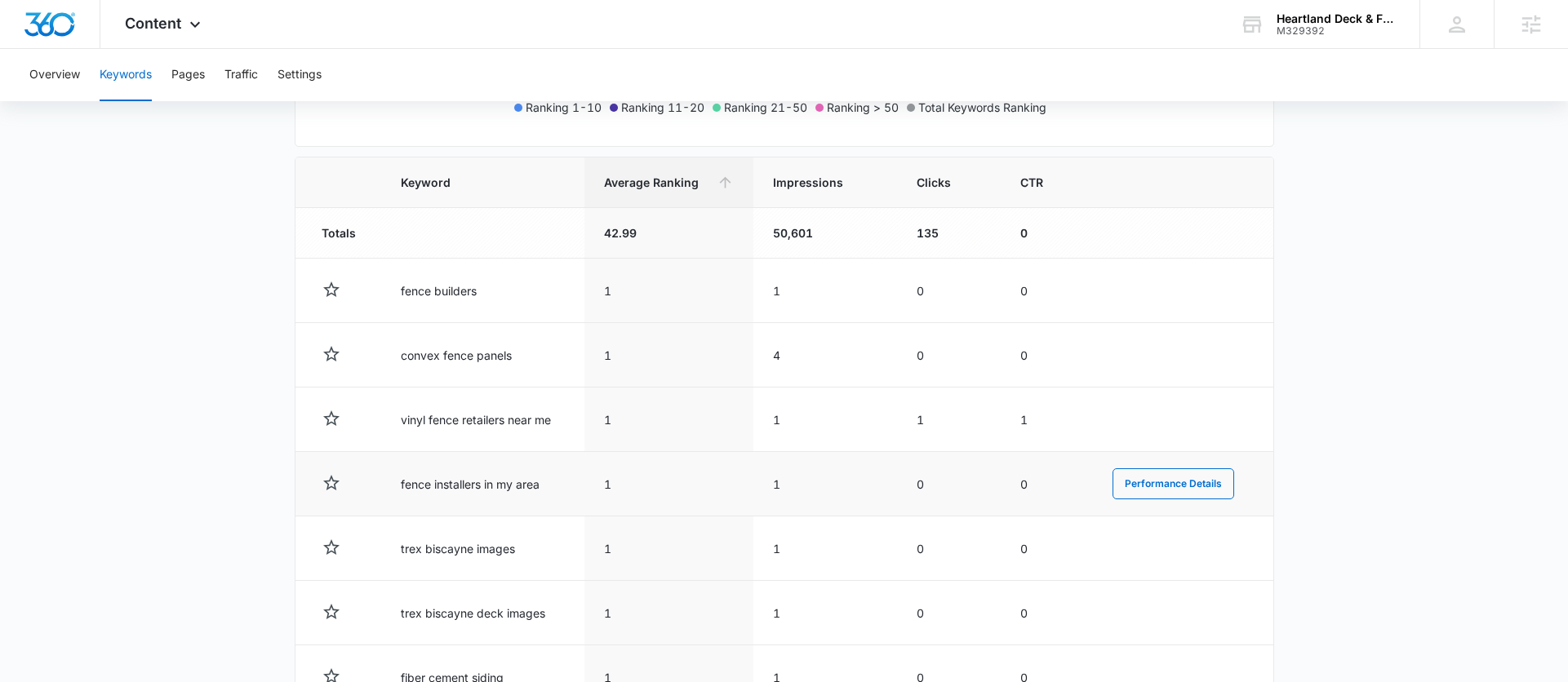
click at [1073, 455] on td "0" at bounding box center [1046, 484] width 93 height 65
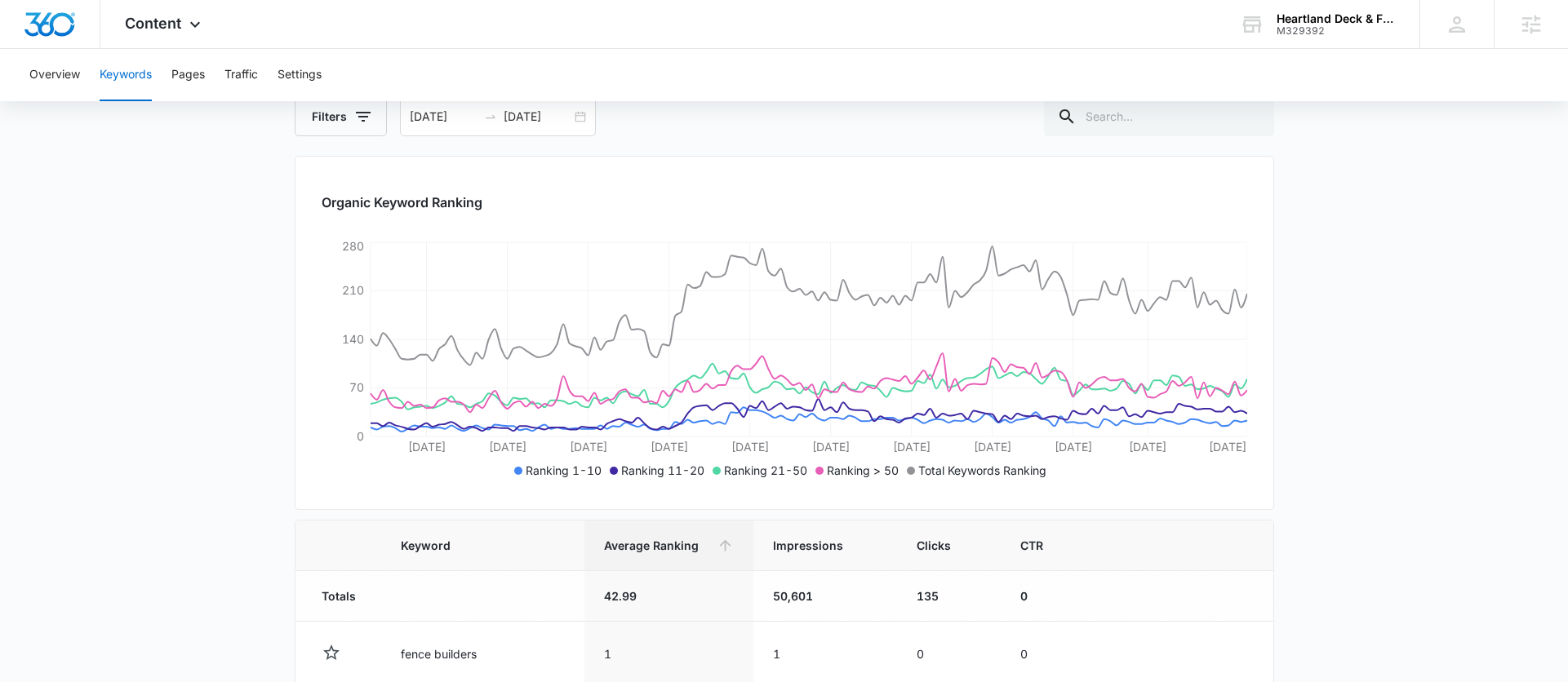
scroll to position [5, 0]
